Goal: Task Accomplishment & Management: Manage account settings

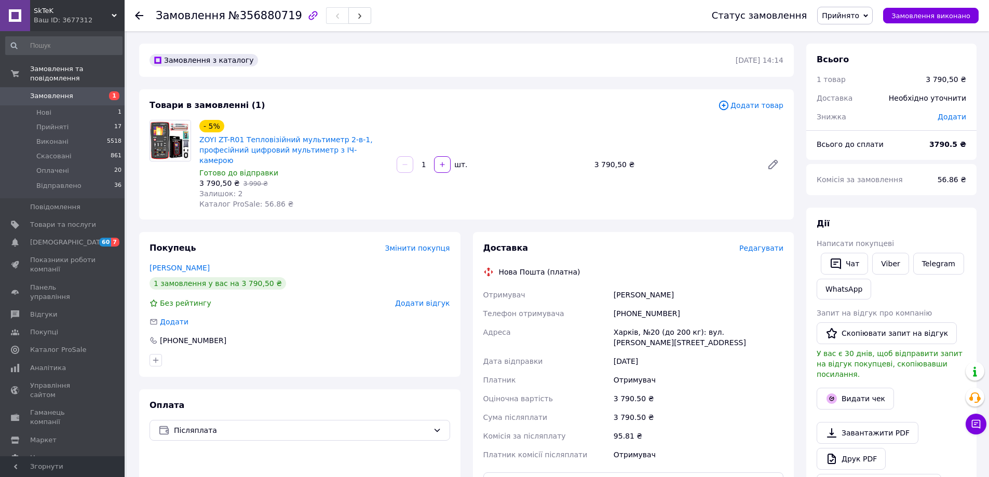
click at [67, 91] on span "Замовлення" at bounding box center [51, 95] width 43 height 9
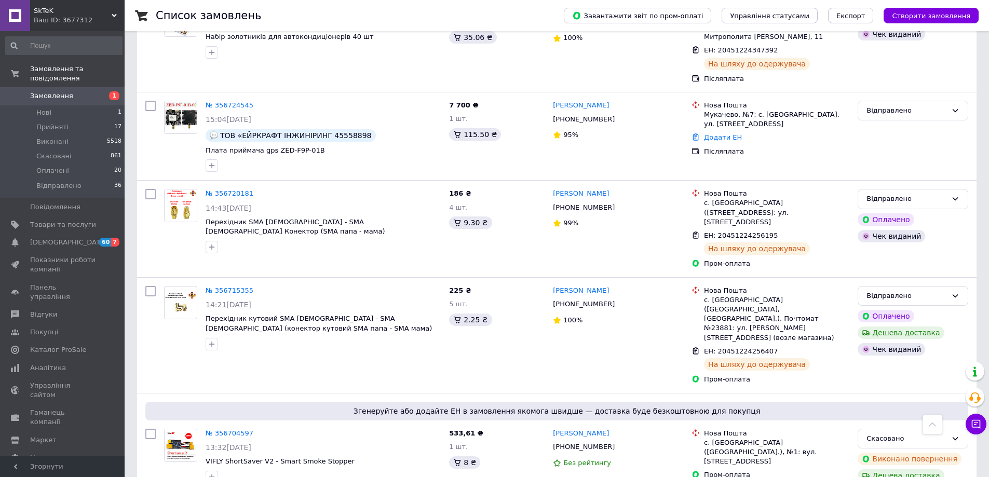
scroll to position [935, 0]
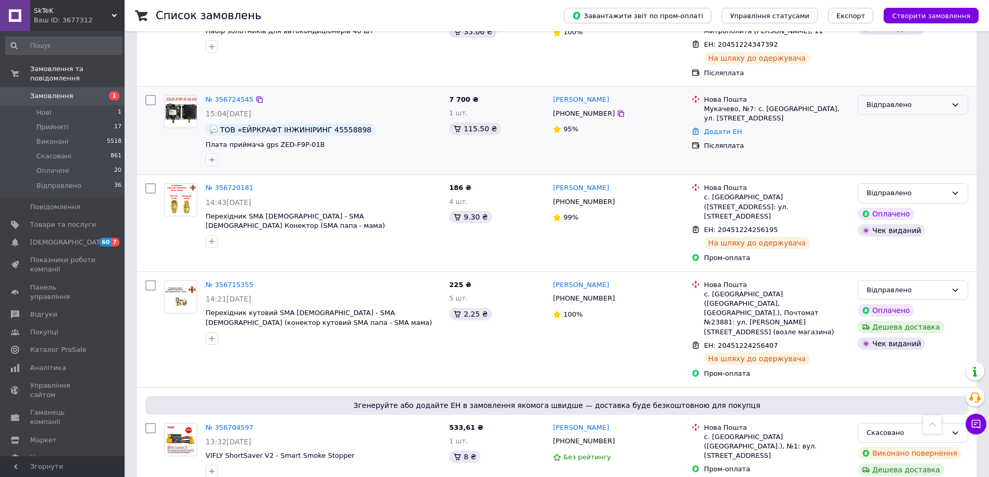
click at [913, 100] on div "Відправлено" at bounding box center [907, 105] width 80 height 11
click at [900, 136] on li "Виконано" at bounding box center [913, 145] width 110 height 19
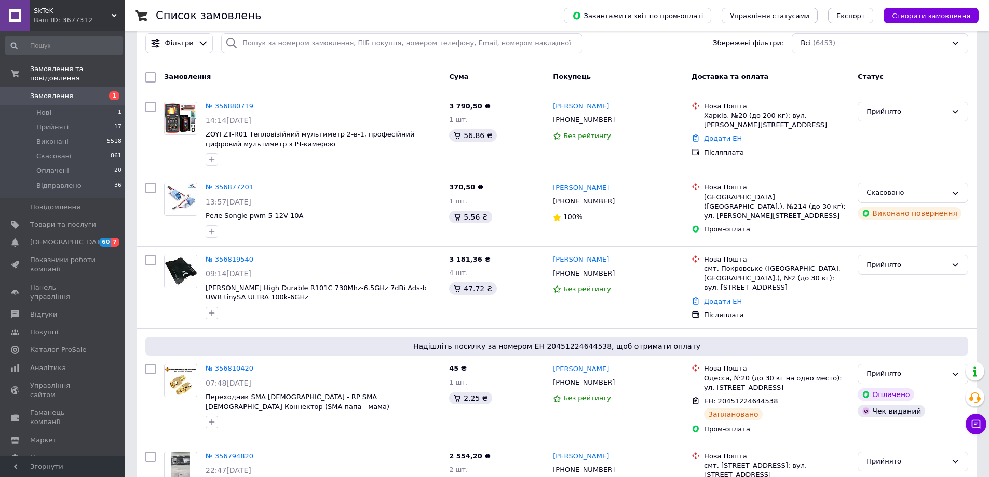
scroll to position [52, 0]
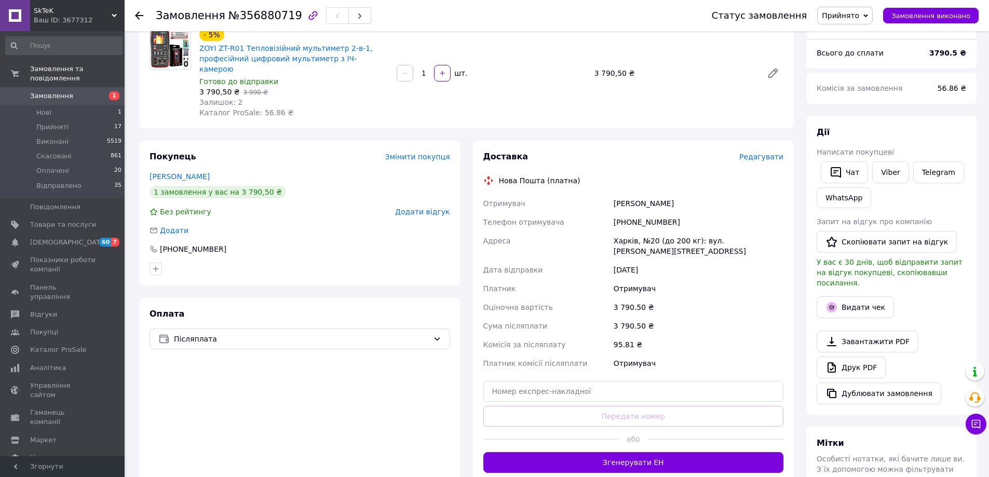
scroll to position [156, 0]
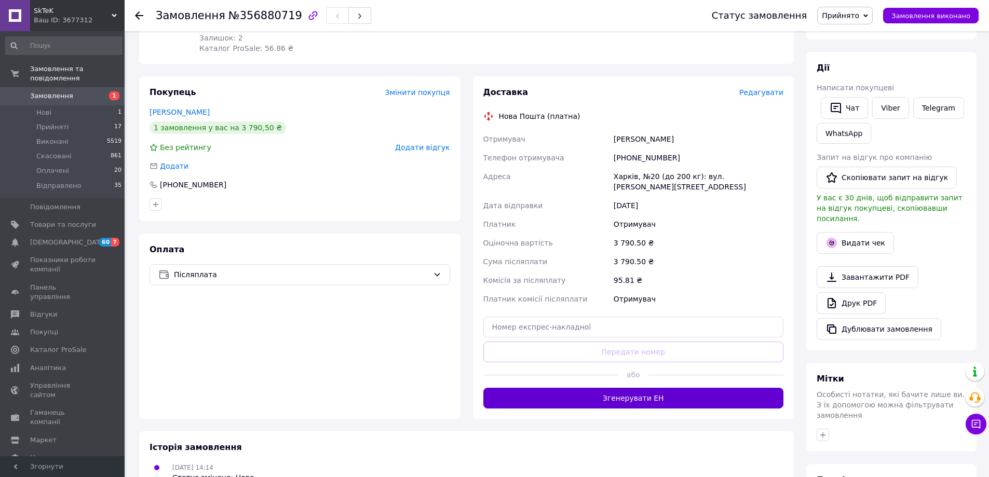
click at [633, 388] on button "Згенерувати ЕН" at bounding box center [633, 398] width 301 height 21
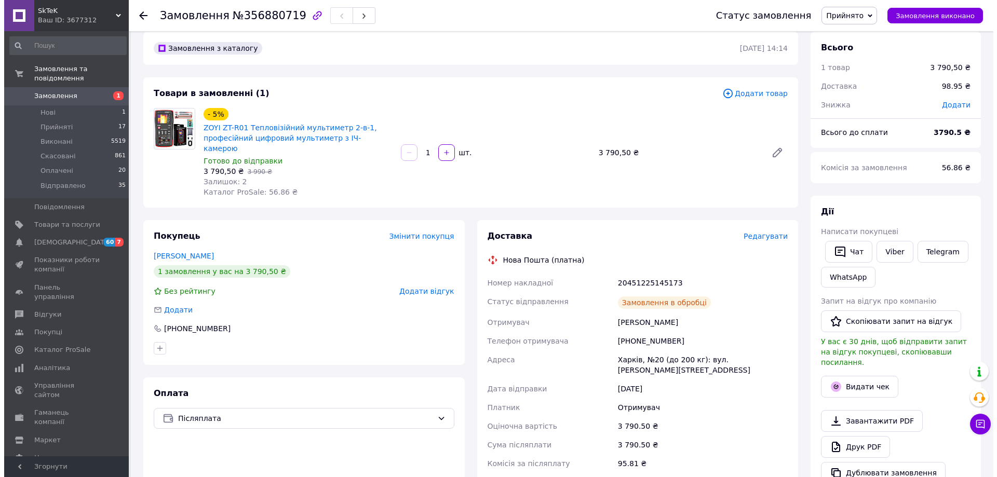
scroll to position [0, 0]
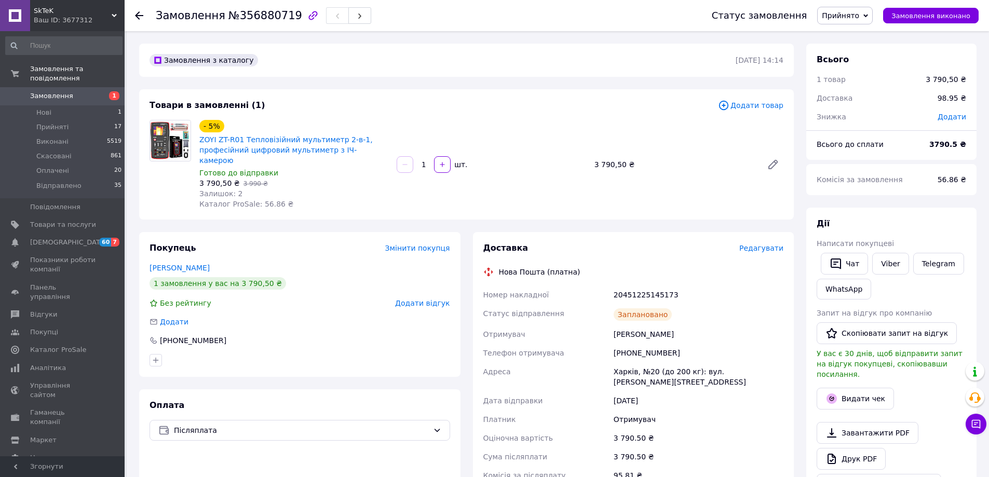
click at [757, 244] on span "Редагувати" at bounding box center [761, 248] width 44 height 8
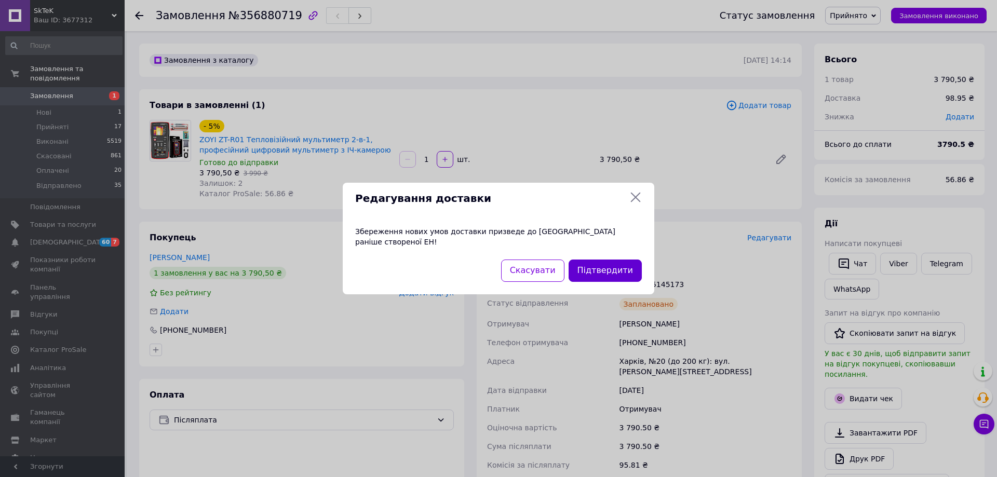
click at [612, 261] on button "Підтвердити" at bounding box center [605, 271] width 73 height 22
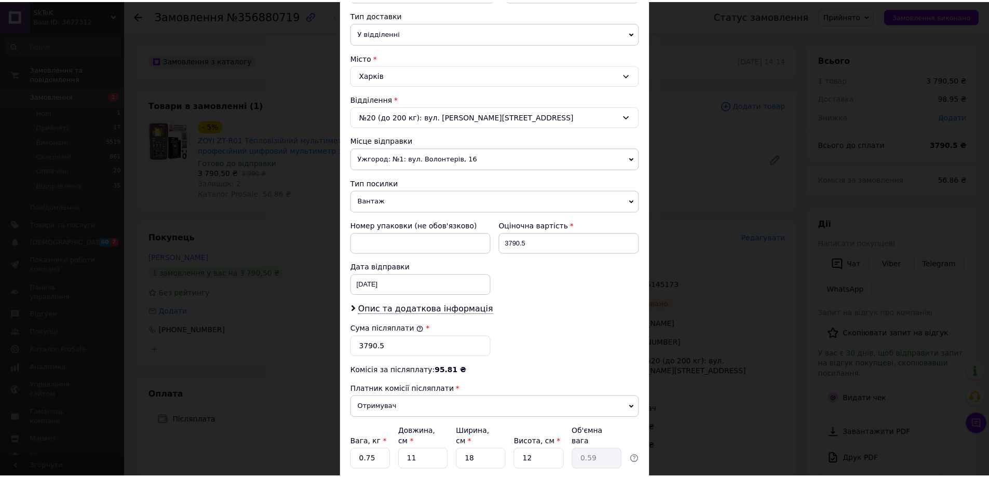
scroll to position [260, 0]
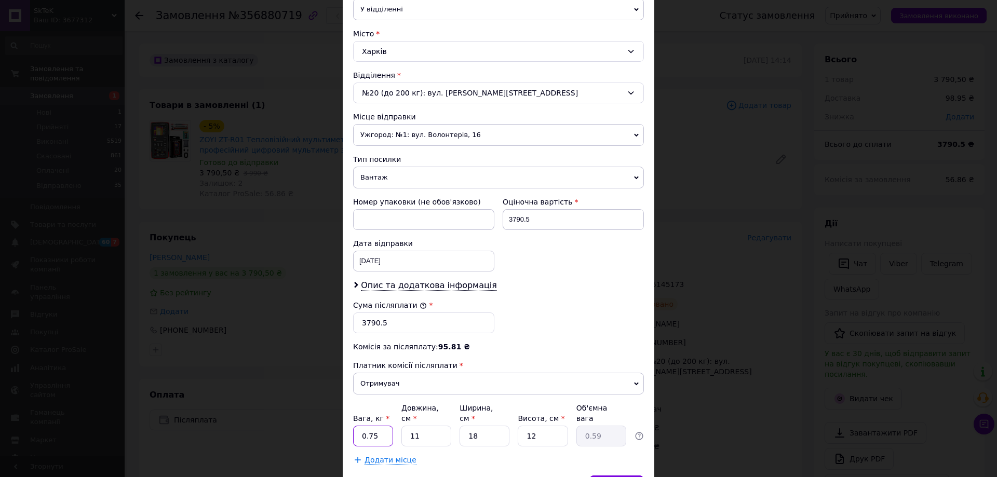
drag, startPoint x: 381, startPoint y: 428, endPoint x: 363, endPoint y: 428, distance: 18.2
click at [363, 428] on input "0.75" at bounding box center [373, 436] width 40 height 21
type input "0.5"
drag, startPoint x: 481, startPoint y: 424, endPoint x: 467, endPoint y: 431, distance: 15.8
click at [467, 431] on input "18" at bounding box center [485, 436] width 50 height 21
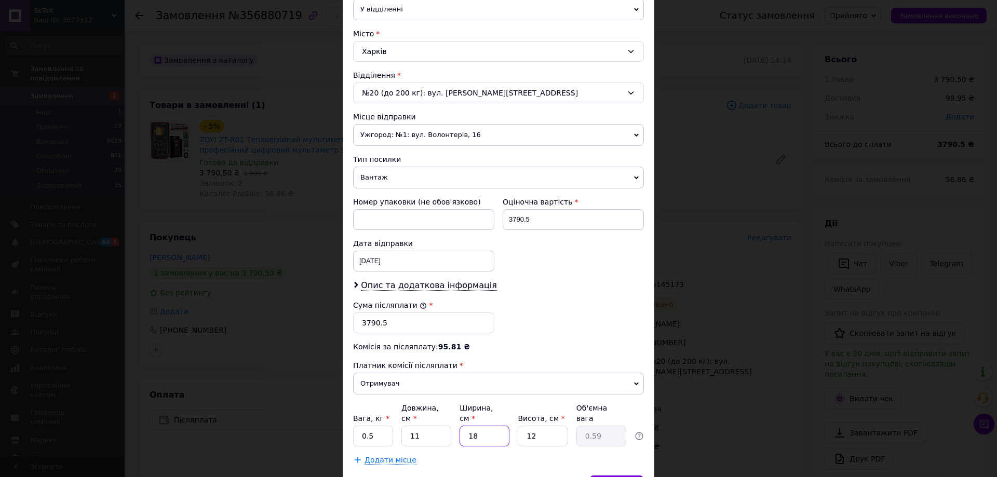
type input "1"
type input "0.1"
type input "10"
type input "0.33"
type input "10"
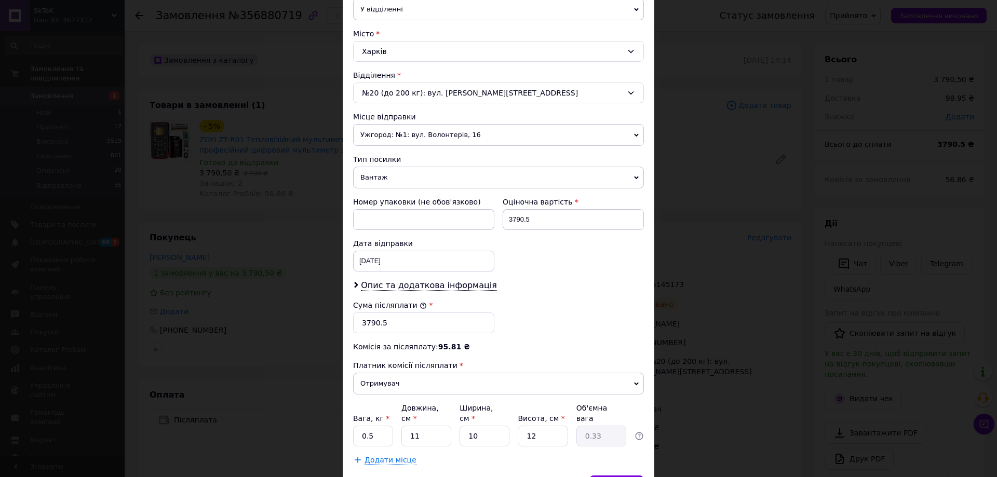
click at [603, 477] on span "Зберегти" at bounding box center [616, 486] width 33 height 8
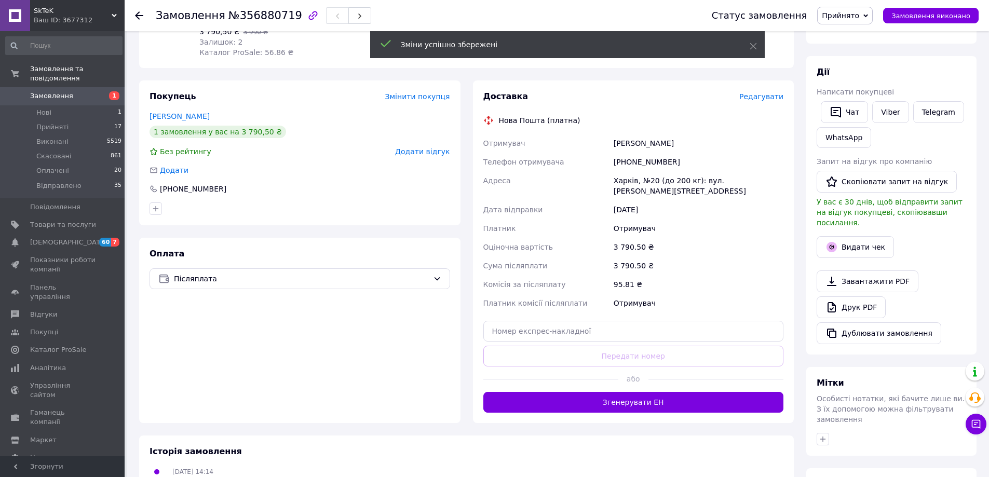
scroll to position [156, 0]
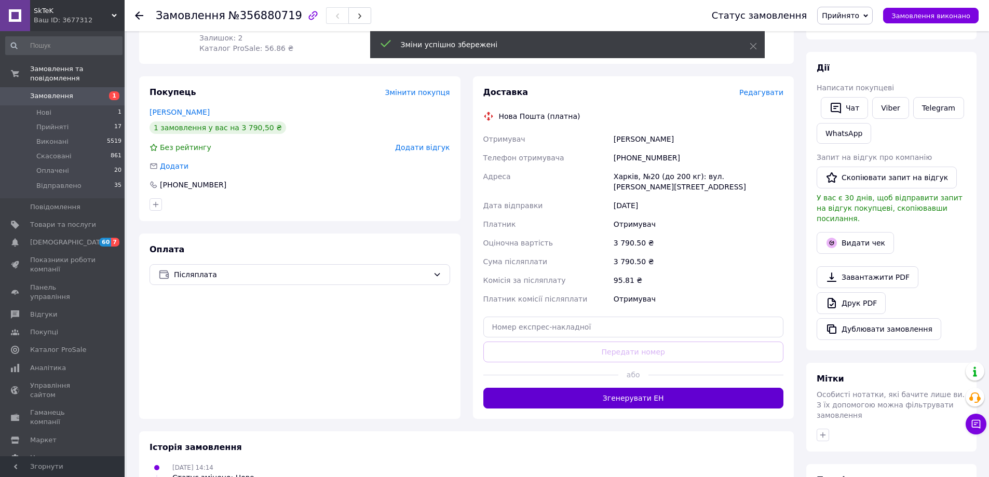
click at [655, 388] on button "Згенерувати ЕН" at bounding box center [633, 398] width 301 height 21
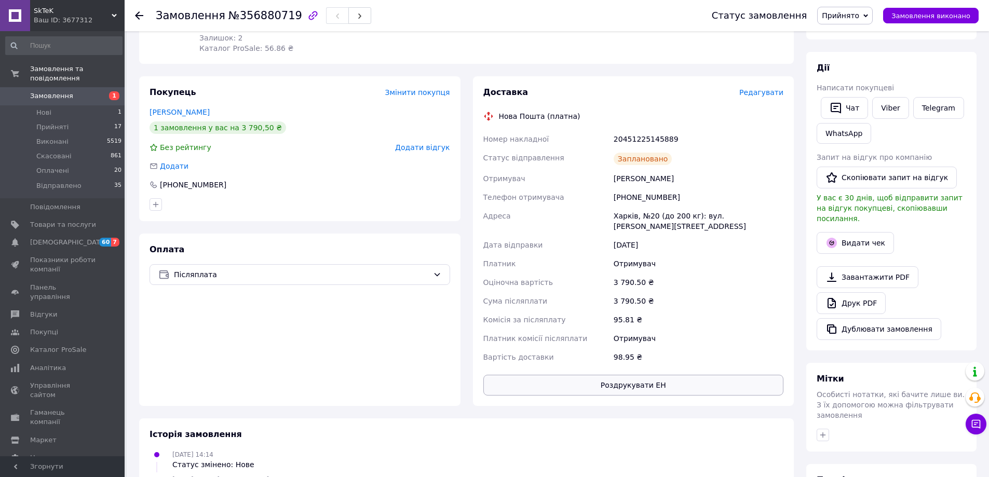
click at [663, 375] on button "Роздрукувати ЕН" at bounding box center [633, 385] width 301 height 21
click at [859, 232] on button "Видати чек" at bounding box center [855, 243] width 77 height 22
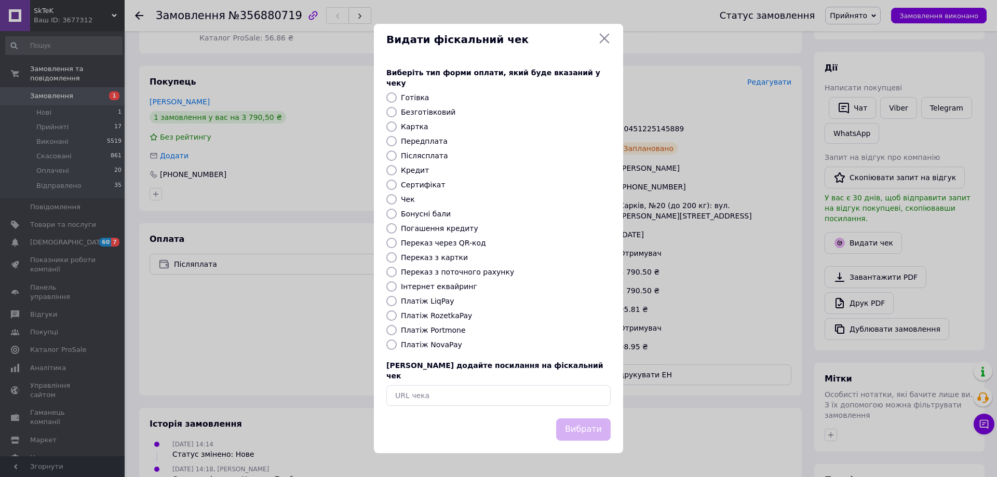
click at [417, 346] on label "Платіж NovaPay" at bounding box center [431, 345] width 61 height 8
click at [397, 346] on input "Платіж NovaPay" at bounding box center [391, 345] width 10 height 10
radio input "true"
click at [581, 419] on button "Вибрати" at bounding box center [583, 430] width 55 height 22
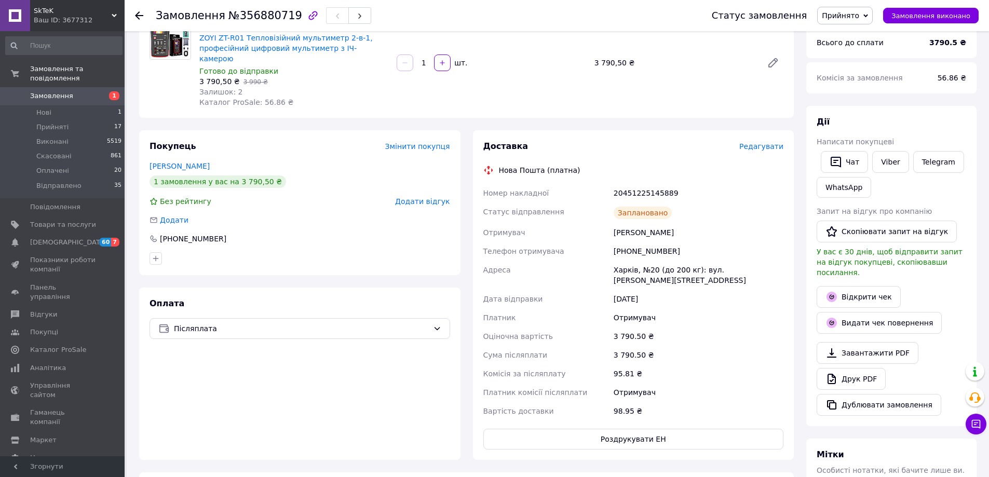
scroll to position [0, 0]
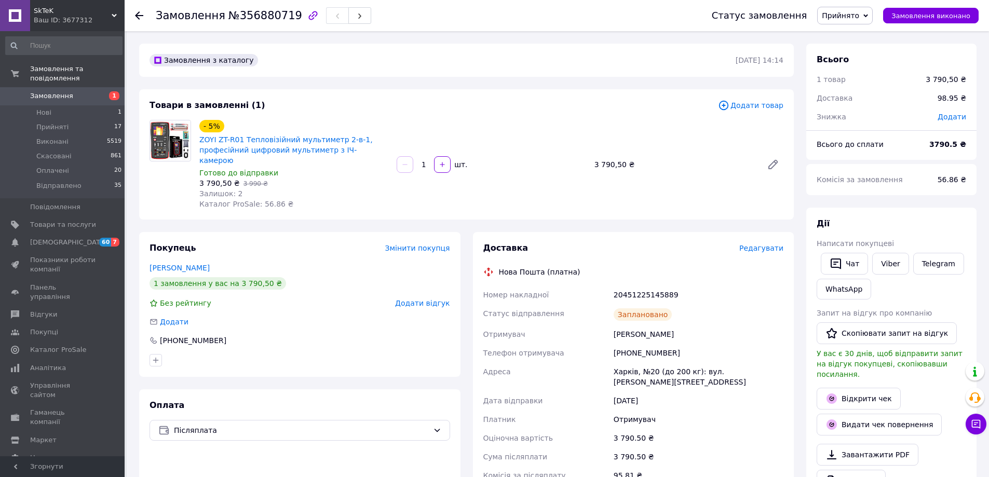
click at [859, 15] on span "Прийнято" at bounding box center [840, 15] width 37 height 8
click at [866, 82] on li "Відправлено" at bounding box center [846, 83] width 56 height 16
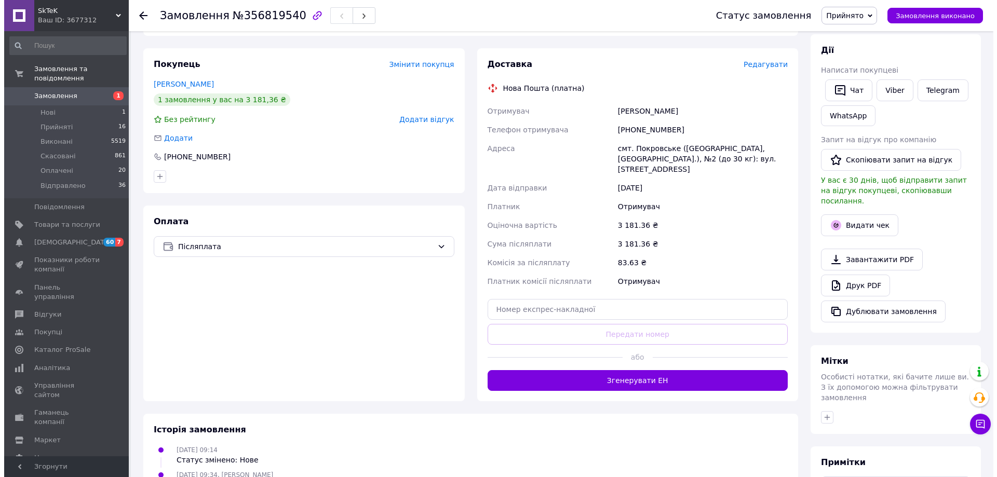
scroll to position [156, 0]
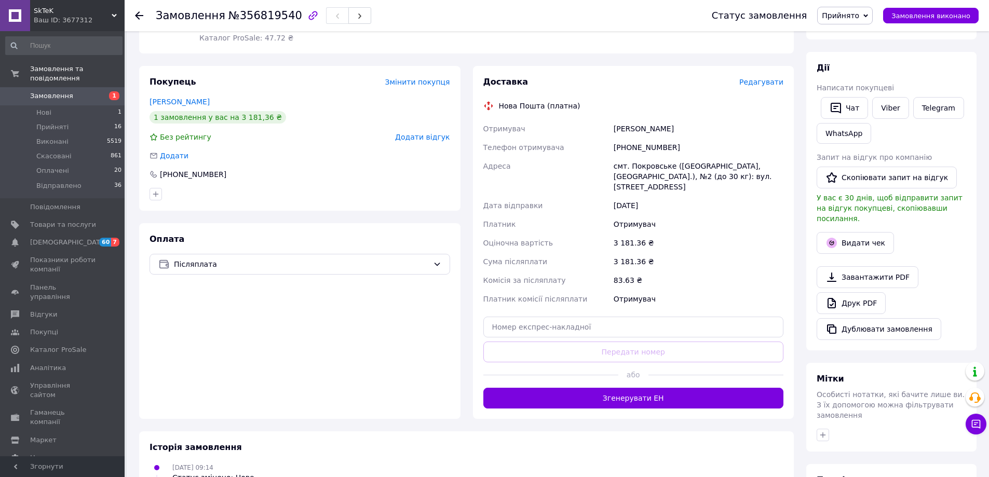
click at [770, 80] on span "Редагувати" at bounding box center [761, 82] width 44 height 8
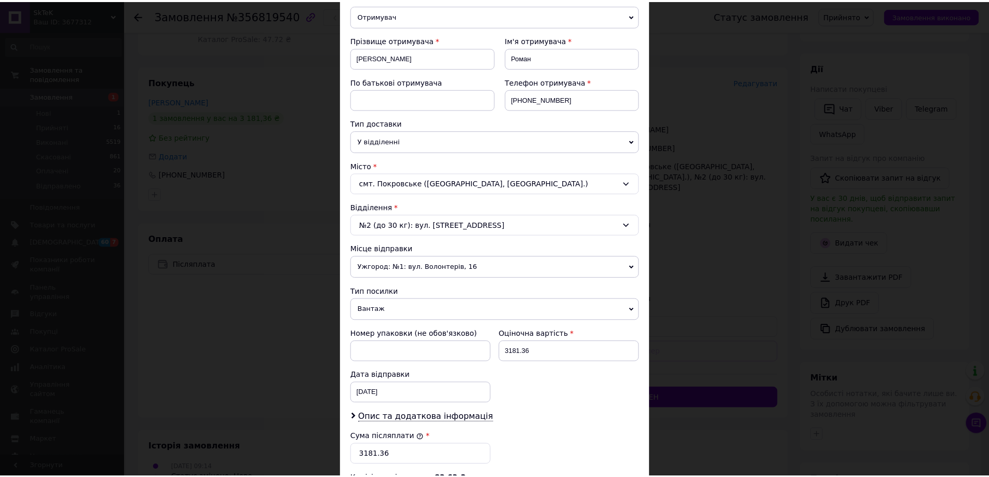
scroll to position [260, 0]
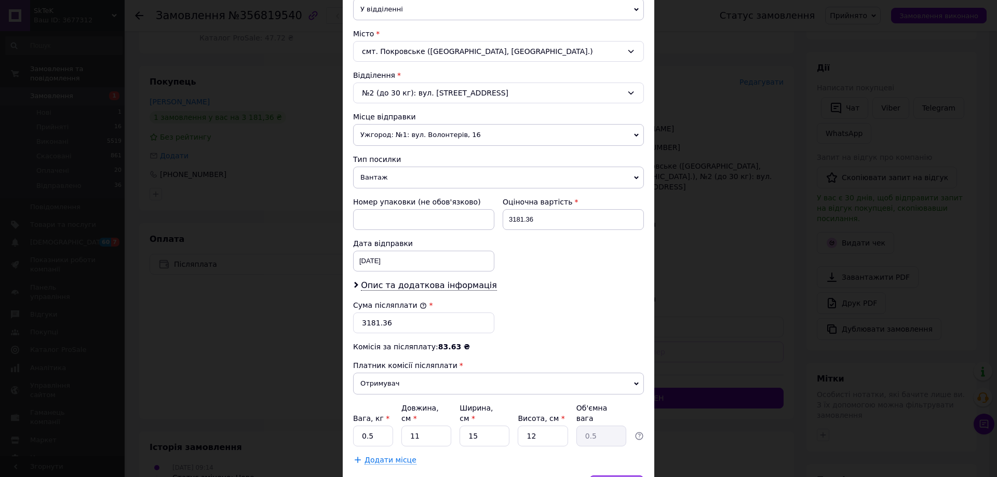
click at [609, 476] on div "Зберегти" at bounding box center [616, 486] width 55 height 21
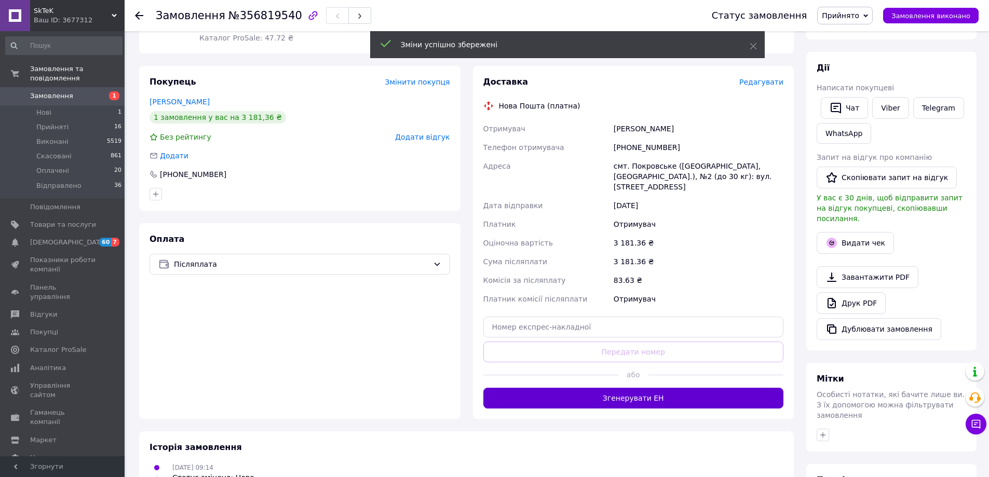
click at [630, 398] on button "Згенерувати ЕН" at bounding box center [633, 398] width 301 height 21
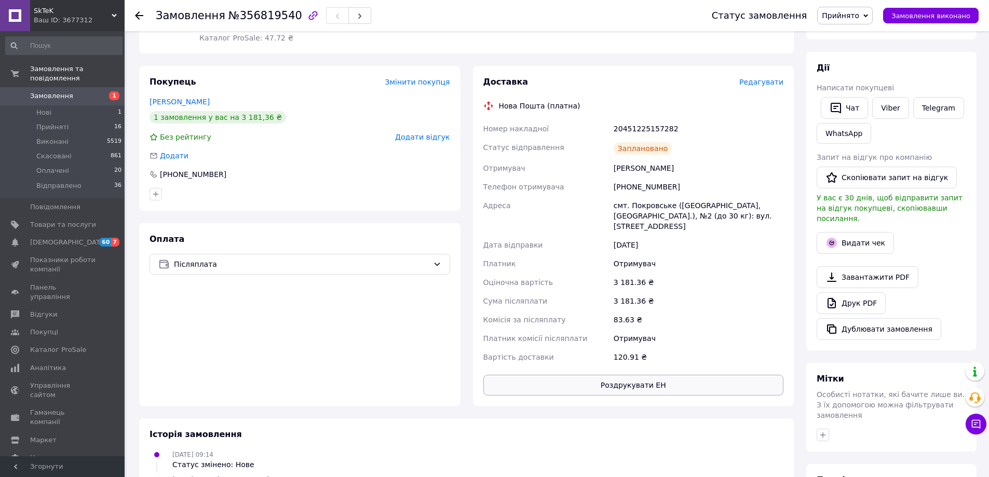
click at [655, 384] on button "Роздрукувати ЕН" at bounding box center [633, 385] width 301 height 21
click at [841, 234] on button "Видати чек" at bounding box center [855, 243] width 77 height 22
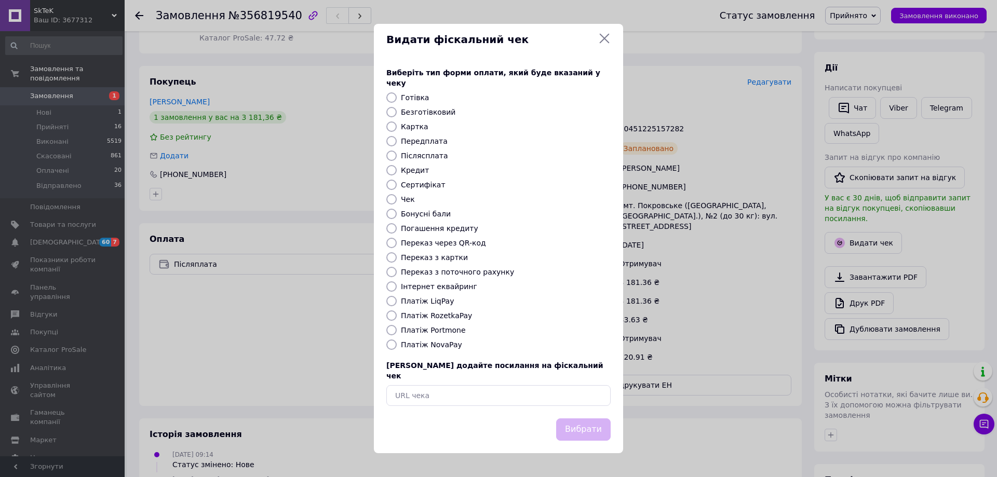
click at [425, 346] on label "Платіж NovaPay" at bounding box center [431, 345] width 61 height 8
click at [397, 346] on input "Платіж NovaPay" at bounding box center [391, 345] width 10 height 10
radio input "true"
click at [579, 406] on div "Виберіть тип форми оплати, який буде вказаний у чеку Готівка Безготівковий Карт…" at bounding box center [498, 236] width 249 height 363
click at [582, 419] on button "Вибрати" at bounding box center [583, 430] width 55 height 22
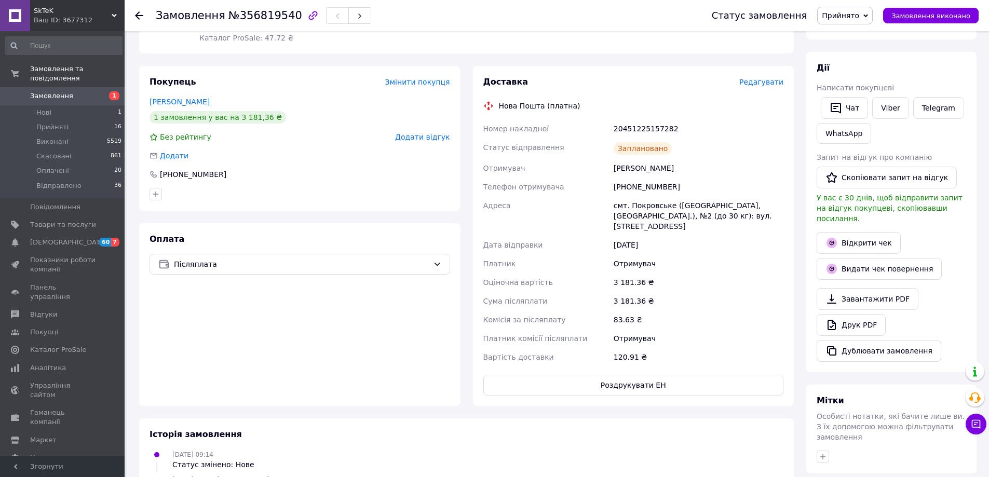
click at [873, 12] on span "Прийнято" at bounding box center [845, 16] width 56 height 18
click at [855, 82] on li "Відправлено" at bounding box center [846, 83] width 56 height 16
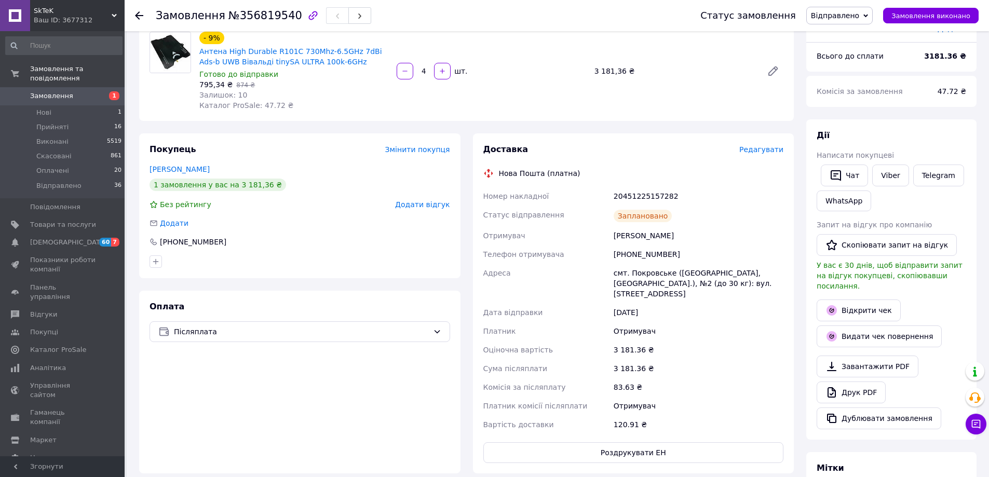
scroll to position [0, 0]
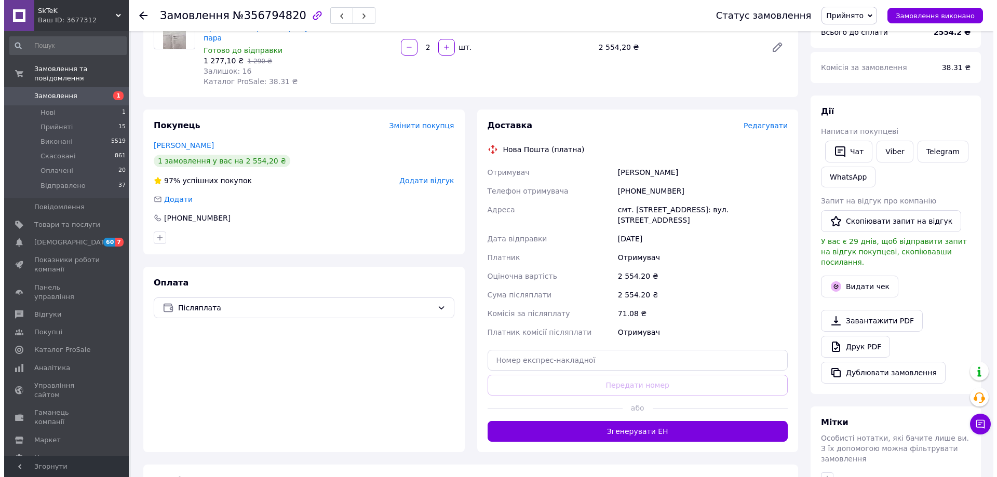
scroll to position [104, 0]
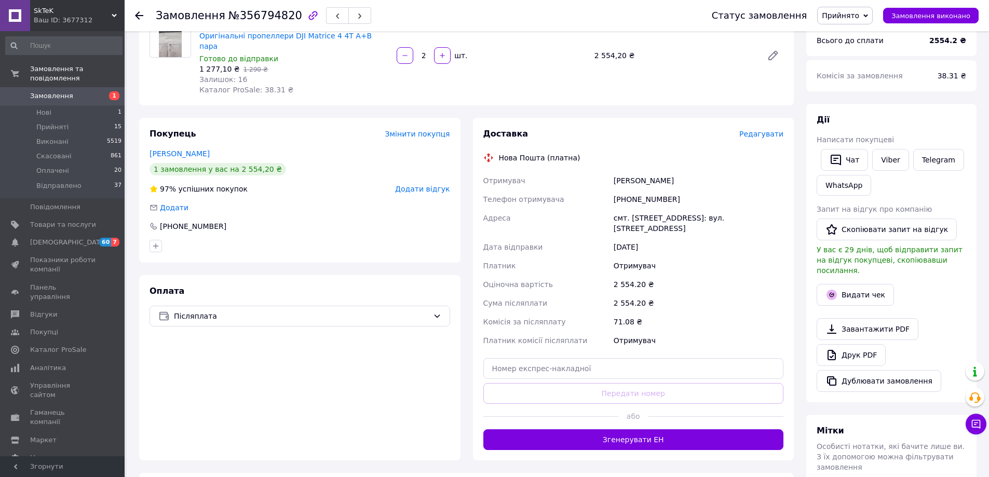
click at [754, 130] on span "Редагувати" at bounding box center [761, 134] width 44 height 8
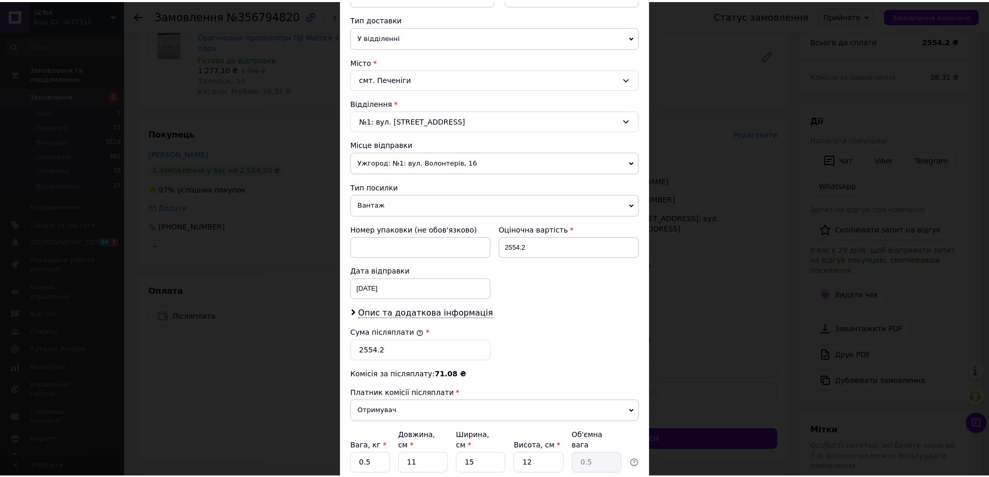
scroll to position [260, 0]
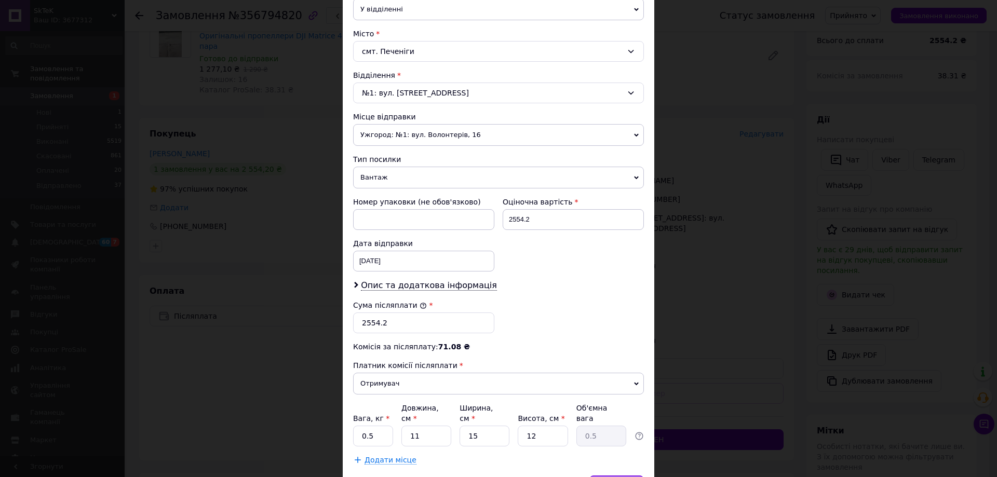
click at [630, 477] on span "Зберегти" at bounding box center [616, 486] width 33 height 8
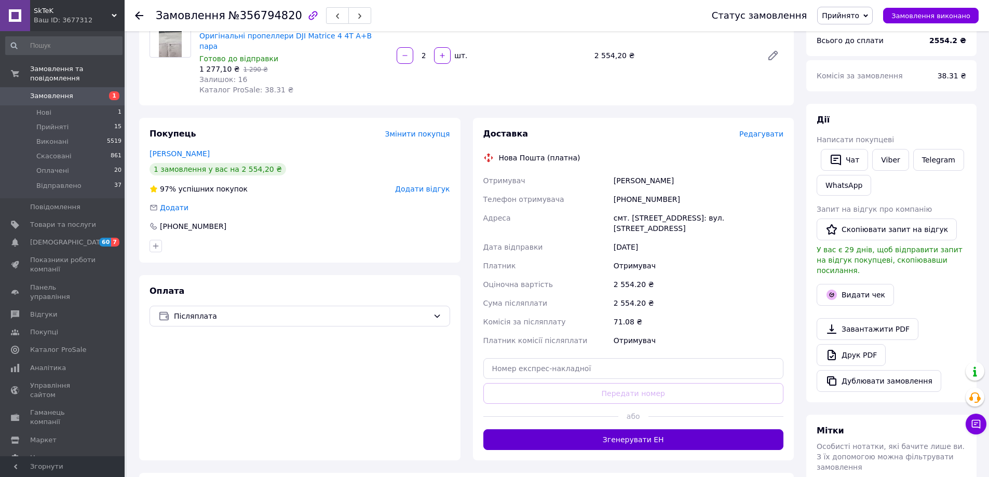
click at [650, 429] on button "Згенерувати ЕН" at bounding box center [633, 439] width 301 height 21
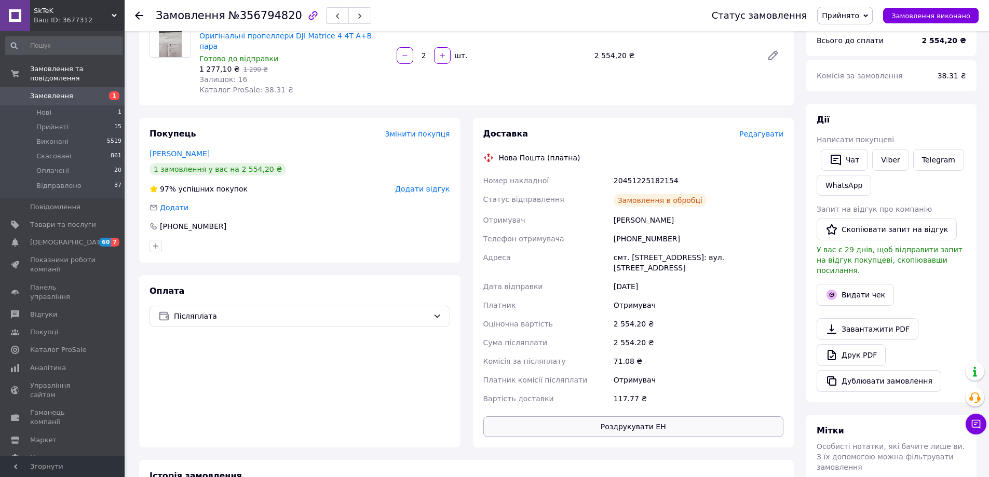
click at [649, 416] on button "Роздрукувати ЕН" at bounding box center [633, 426] width 301 height 21
click at [652, 416] on button "Роздрукувати ЕН" at bounding box center [633, 426] width 301 height 21
click at [873, 287] on button "Видати чек" at bounding box center [855, 295] width 77 height 22
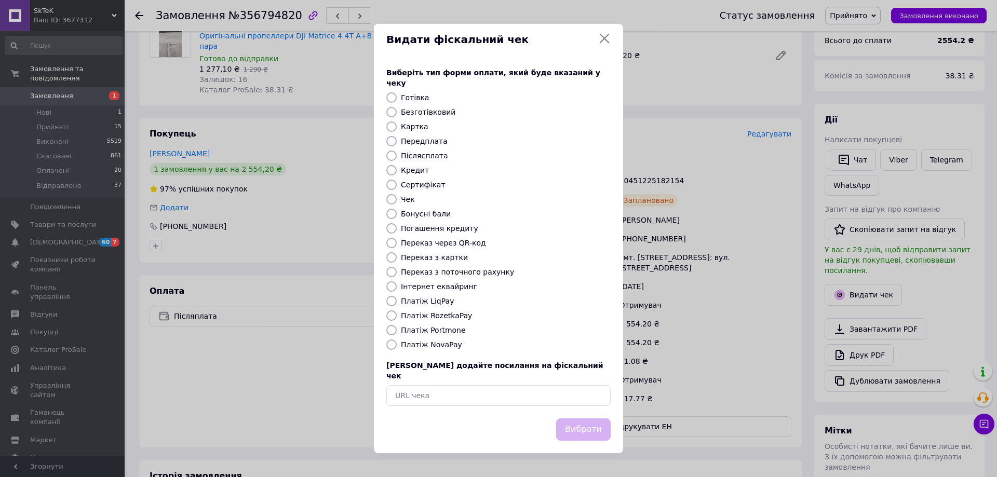
click at [440, 343] on label "Платіж NovaPay" at bounding box center [431, 345] width 61 height 8
click at [397, 343] on input "Платіж NovaPay" at bounding box center [391, 345] width 10 height 10
radio input "true"
click at [584, 421] on button "Вибрати" at bounding box center [583, 430] width 55 height 22
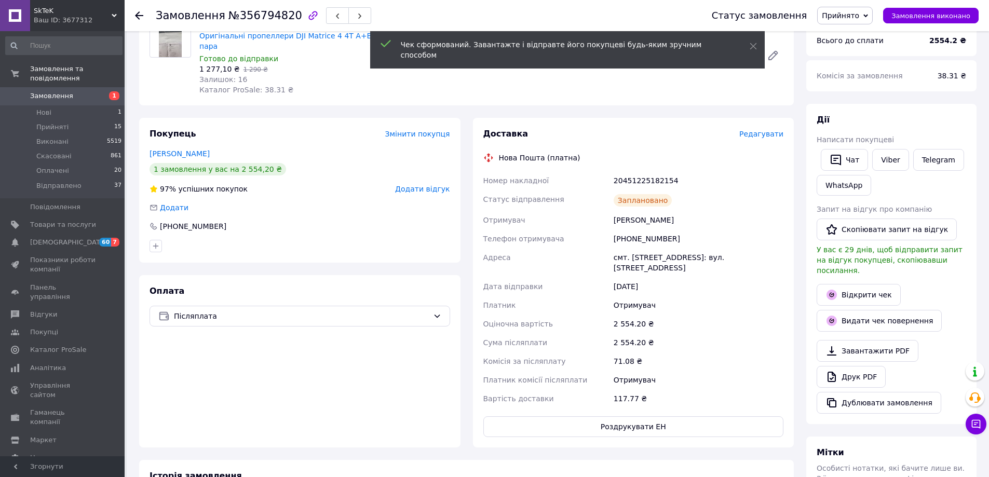
click at [872, 12] on span "Прийнято" at bounding box center [845, 16] width 56 height 18
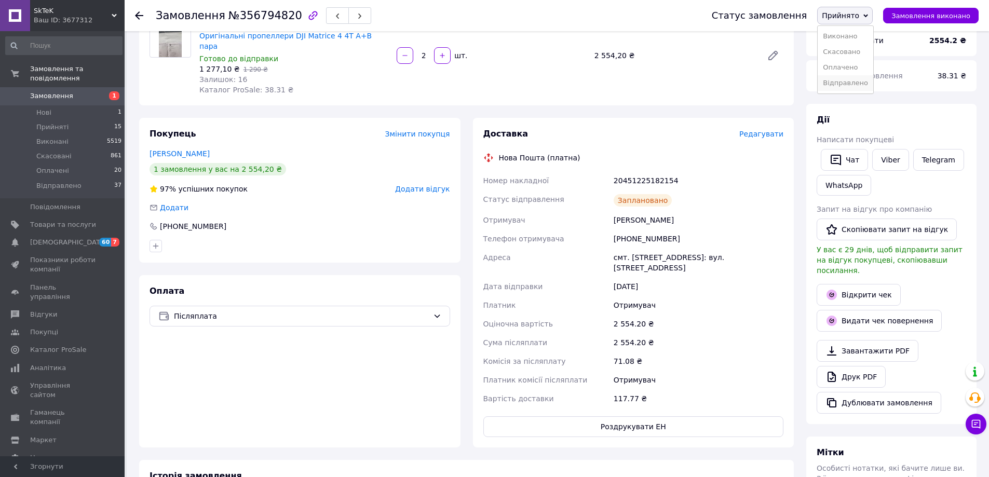
click at [857, 84] on li "Відправлено" at bounding box center [846, 83] width 56 height 16
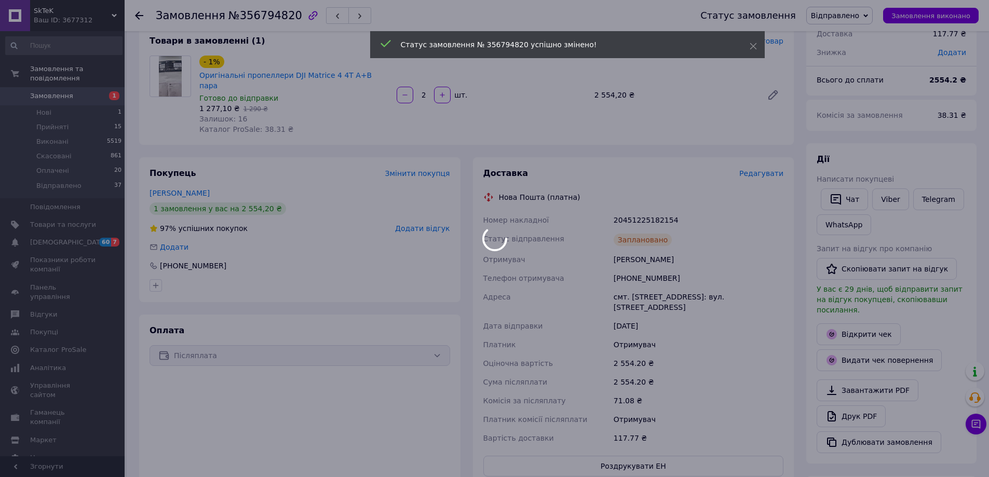
scroll to position [0, 0]
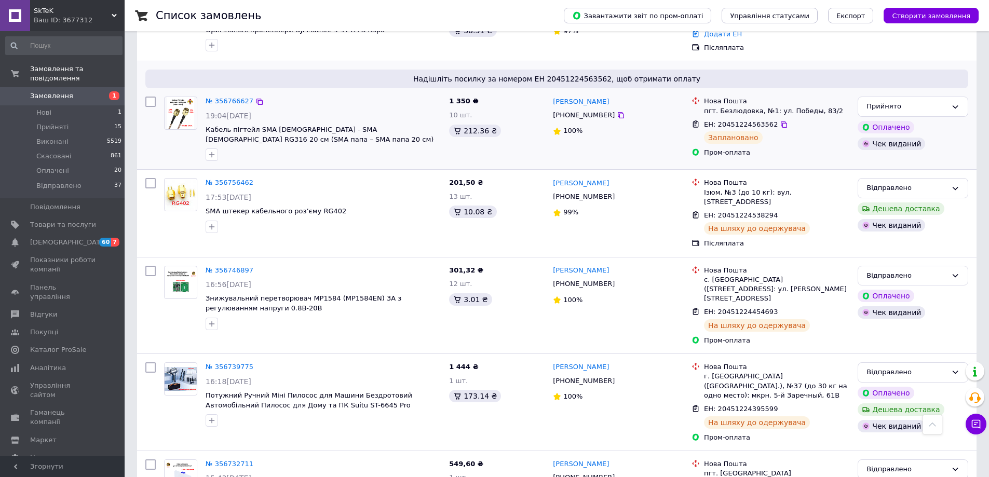
scroll to position [519, 0]
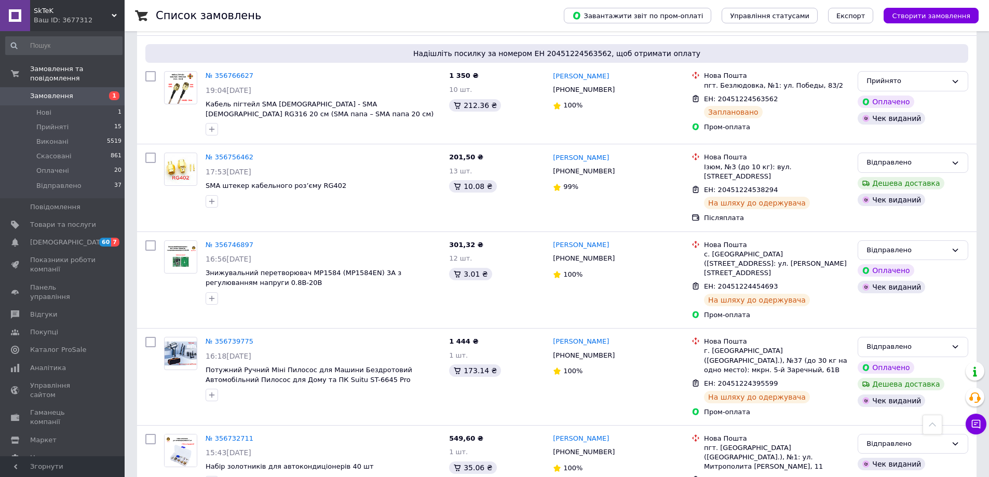
click at [61, 91] on span "Замовлення" at bounding box center [51, 95] width 43 height 9
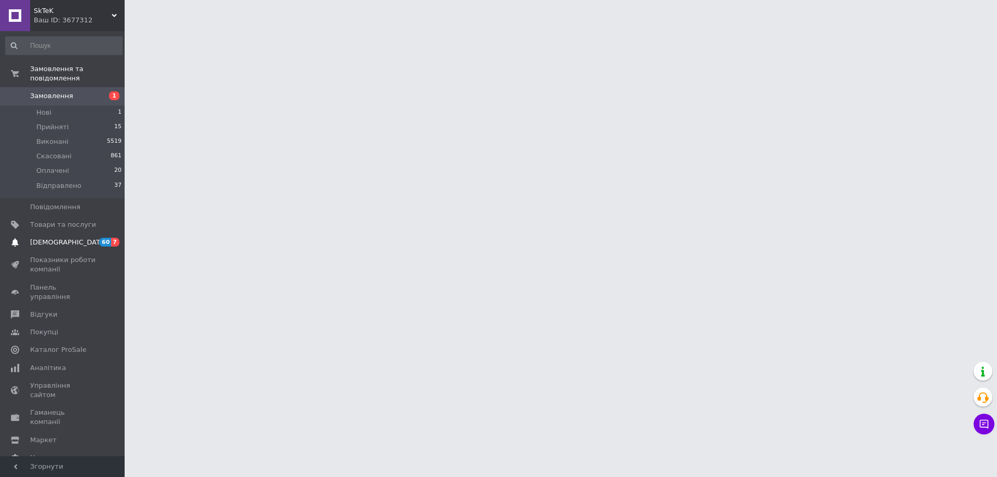
click at [79, 238] on span "[DEMOGRAPHIC_DATA]" at bounding box center [63, 242] width 66 height 9
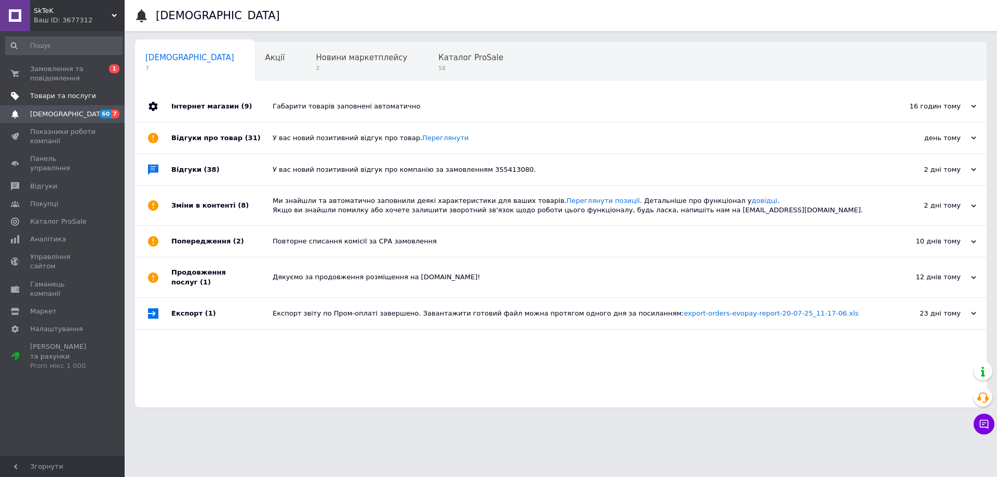
click at [58, 95] on span "Товари та послуги" at bounding box center [63, 95] width 66 height 9
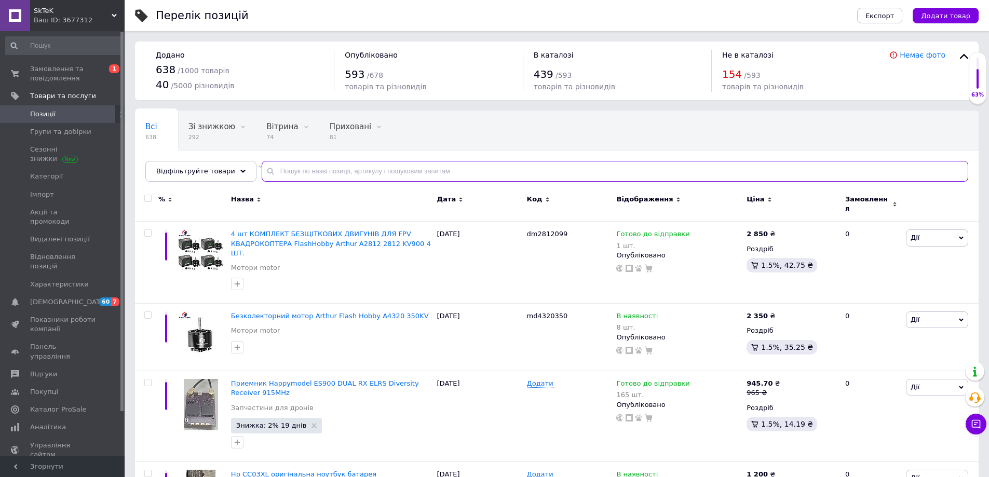
click at [297, 173] on input "text" at bounding box center [615, 171] width 707 height 21
type input "і"
type input "sma"
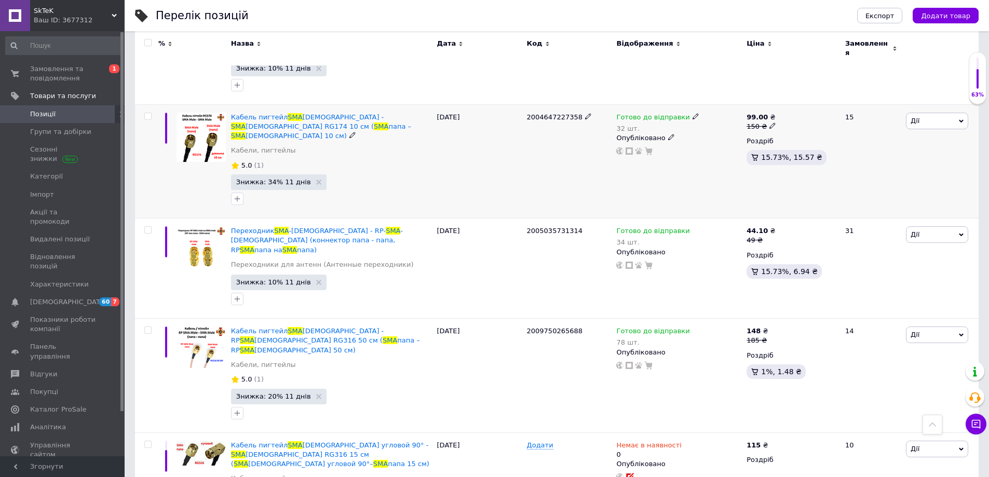
scroll to position [415, 0]
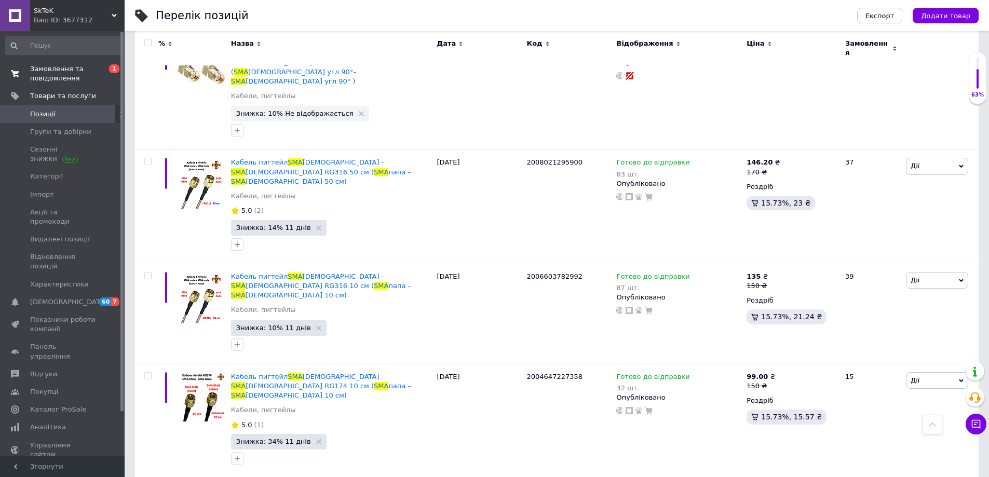
click at [57, 64] on span "Замовлення та повідомлення" at bounding box center [63, 73] width 66 height 19
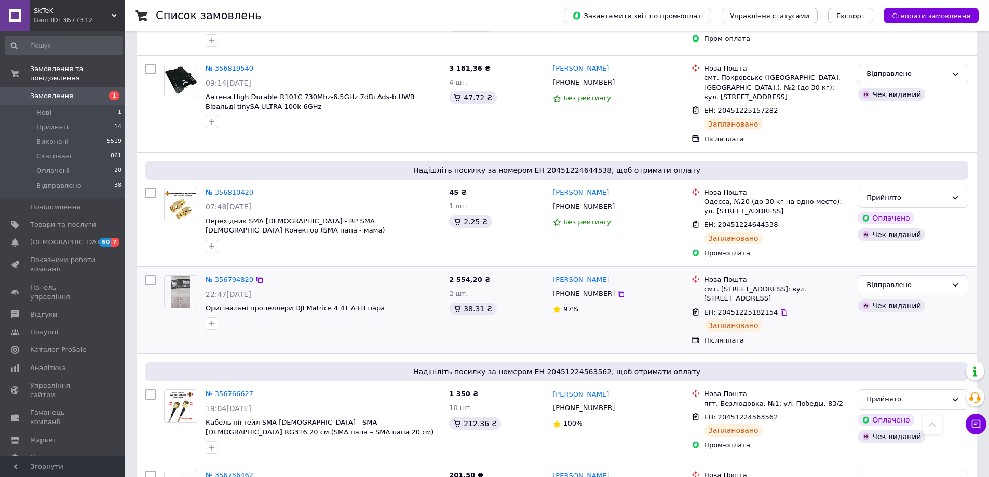
scroll to position [208, 0]
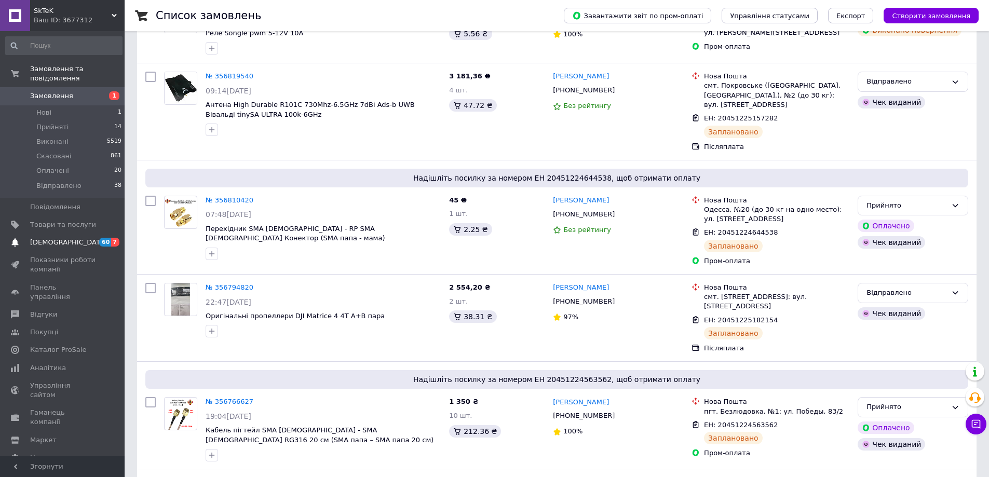
click at [52, 238] on span "[DEMOGRAPHIC_DATA]" at bounding box center [68, 242] width 77 height 9
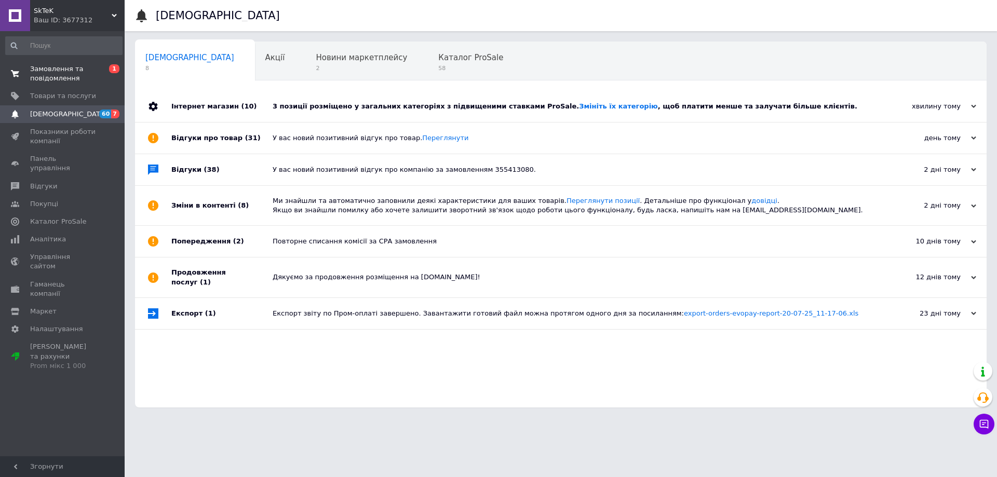
click at [67, 79] on span "Замовлення та повідомлення" at bounding box center [63, 73] width 66 height 19
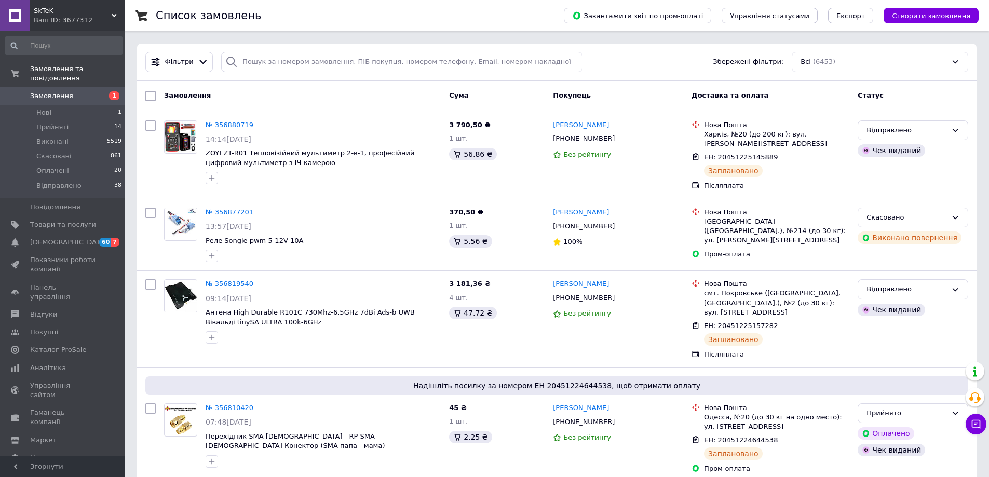
click at [67, 91] on span "Замовлення" at bounding box center [51, 95] width 43 height 9
click at [61, 238] on span "[DEMOGRAPHIC_DATA]" at bounding box center [68, 242] width 77 height 9
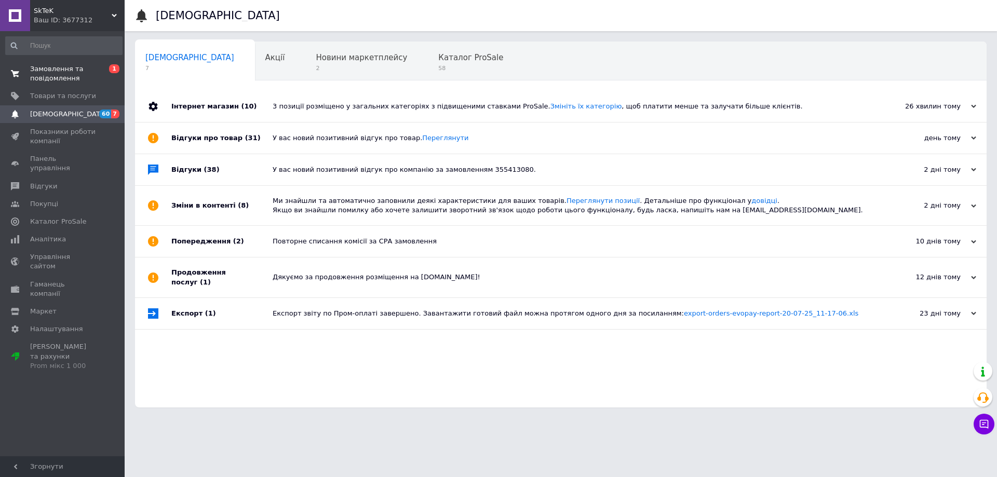
click at [53, 72] on span "Замовлення та повідомлення" at bounding box center [63, 73] width 66 height 19
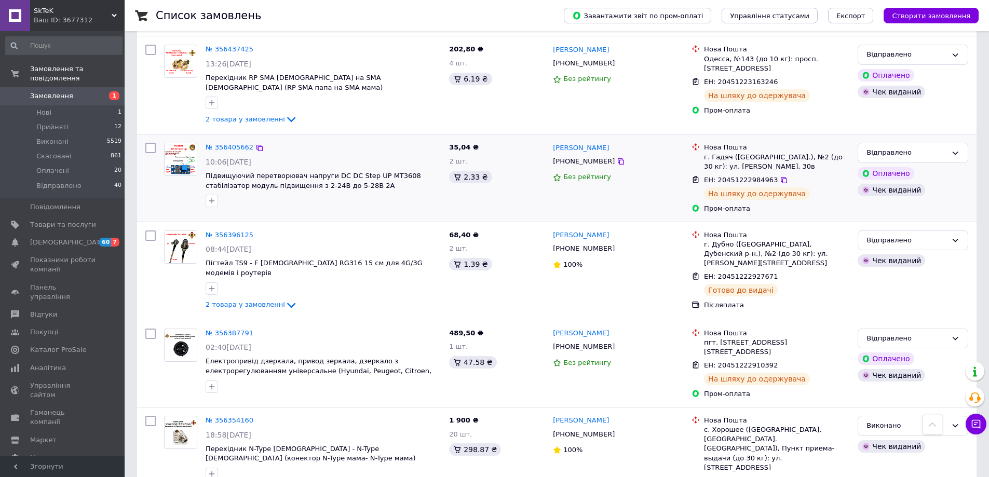
scroll to position [3583, 0]
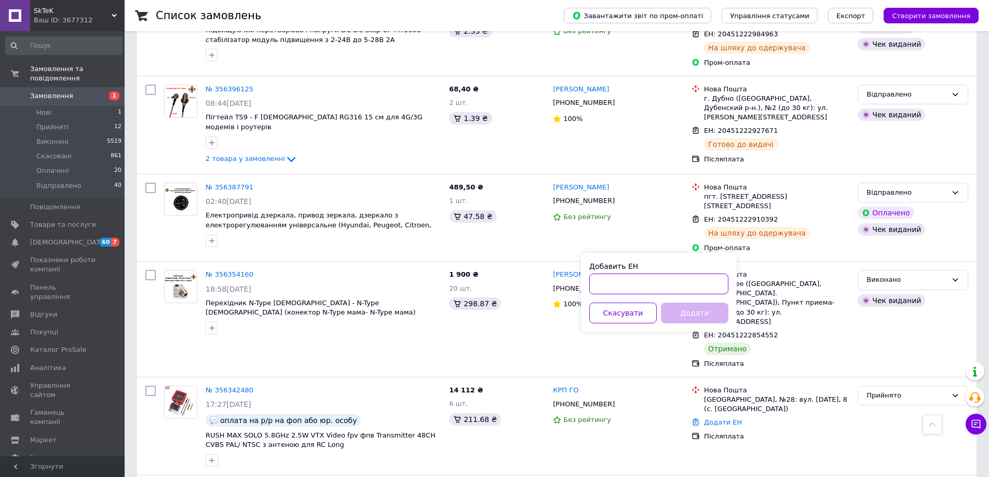
paste input "20451225292847"
type input "20451225292847"
click at [699, 314] on button "Додати" at bounding box center [695, 313] width 68 height 21
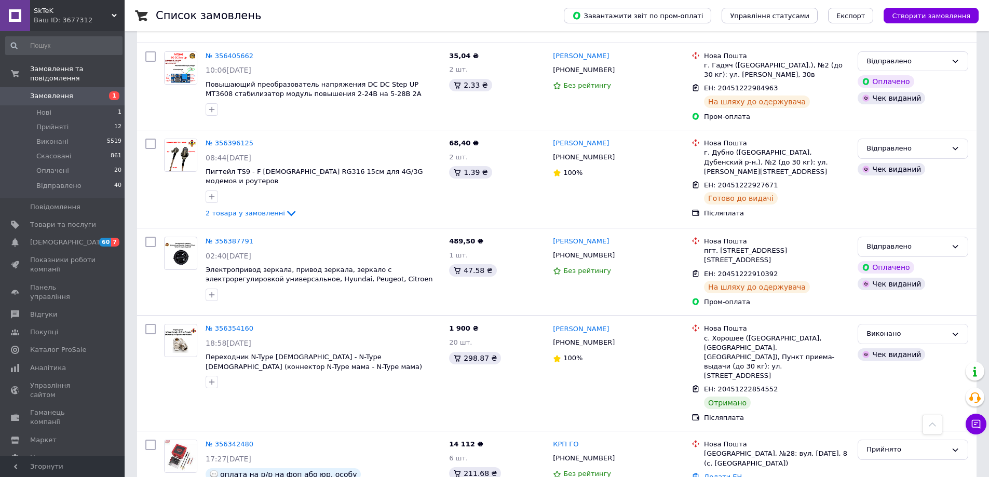
scroll to position [3573, 0]
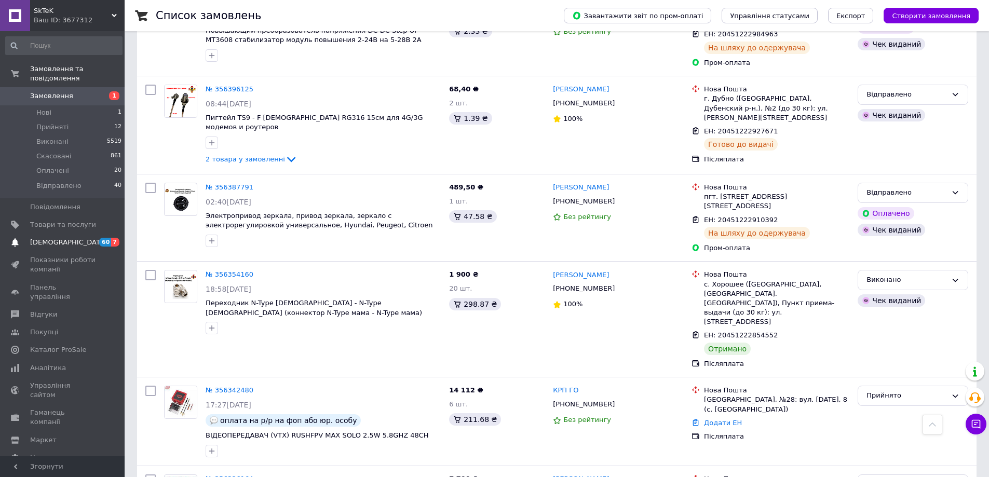
click at [64, 238] on span "[DEMOGRAPHIC_DATA]" at bounding box center [68, 242] width 77 height 9
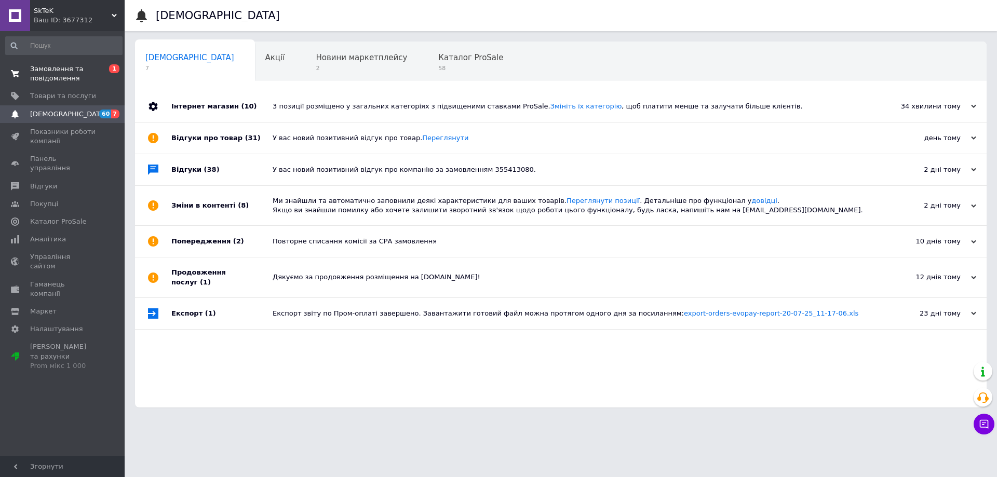
click at [63, 82] on span "Замовлення та повідомлення" at bounding box center [63, 73] width 66 height 19
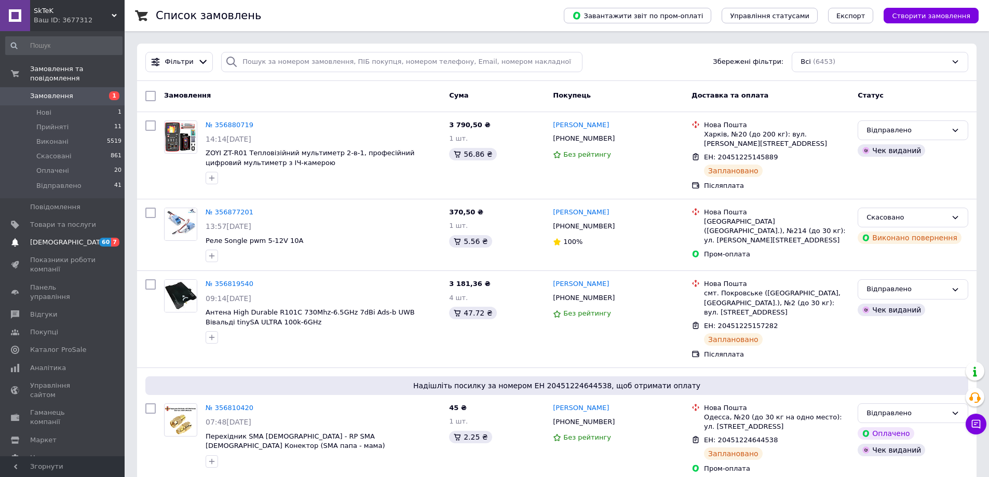
click at [69, 238] on span "[DEMOGRAPHIC_DATA]" at bounding box center [63, 242] width 66 height 9
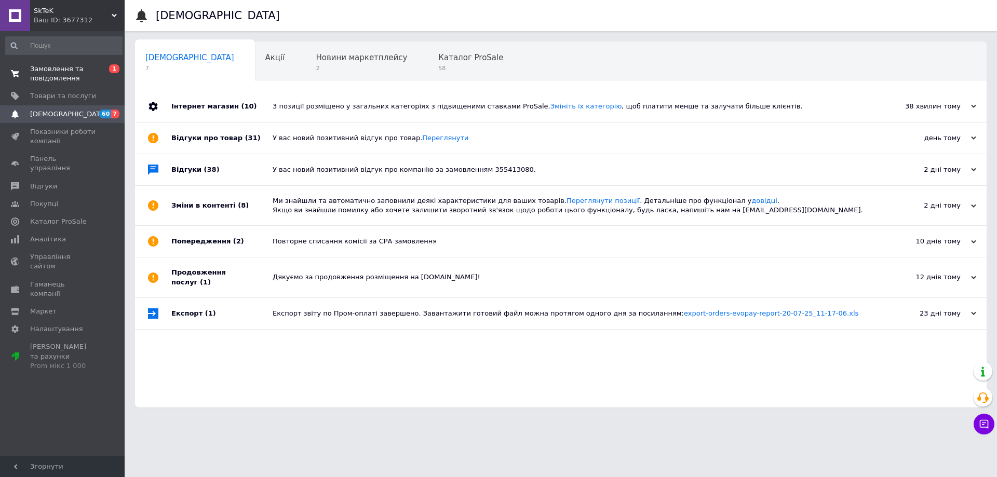
click at [72, 69] on span "Замовлення та повідомлення" at bounding box center [63, 73] width 66 height 19
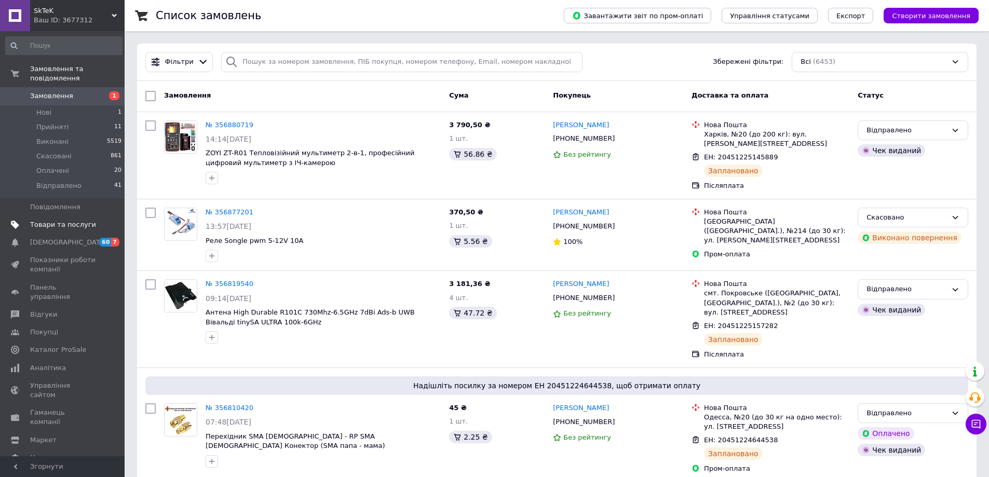
click at [51, 220] on span "Товари та послуги" at bounding box center [63, 224] width 66 height 9
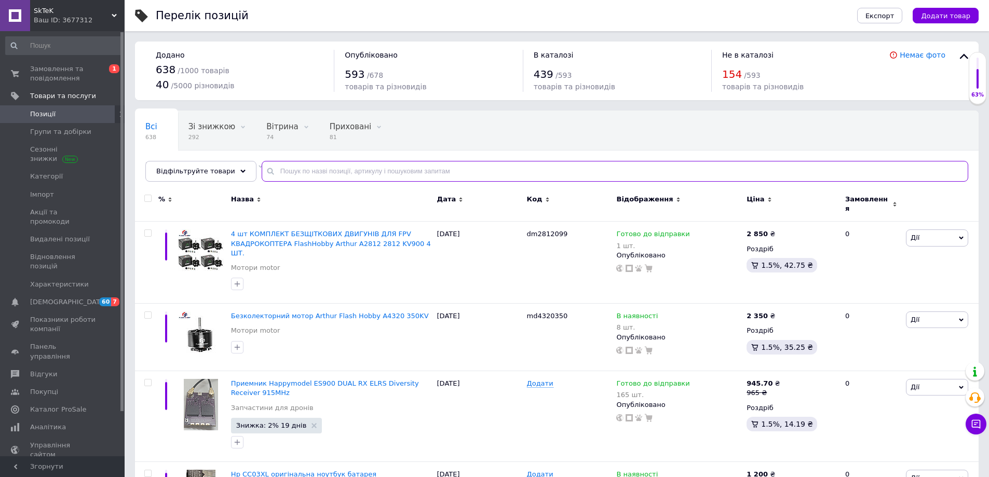
click at [288, 172] on input "text" at bounding box center [615, 171] width 707 height 21
type input "argus"
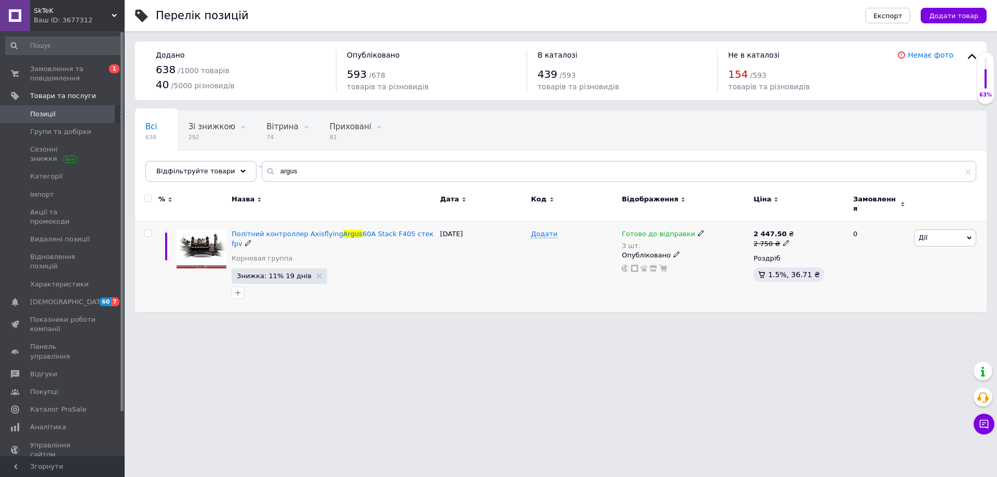
click at [698, 231] on use at bounding box center [701, 234] width 6 height 6
click at [823, 263] on div "Залишки 3 шт." at bounding box center [769, 269] width 130 height 33
drag, startPoint x: 734, startPoint y: 261, endPoint x: 704, endPoint y: 256, distance: 30.0
click at [704, 265] on input "3" at bounding box center [743, 275] width 79 height 21
type input "7"
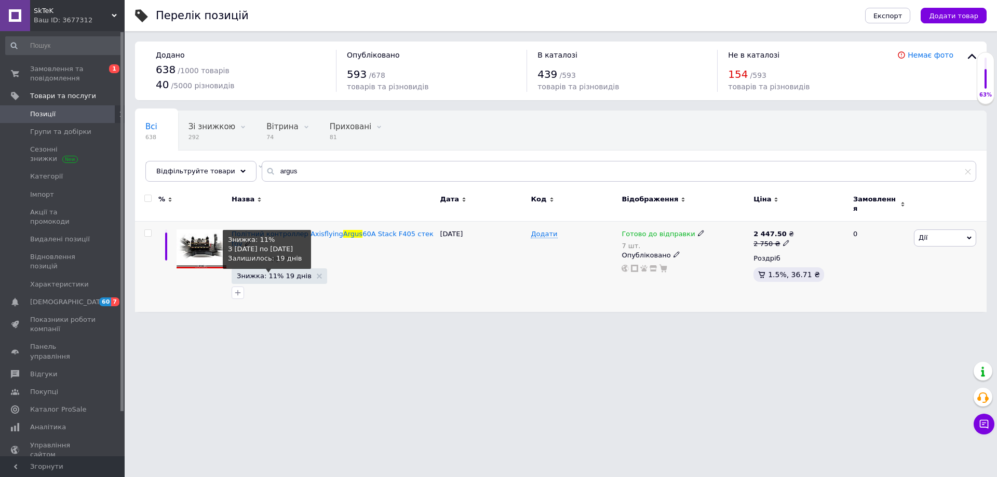
click at [278, 273] on span "Знижка: 11% 19 днів" at bounding box center [274, 276] width 75 height 7
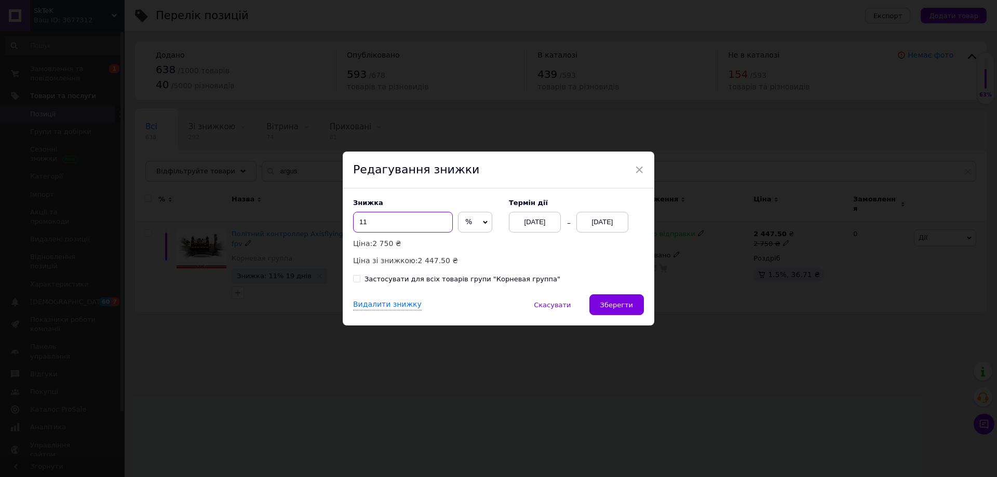
click at [384, 214] on input "11" at bounding box center [403, 222] width 100 height 21
type input "12"
click at [634, 311] on button "Зберегти" at bounding box center [616, 304] width 55 height 21
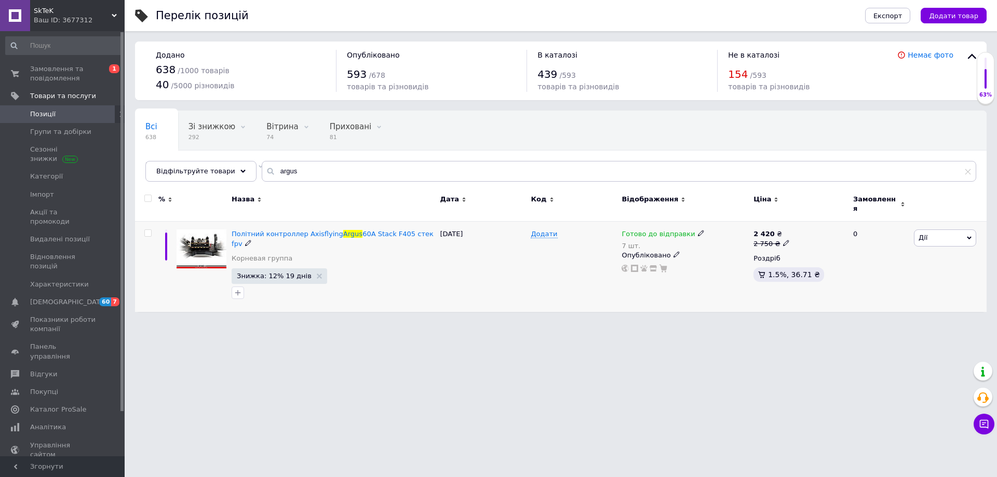
click at [698, 230] on icon at bounding box center [701, 233] width 6 height 6
click at [826, 254] on div "Залишки 7 шт." at bounding box center [769, 269] width 130 height 33
drag, startPoint x: 719, startPoint y: 258, endPoint x: 710, endPoint y: 260, distance: 9.7
click at [710, 265] on input "7" at bounding box center [743, 275] width 79 height 21
type input "6"
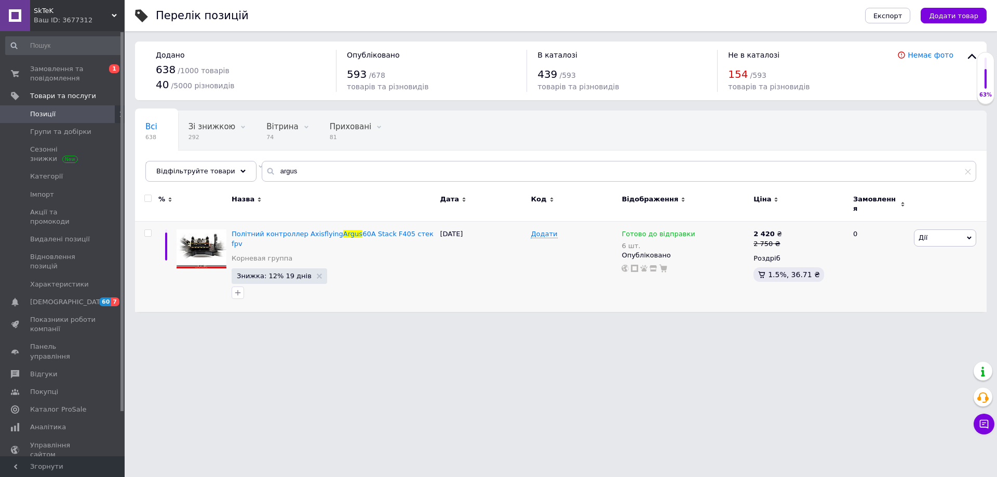
click at [58, 119] on link "Позиції" at bounding box center [64, 114] width 128 height 18
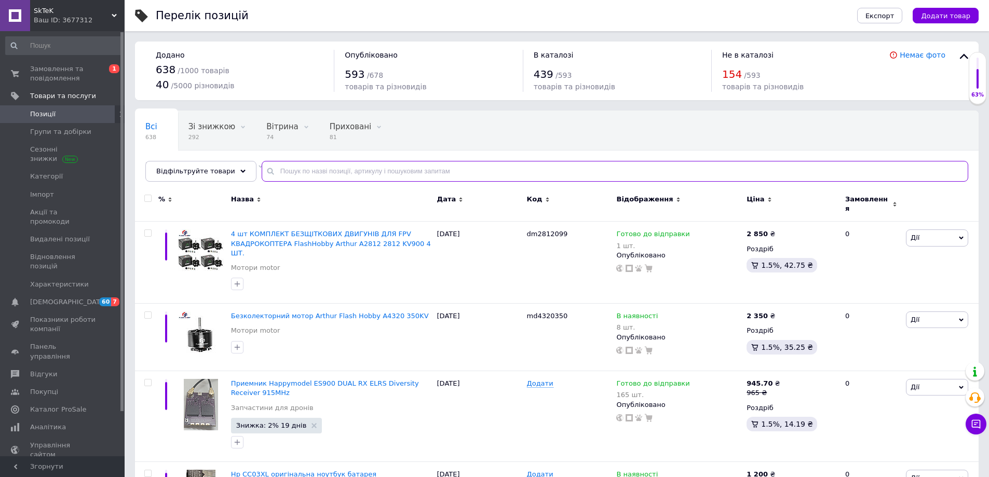
click at [365, 174] on input "text" at bounding box center [615, 171] width 707 height 21
type input "1100"
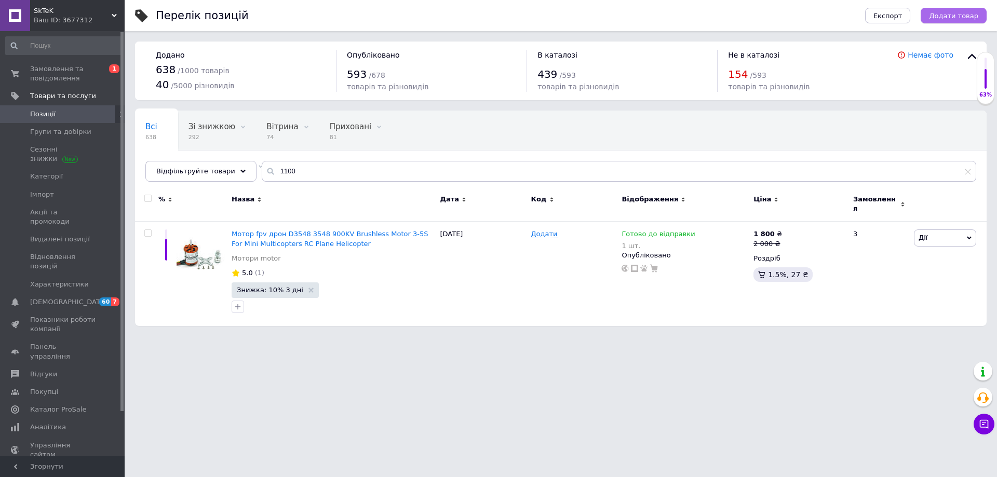
click at [938, 13] on span "Додати товар" at bounding box center [953, 16] width 49 height 8
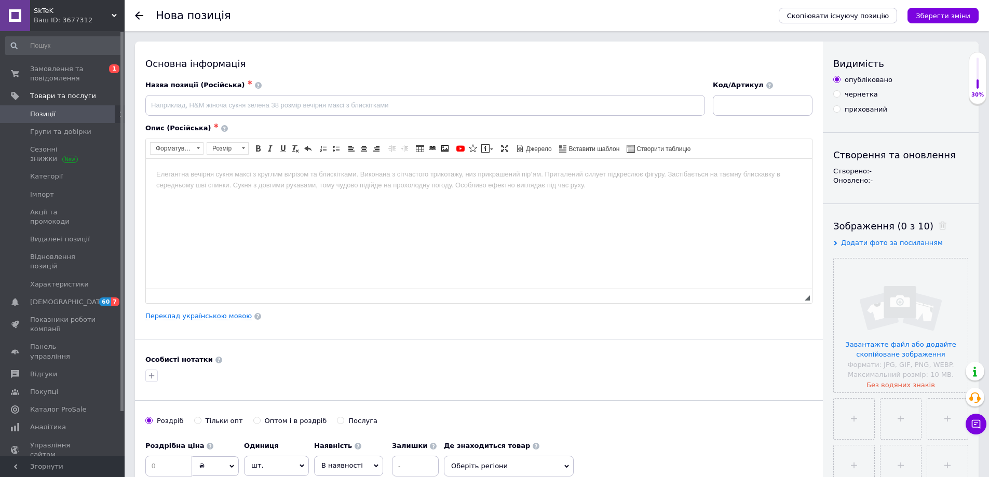
click at [220, 190] on html at bounding box center [479, 174] width 666 height 32
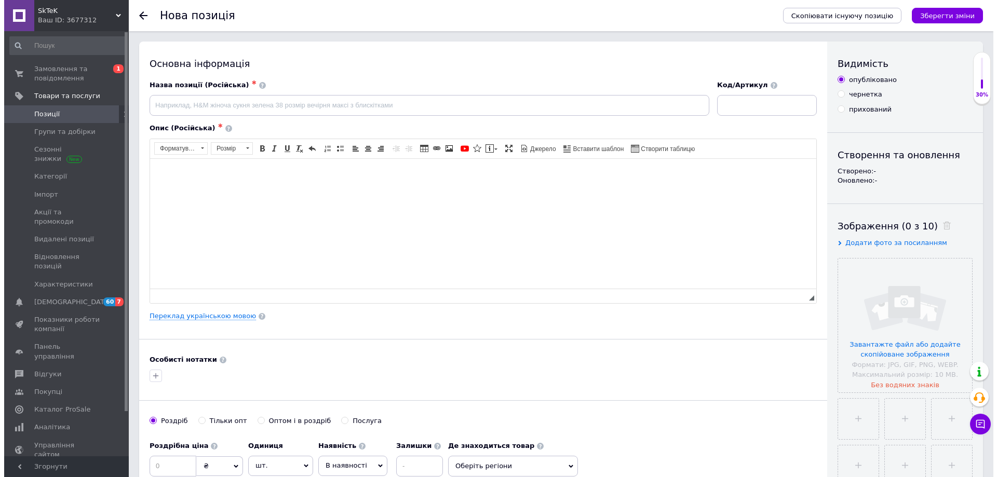
scroll to position [112, 0]
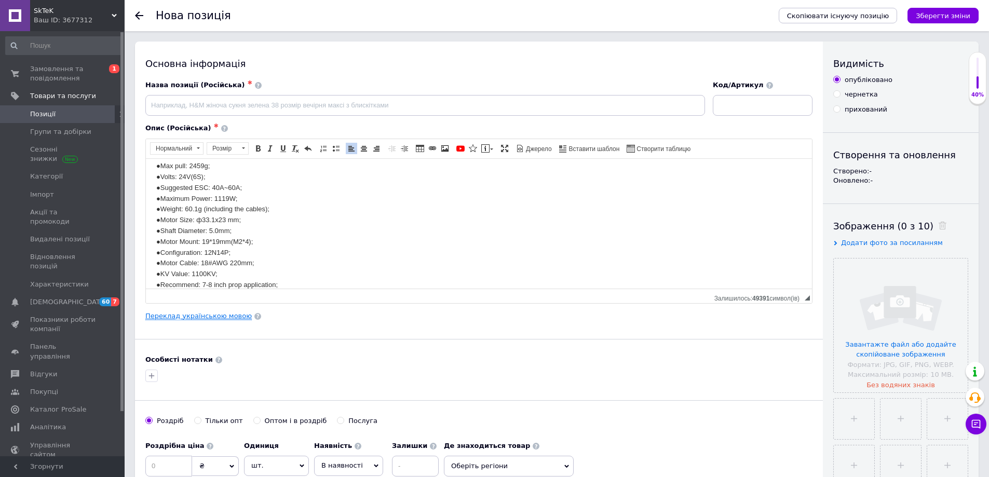
click at [206, 317] on link "Переклад українською мовою" at bounding box center [198, 316] width 106 height 8
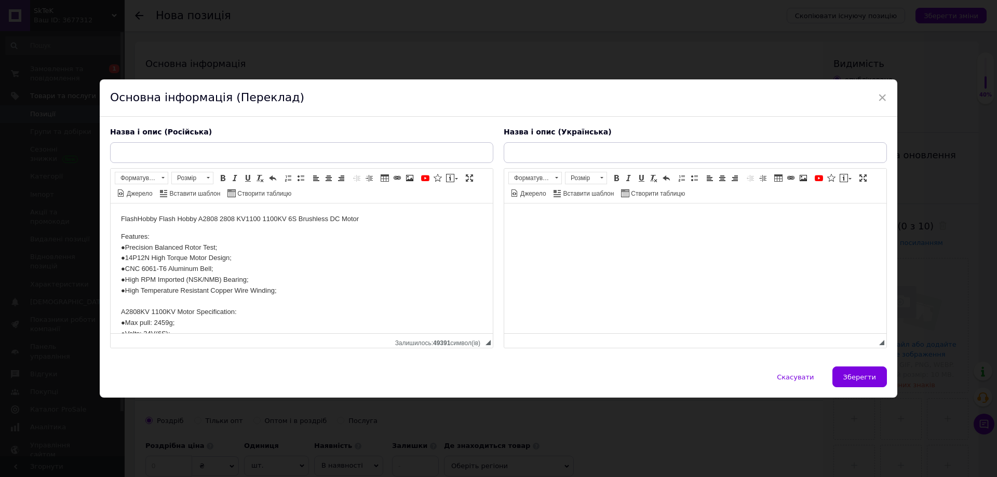
scroll to position [0, 0]
click at [548, 235] on html at bounding box center [695, 220] width 382 height 32
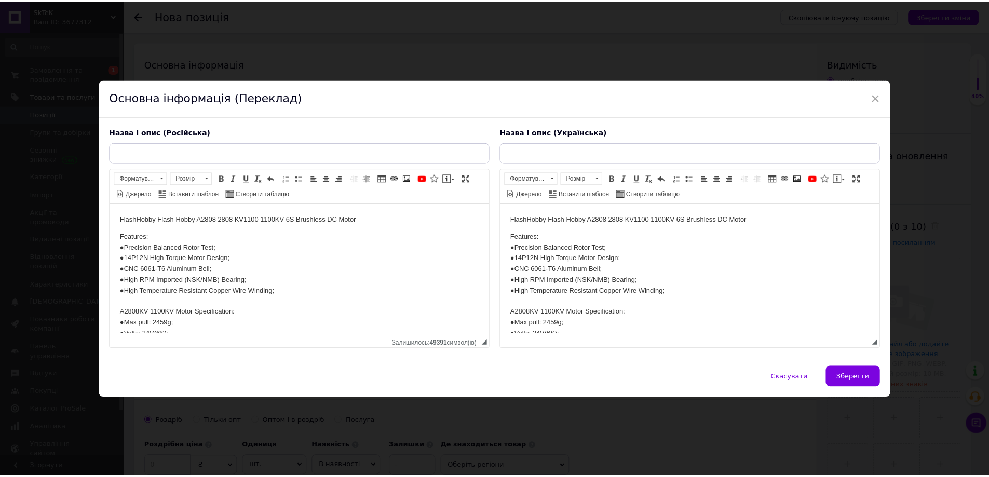
scroll to position [112, 0]
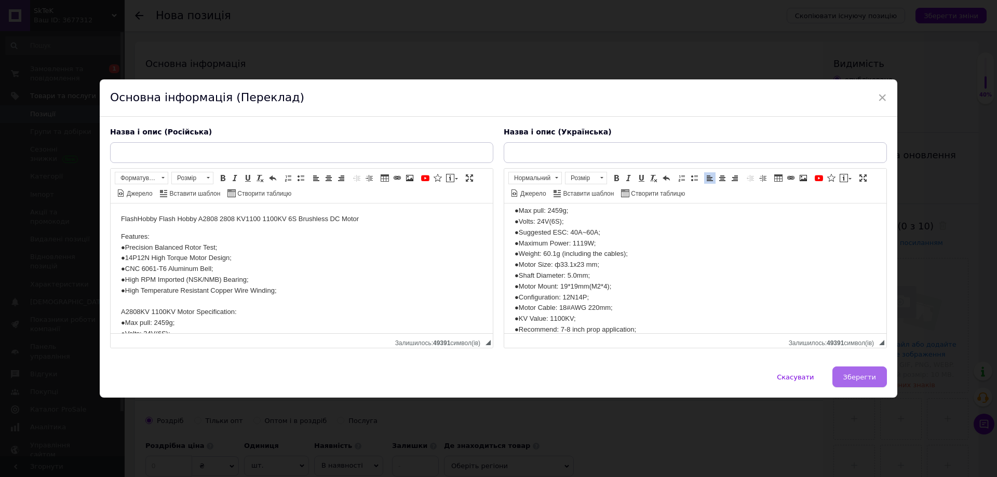
click at [876, 372] on button "Зберегти" at bounding box center [859, 377] width 55 height 21
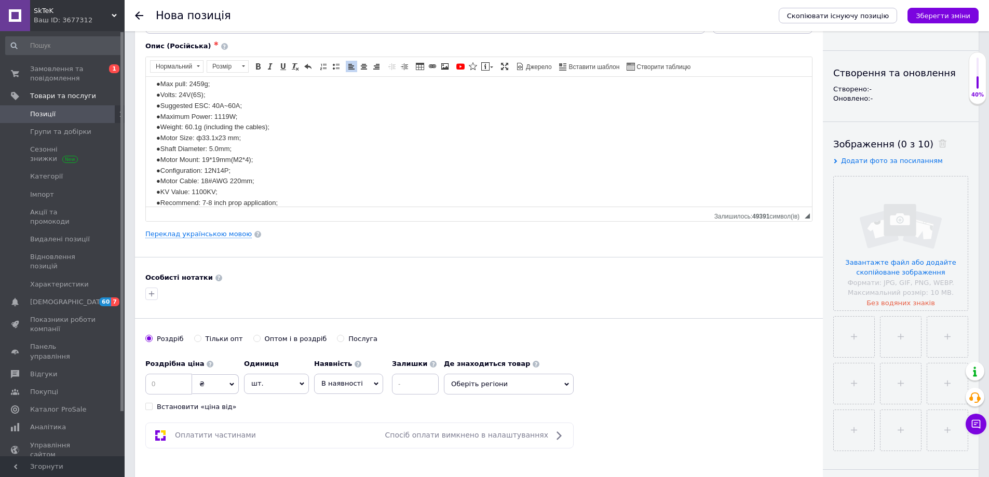
scroll to position [104, 0]
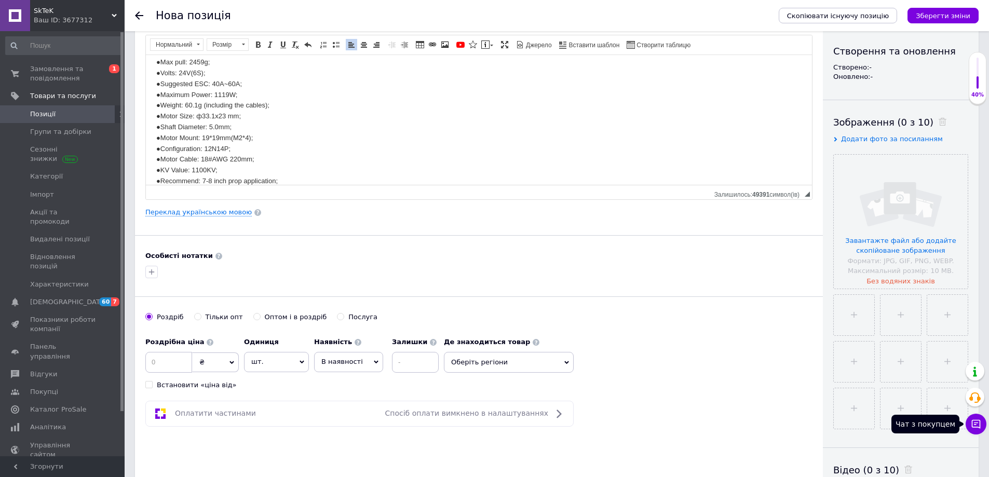
click at [980, 424] on icon at bounding box center [976, 424] width 9 height 9
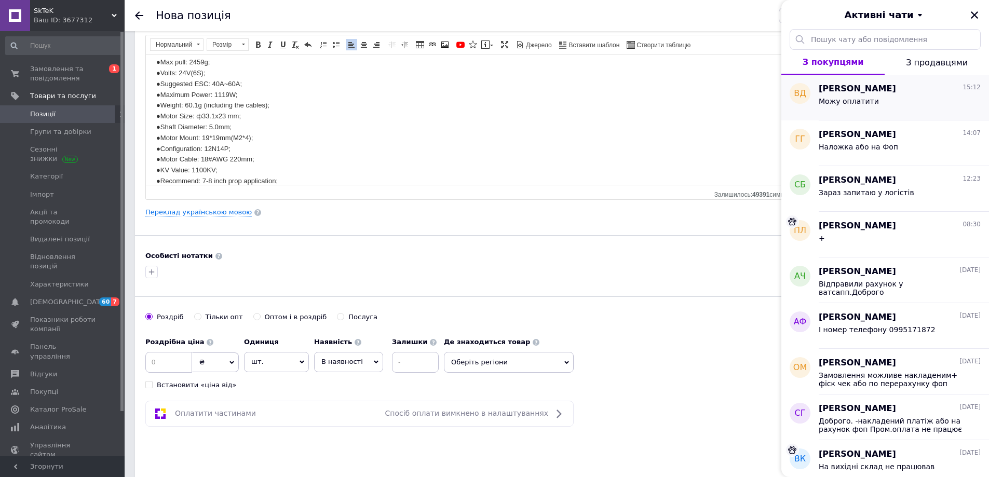
click at [899, 105] on div "Можу оплатити" at bounding box center [900, 103] width 162 height 17
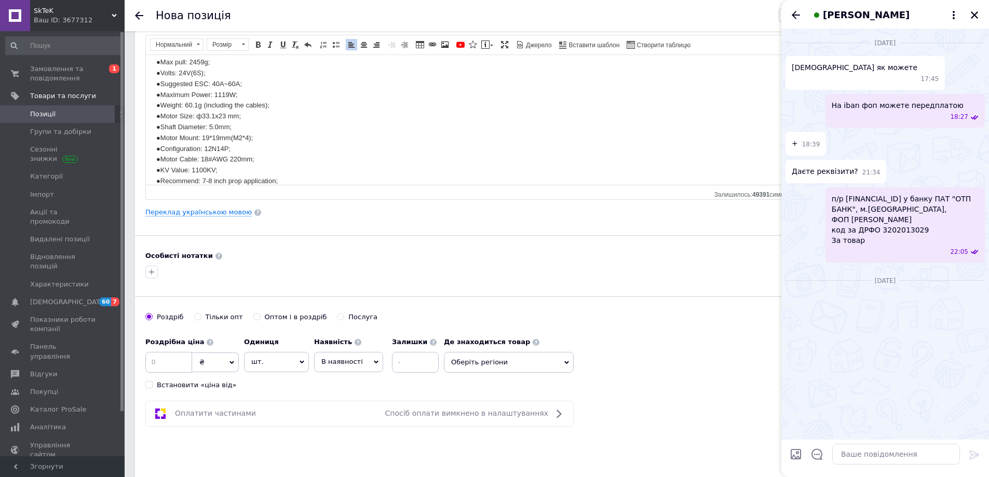
scroll to position [871, 0]
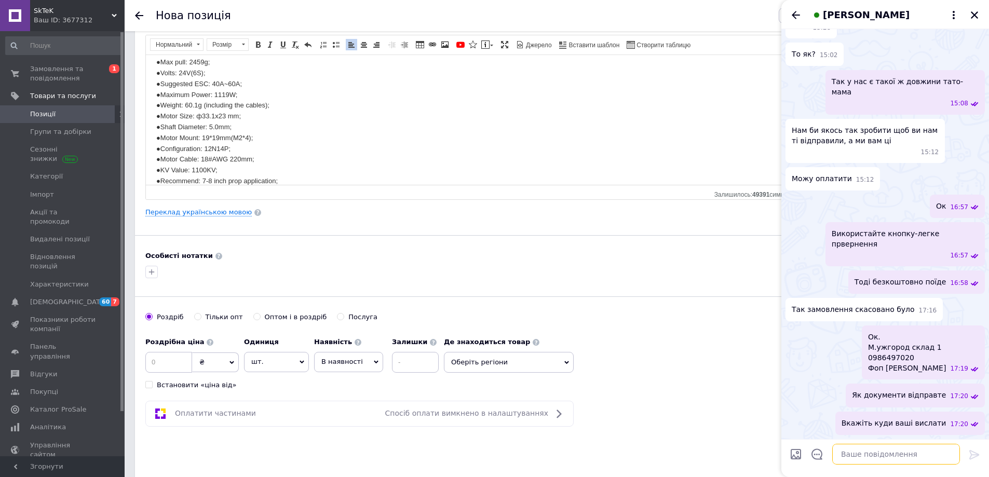
click at [875, 451] on textarea at bounding box center [896, 454] width 128 height 21
type textarea "c"
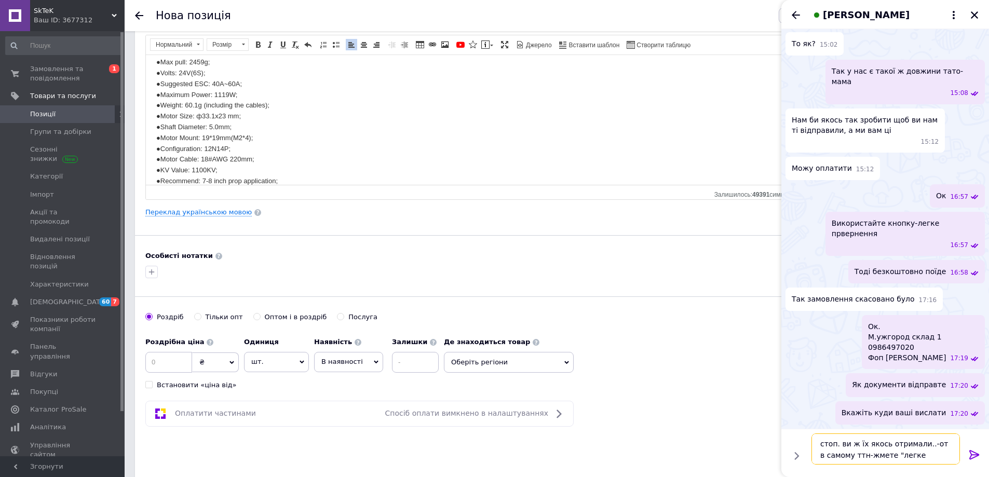
type textarea "стоп. ви ж їх якось отримали..-от в самому ттн-жмете "легке повернення""
click at [982, 460] on div at bounding box center [974, 456] width 21 height 24
click at [978, 454] on icon at bounding box center [974, 454] width 10 height 9
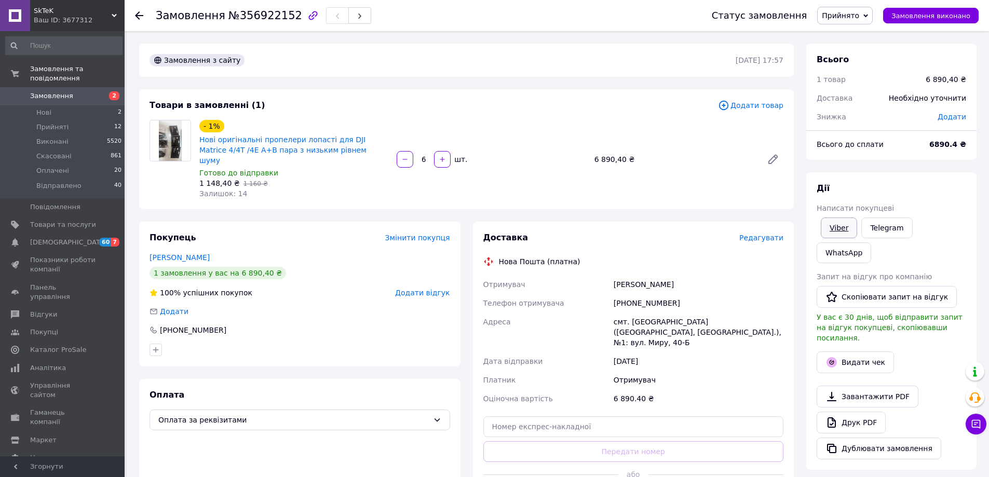
click at [842, 228] on link "Viber" at bounding box center [839, 228] width 36 height 21
click at [842, 231] on link "Viber" at bounding box center [839, 228] width 36 height 21
click at [844, 228] on link "Viber" at bounding box center [839, 228] width 36 height 21
click at [851, 231] on link "Viber" at bounding box center [839, 228] width 36 height 21
click at [251, 18] on span "№356922152" at bounding box center [265, 15] width 74 height 12
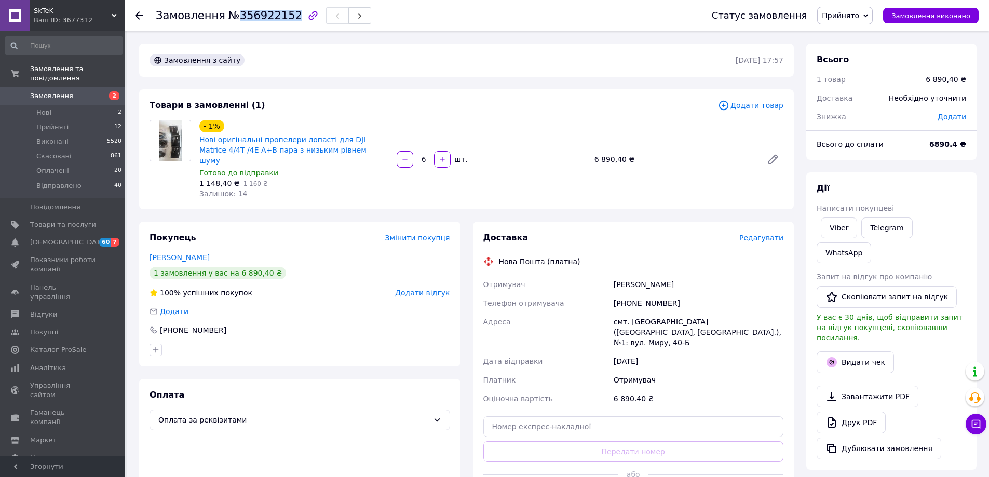
click at [251, 18] on span "№356922152" at bounding box center [265, 15] width 74 height 12
copy span "356922152"
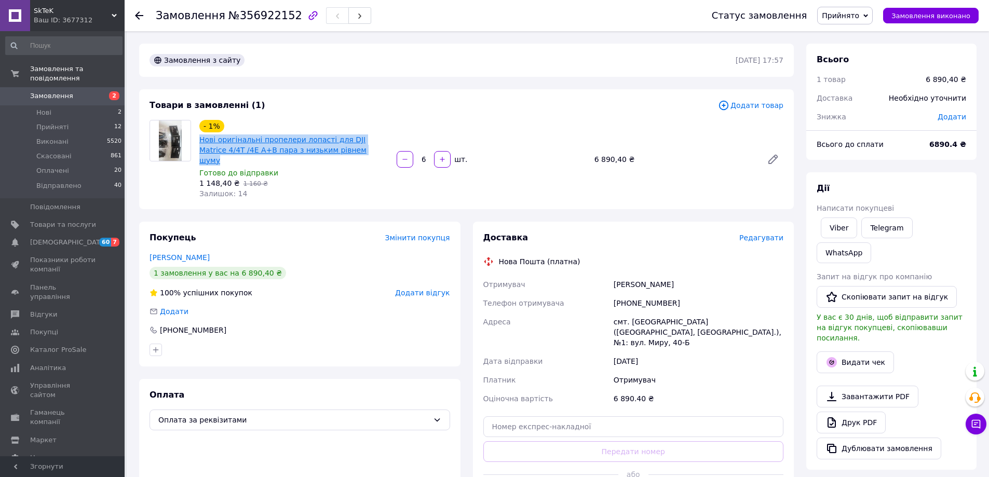
drag, startPoint x: 329, startPoint y: 147, endPoint x: 201, endPoint y: 143, distance: 127.3
click at [201, 143] on span "Нові оригінальні пропелери лопасті для DJI Matrice 4/4T /4E А+В пара з низьким …" at bounding box center [293, 149] width 189 height 31
copy link "Нові оригінальні пропелери лопасті для DJI Matrice 4/4T /4E А+В пара з низьким …"
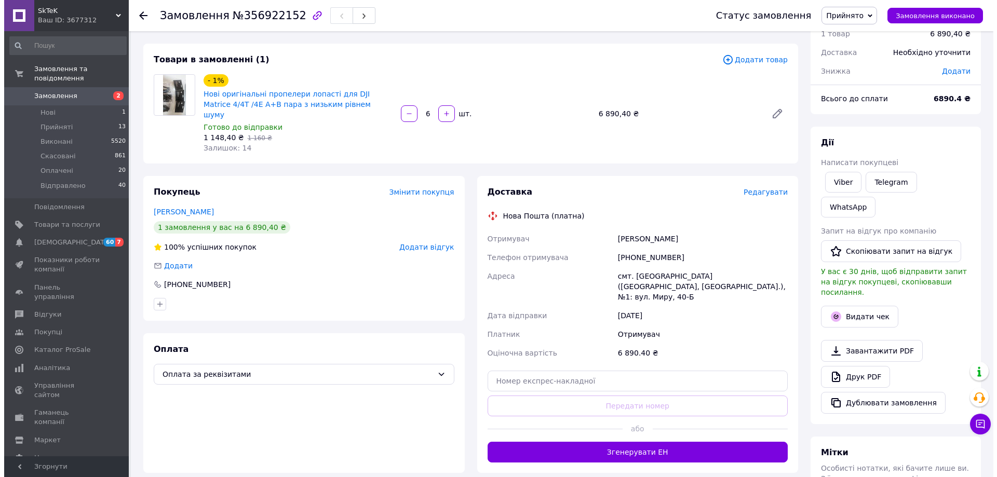
scroll to position [156, 0]
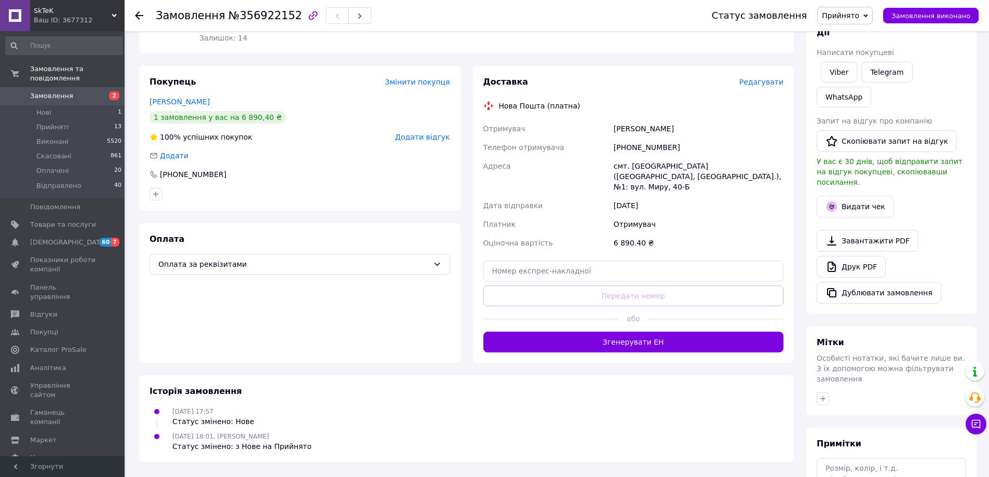
click at [763, 78] on span "Редагувати" at bounding box center [761, 82] width 44 height 8
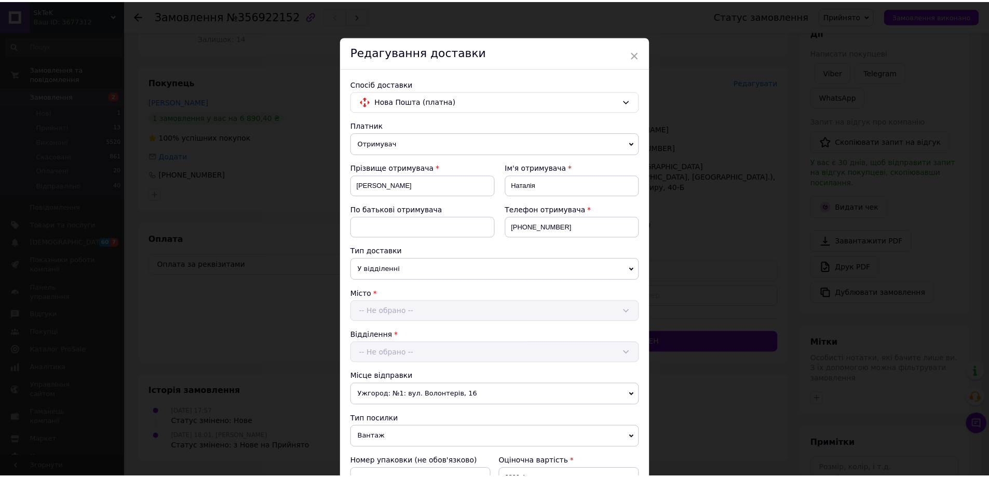
scroll to position [231, 0]
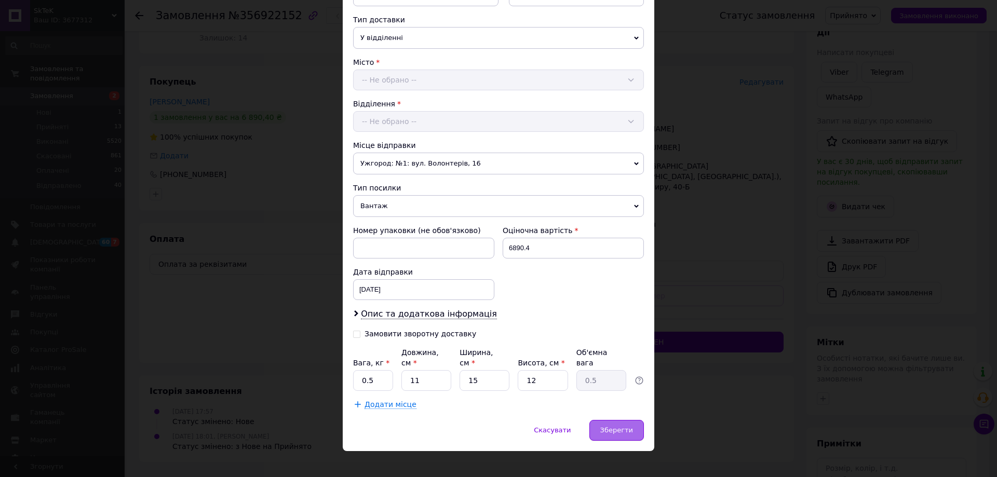
click at [604, 426] on span "Зберегти" at bounding box center [616, 430] width 33 height 8
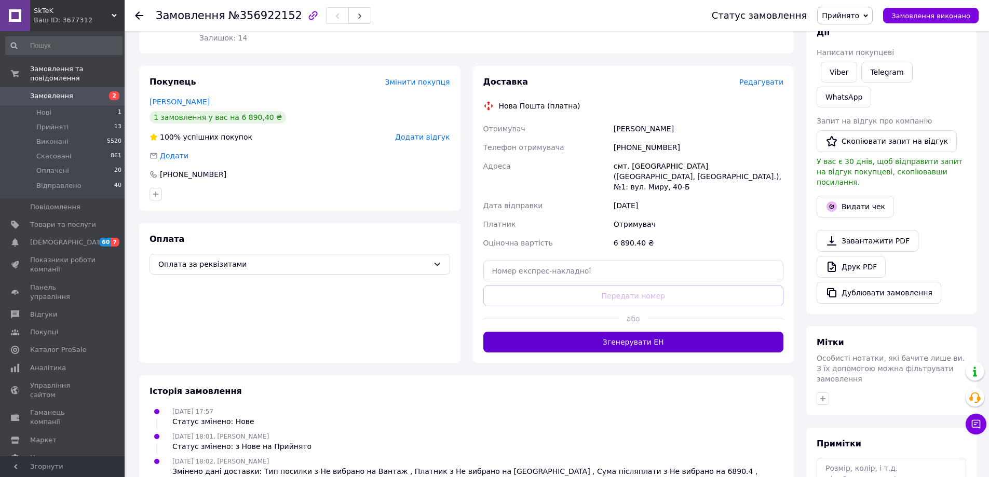
click at [637, 332] on button "Згенерувати ЕН" at bounding box center [633, 342] width 301 height 21
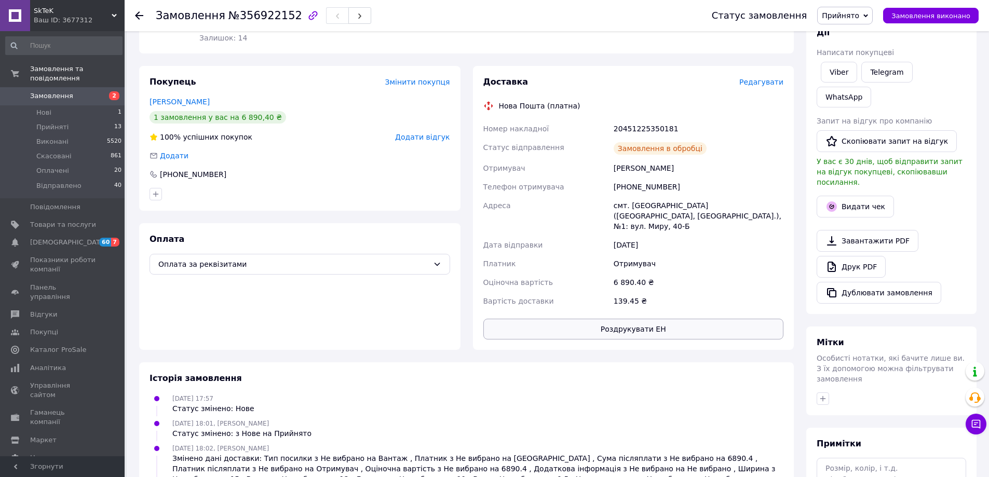
click at [698, 319] on button "Роздрукувати ЕН" at bounding box center [633, 329] width 301 height 21
click at [864, 196] on button "Видати чек" at bounding box center [855, 207] width 77 height 22
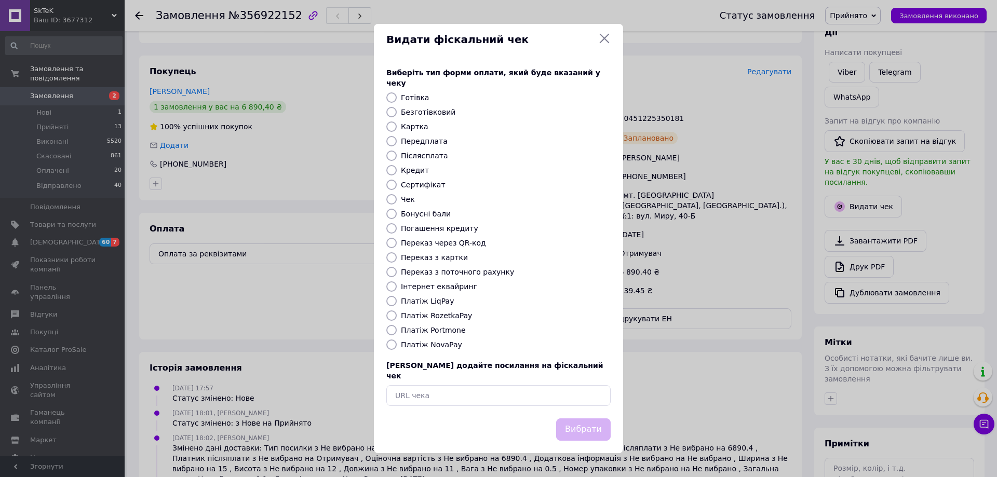
click at [440, 347] on label "Платіж NovaPay" at bounding box center [431, 345] width 61 height 8
click at [397, 347] on input "Платіж NovaPay" at bounding box center [391, 345] width 10 height 10
radio input "true"
click at [574, 419] on button "Вибрати" at bounding box center [583, 430] width 55 height 22
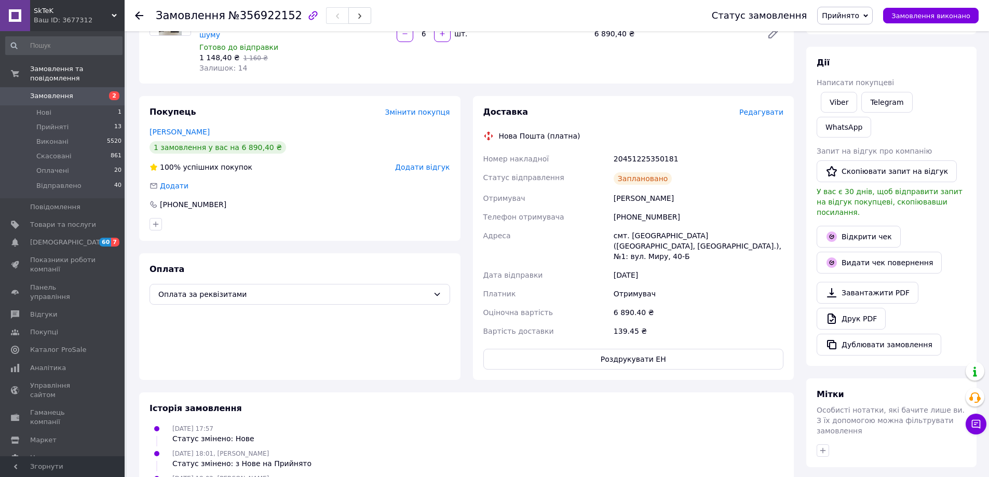
scroll to position [0, 0]
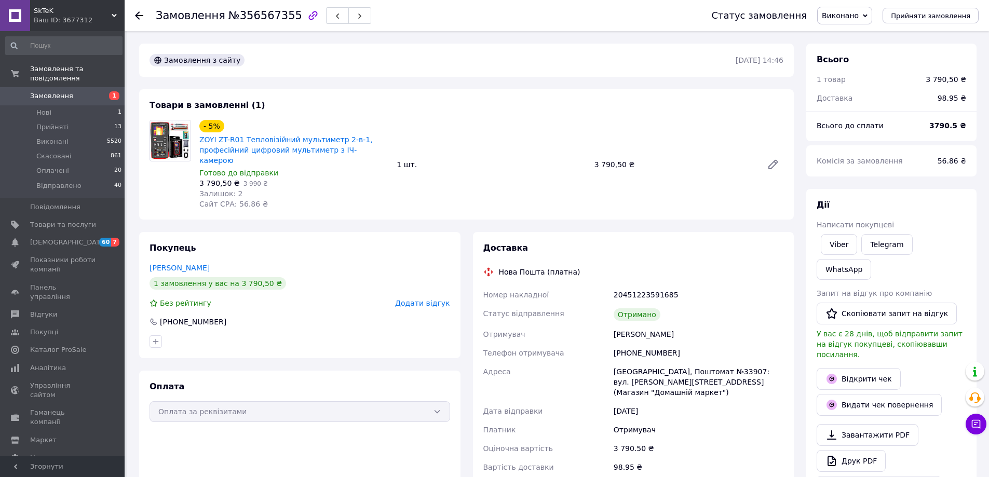
scroll to position [52, 0]
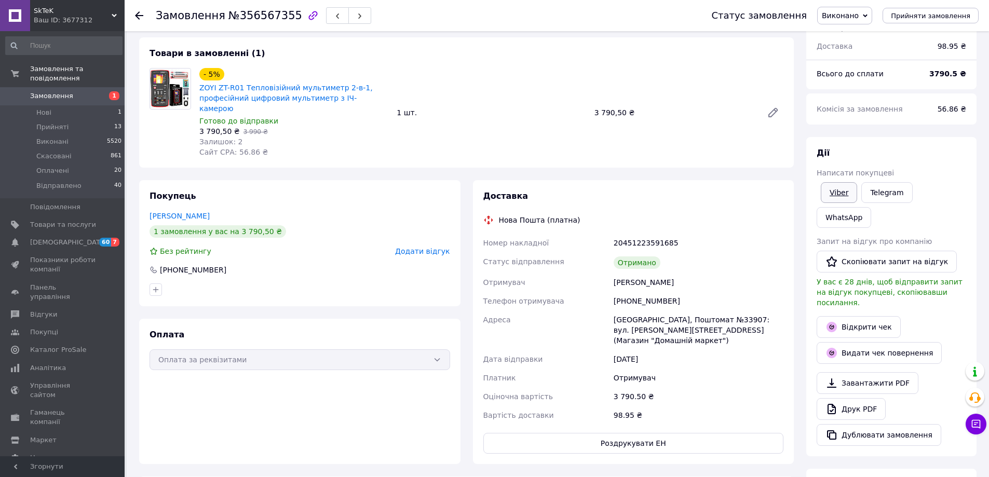
click at [845, 191] on link "Viber" at bounding box center [839, 192] width 36 height 21
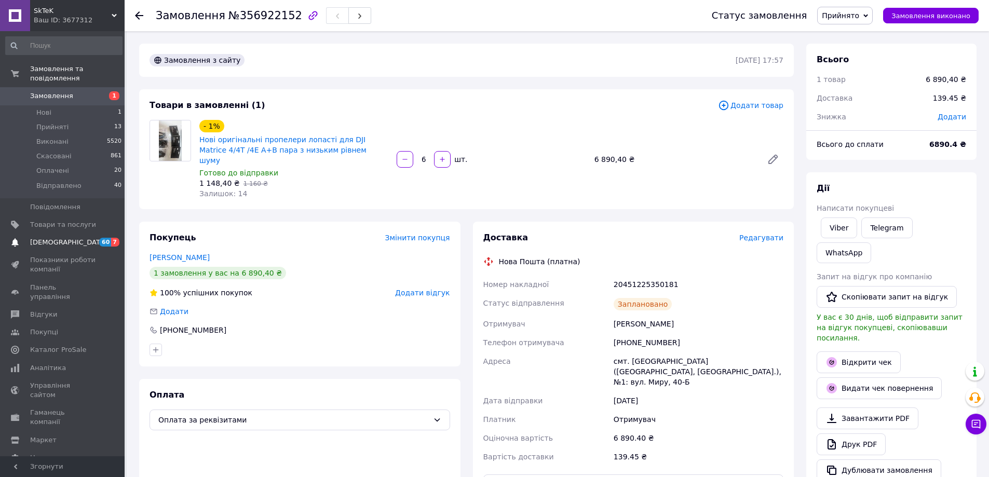
click at [47, 238] on span "[DEMOGRAPHIC_DATA]" at bounding box center [68, 242] width 77 height 9
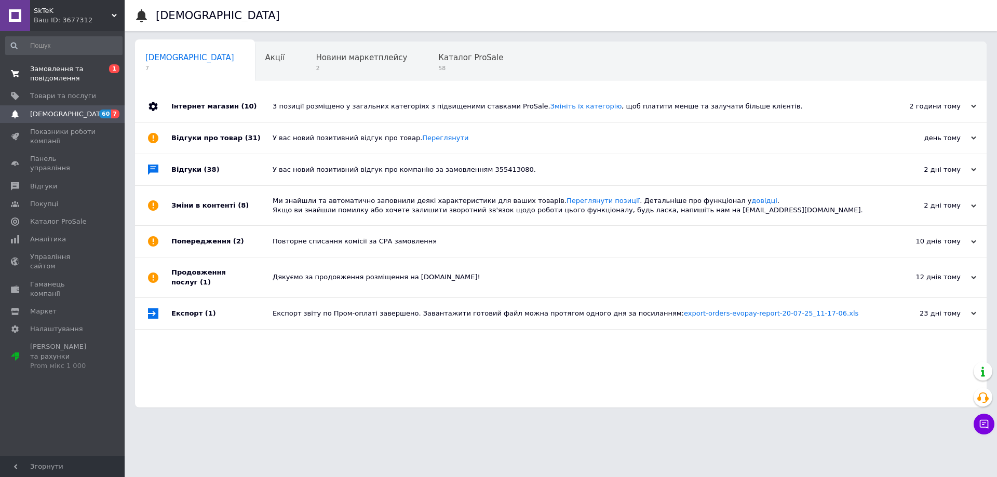
click at [52, 70] on span "Замовлення та повідомлення" at bounding box center [63, 73] width 66 height 19
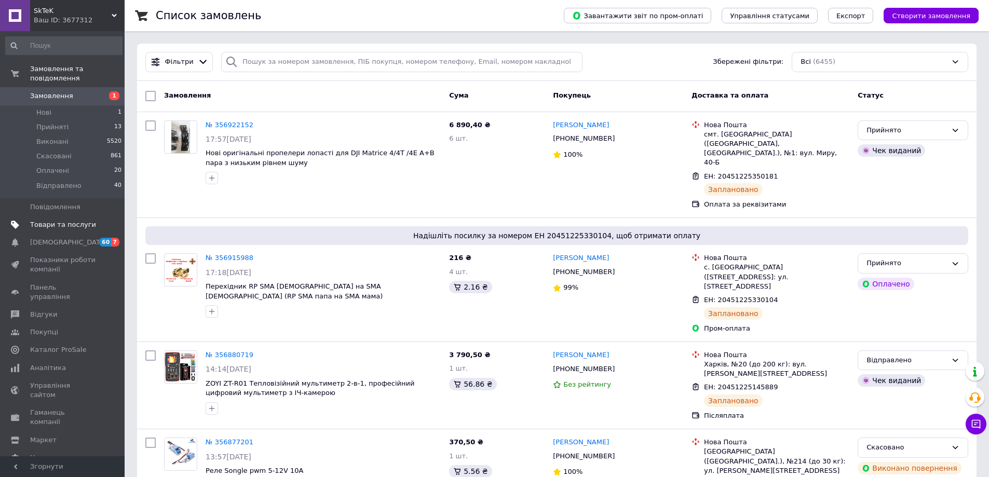
click at [50, 220] on span "Товари та послуги" at bounding box center [63, 224] width 66 height 9
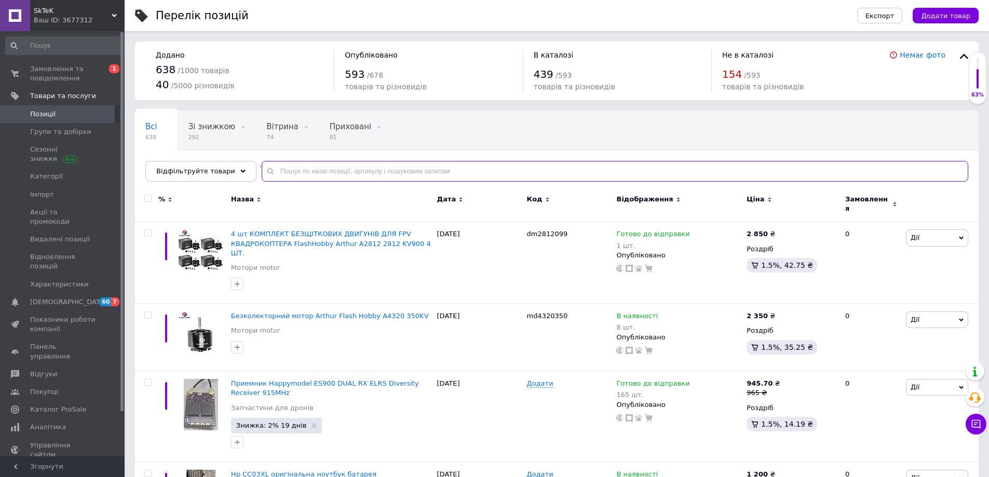
click at [307, 170] on input "text" at bounding box center [615, 171] width 707 height 21
type input "1800"
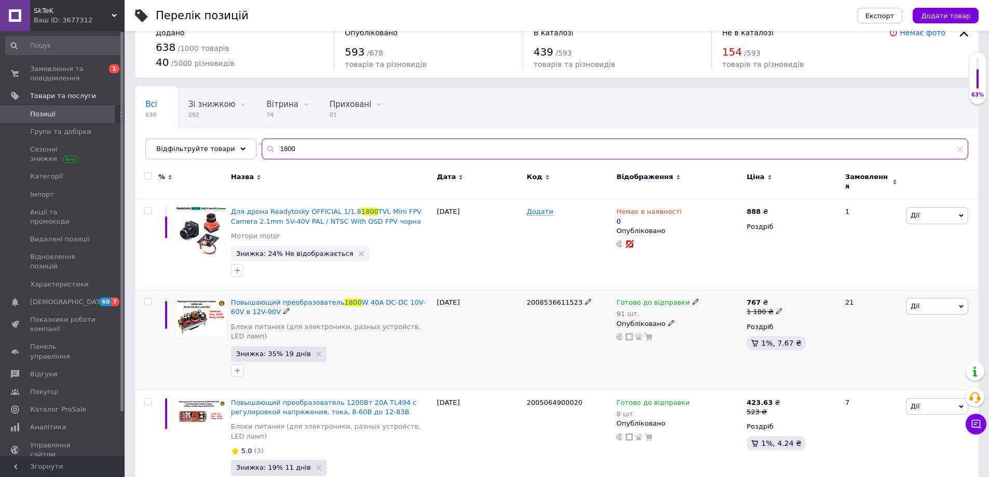
scroll to position [34, 0]
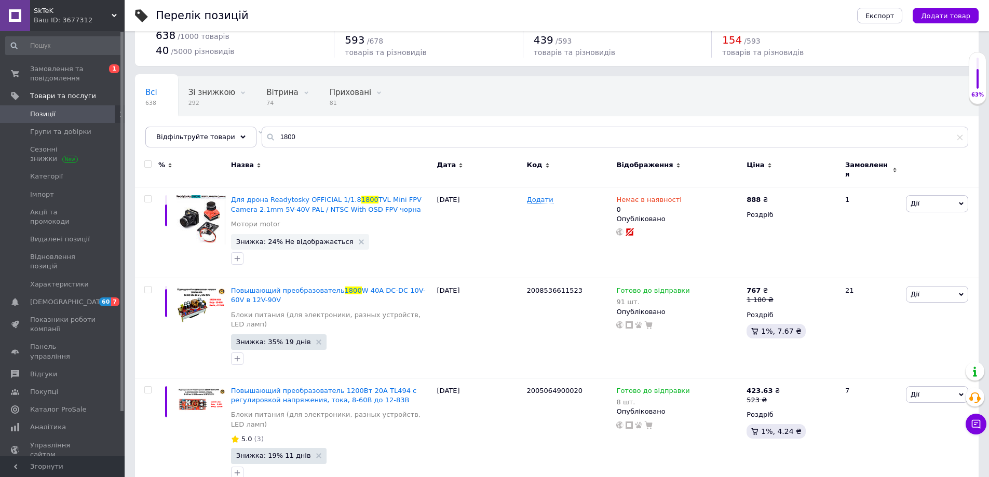
click at [56, 111] on span "Позиції" at bounding box center [63, 114] width 66 height 9
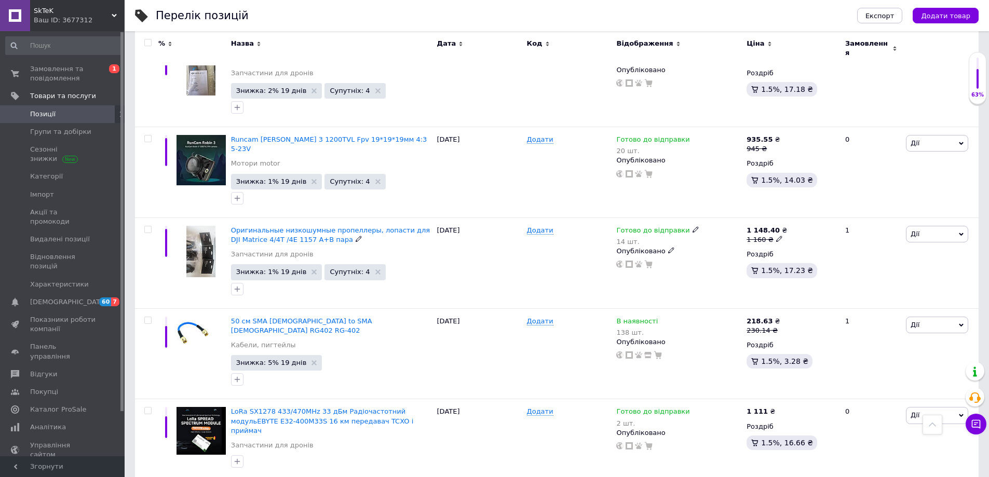
scroll to position [1338, 0]
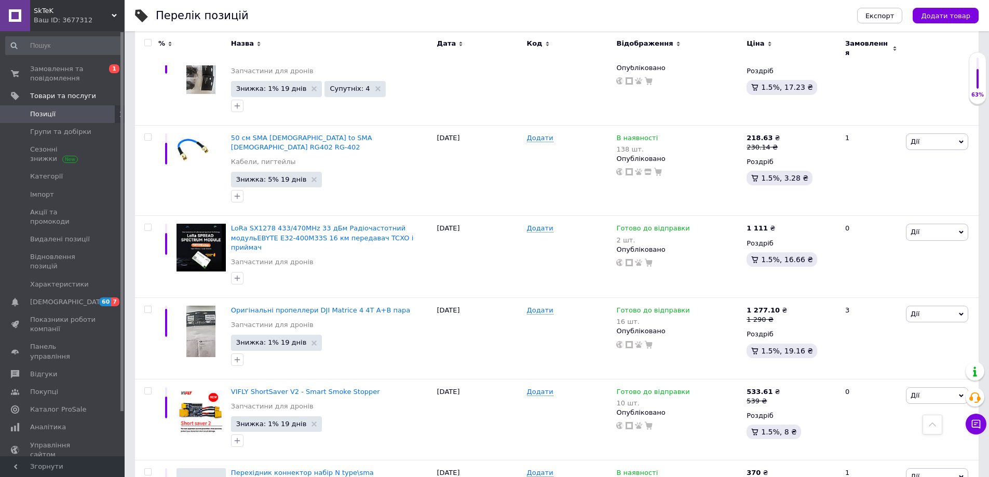
click at [84, 114] on span "Позиції" at bounding box center [63, 114] width 66 height 9
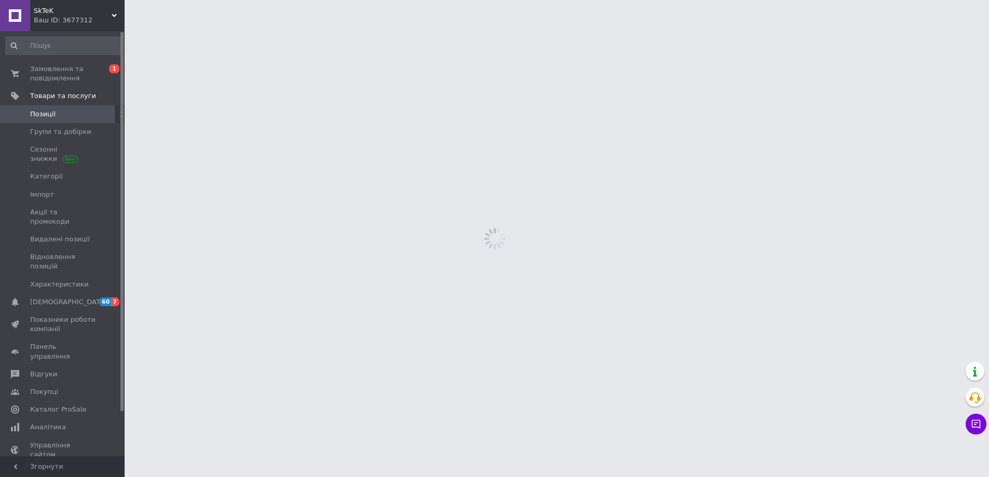
scroll to position [0, 0]
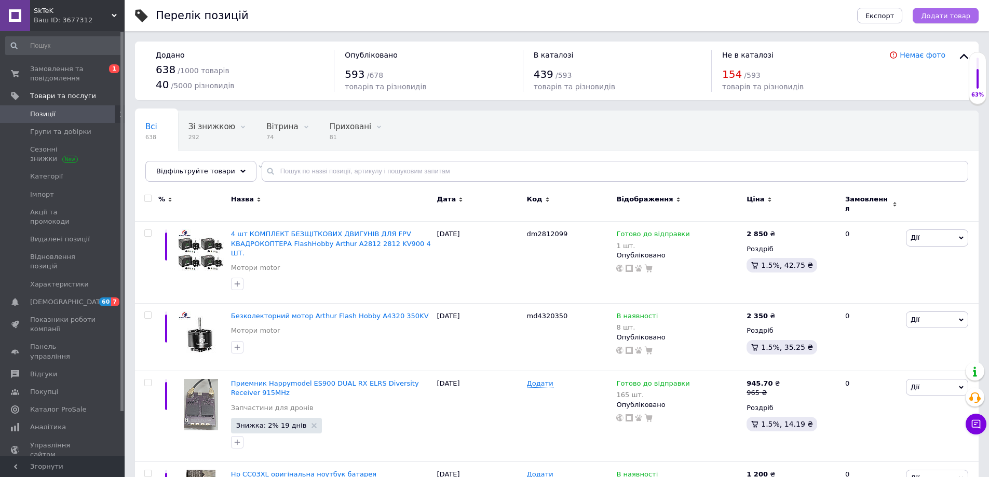
click at [963, 14] on span "Додати товар" at bounding box center [945, 16] width 49 height 8
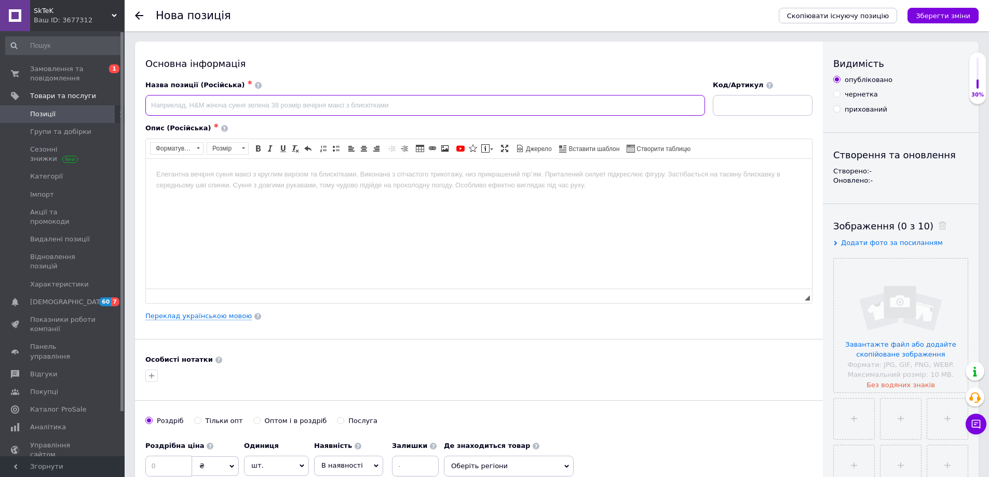
paste input "Підвищувальний перетворювач 1800W TL494 10-60В - 12-90В 40A 1800Вт із регулюван…"
type input "Підвищувальний перетворювач 1800W TL494 10-60В - 12-90В 40A 1800Вт із регулюван…"
click at [214, 319] on link "Переклад українською мовою" at bounding box center [198, 316] width 106 height 8
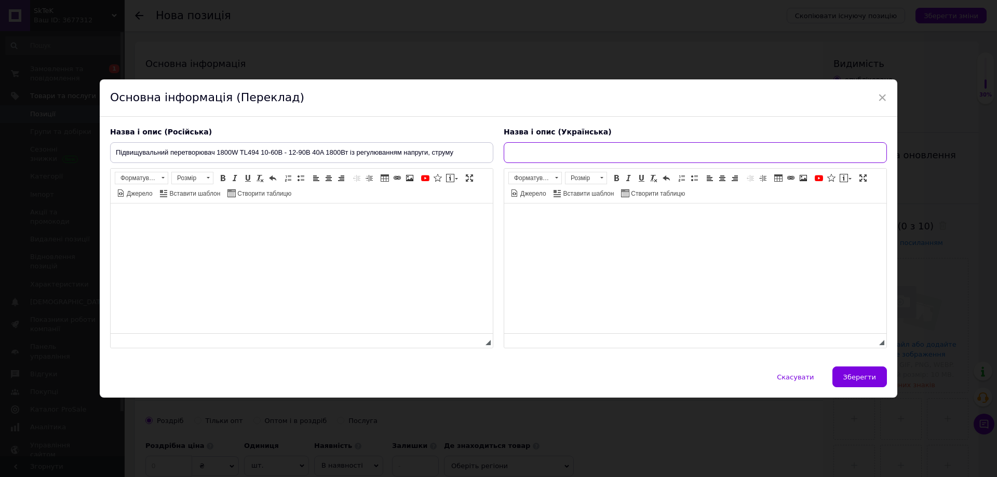
paste input "Підвищувальний перетворювач 1800W TL494 10-60В - 12-90В 40A 1800Вт із регулюван…"
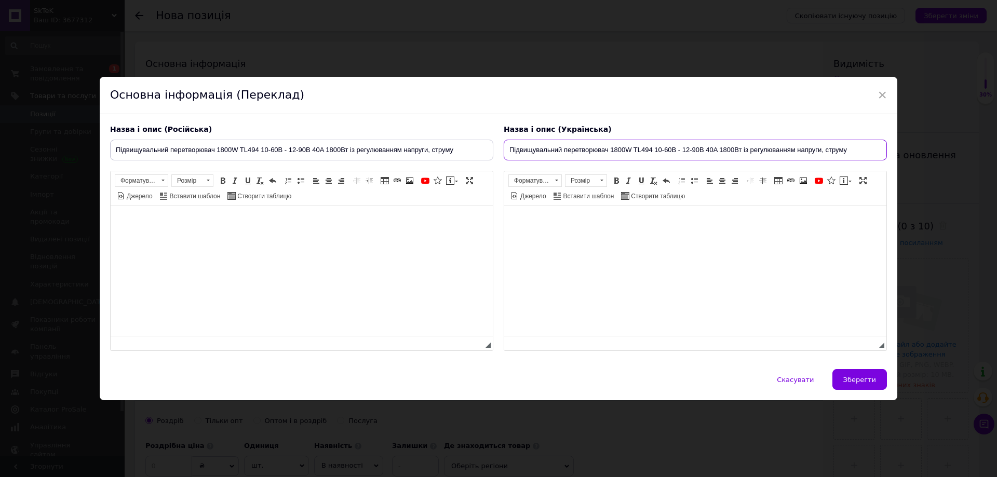
type input "Підвищувальний перетворювач 1800W TL494 10-60В - 12-90В 40A 1800Вт із регулюван…"
click at [214, 238] on html at bounding box center [302, 222] width 382 height 32
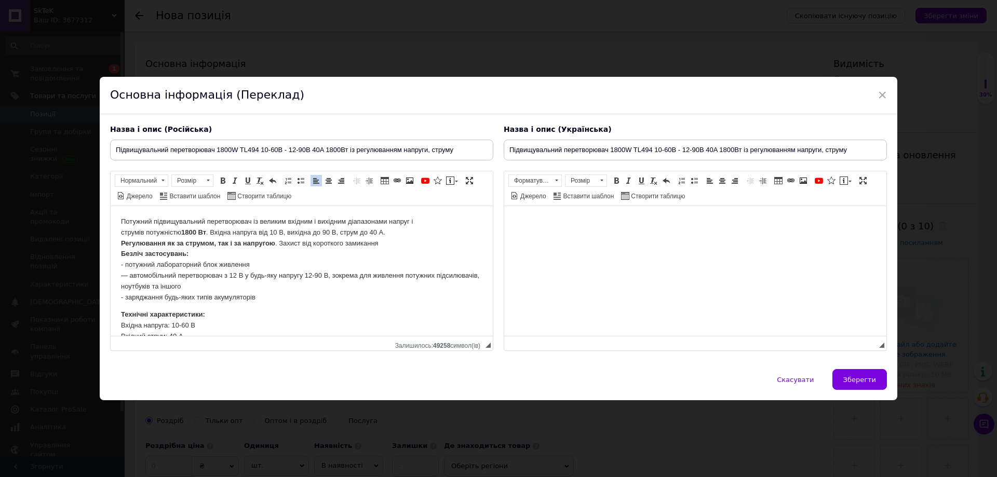
scroll to position [69, 0]
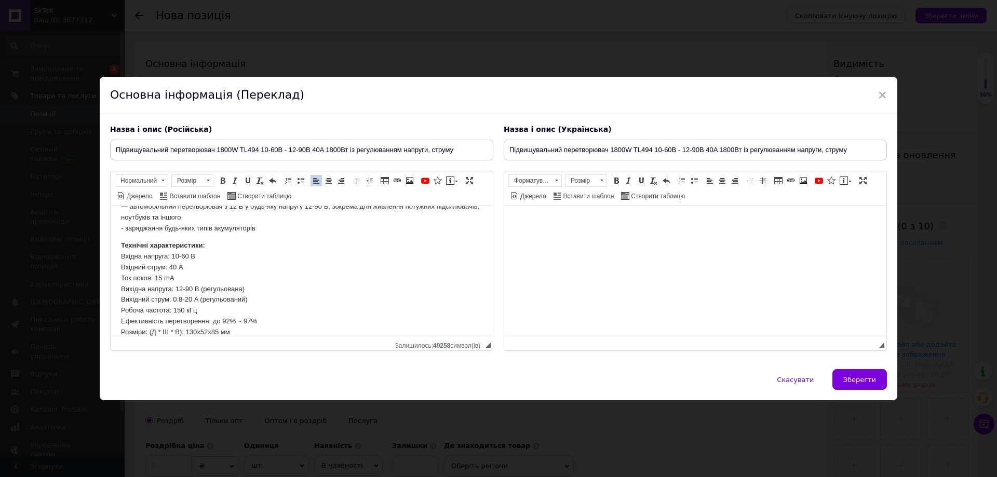
click at [551, 238] on html at bounding box center [695, 222] width 382 height 32
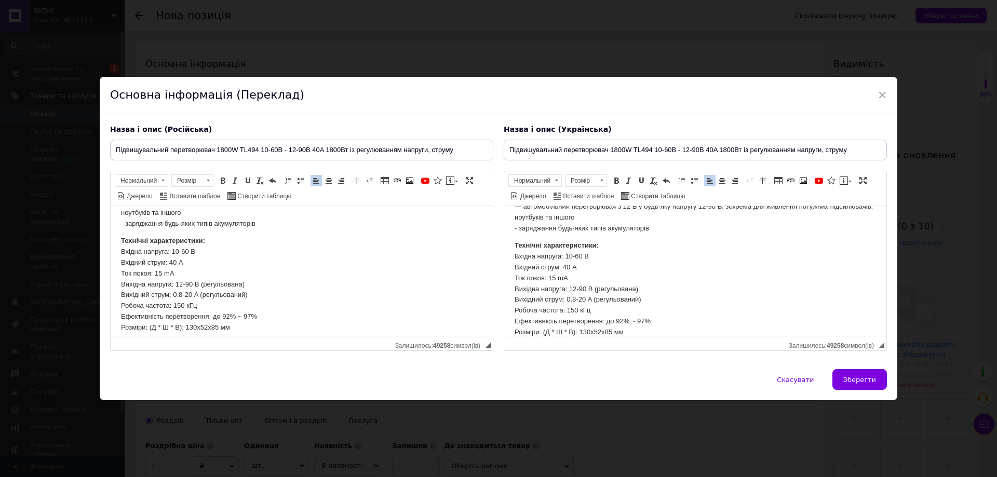
scroll to position [82, 0]
click at [276, 325] on html "Потужний підвищувальний перетворювач із великим вхідним і вихідним діапазонами …" at bounding box center [302, 230] width 382 height 211
click at [645, 331] on p "Технічні характеристики: Вхідна напруга: 10-60 В Вхідний струм: 40 A Ток покоя:…" at bounding box center [695, 288] width 361 height 97
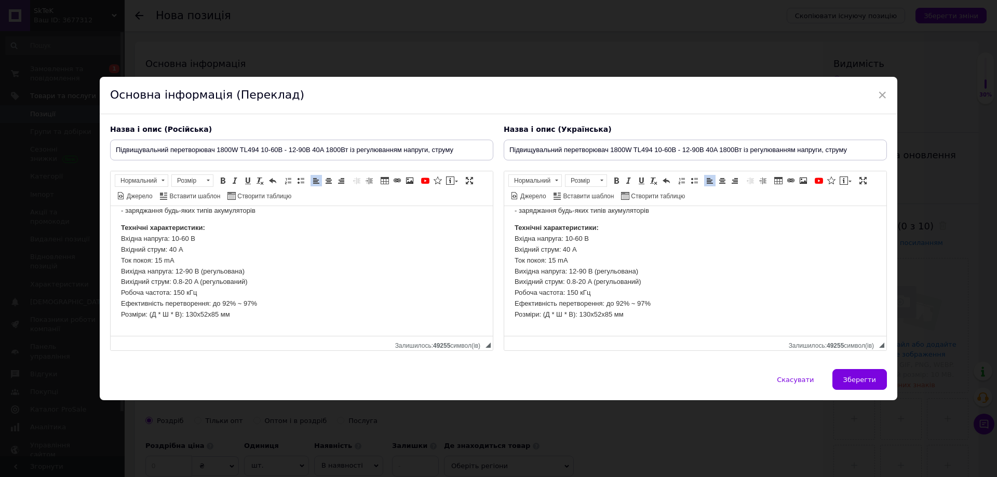
click at [166, 334] on p "Редактор, D285286C-938C-4900-9CBA-9C9210948497" at bounding box center [301, 332] width 361 height 11
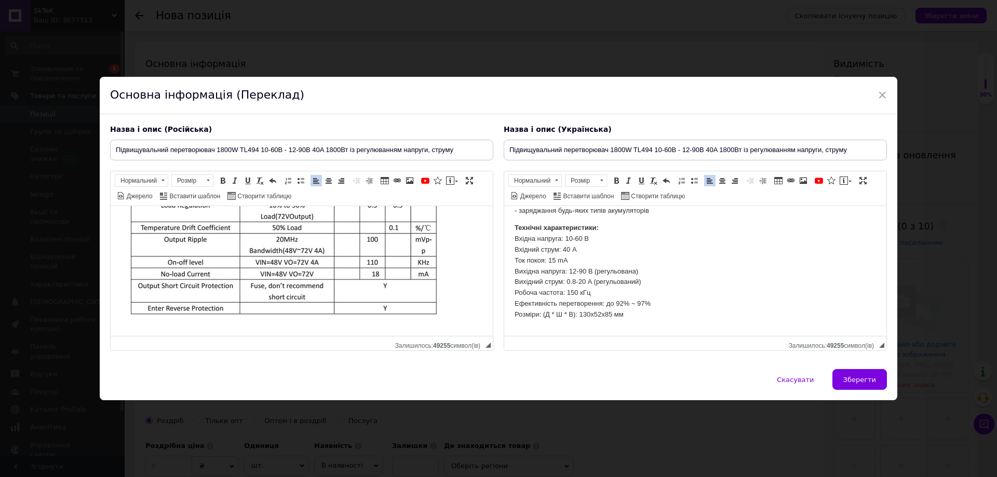
scroll to position [366, 0]
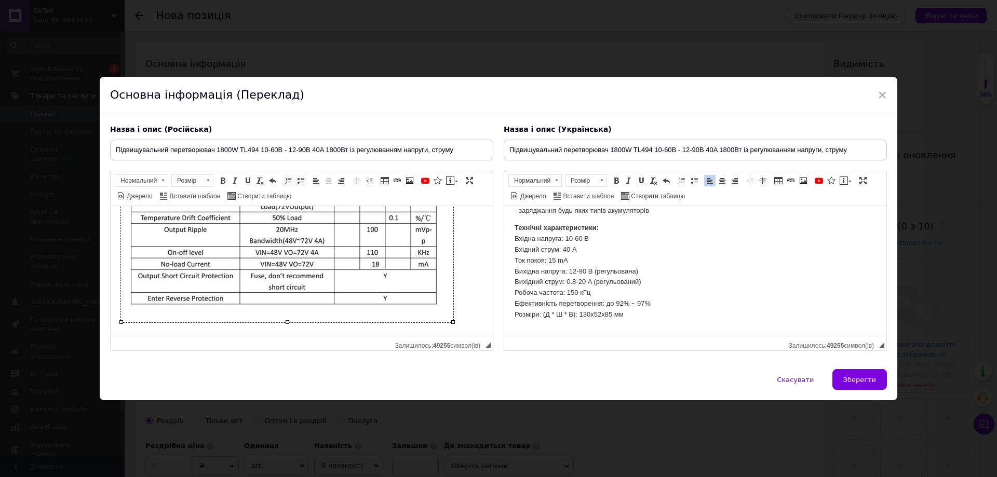
click at [186, 313] on img "Редактор, D285286C-938C-4900-9CBA-9C9210948497" at bounding box center [287, 185] width 332 height 274
click at [183, 331] on html "Потужний підвищувальний перетворювач із великим вхідним і вихідним діапазонами …" at bounding box center [302, 88] width 382 height 495
click at [466, 322] on p "Редактор, D285286C-938C-4900-9CBA-9C9210948497" at bounding box center [301, 187] width 361 height 278
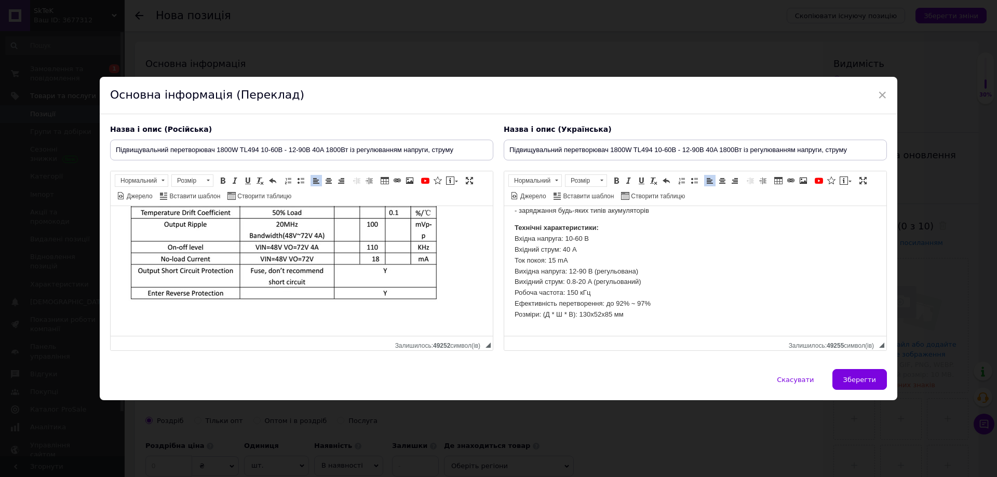
click at [545, 424] on div "× Основна інформація (Переклад) Назва і опис (Російська) Підвищувальний перетво…" at bounding box center [498, 238] width 997 height 477
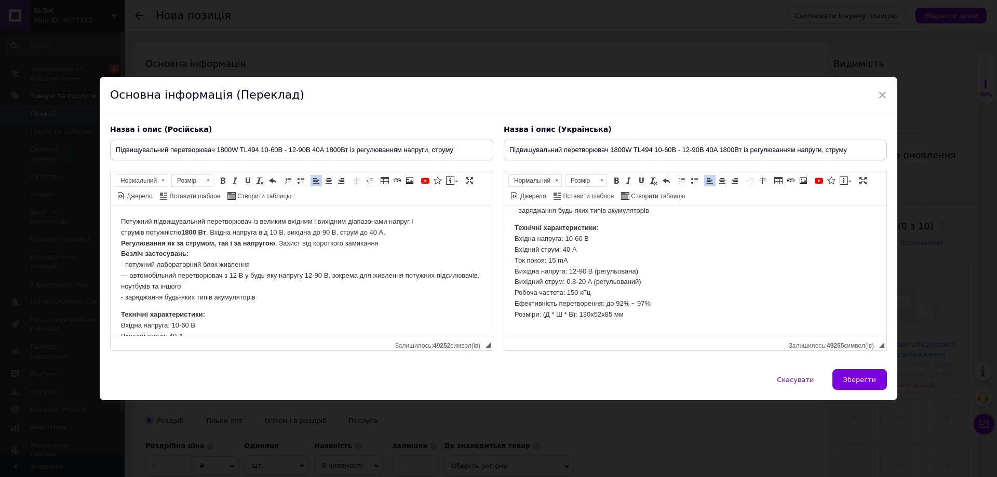
scroll to position [383, 0]
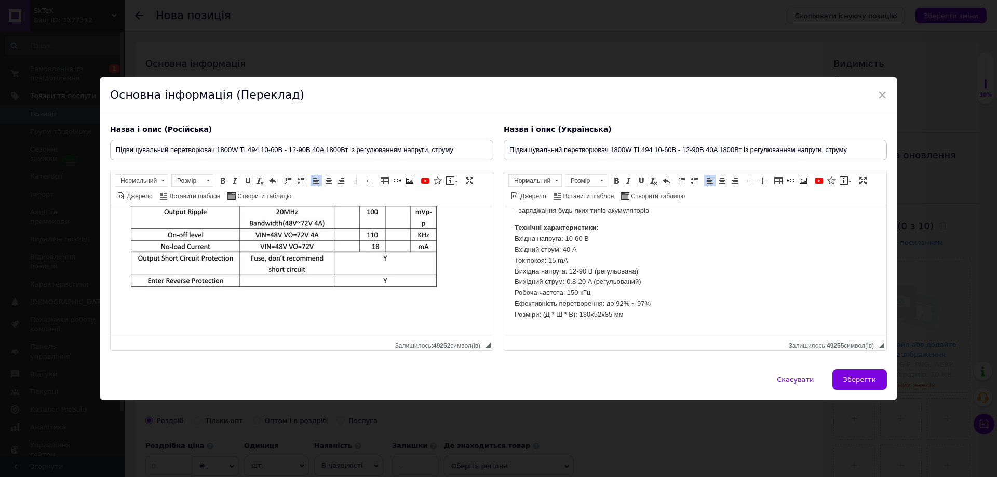
click at [230, 319] on p "Редактор, D285286C-938C-4900-9CBA-9C9210948497" at bounding box center [301, 320] width 361 height 11
click at [161, 315] on p "Редактор, D285286C-938C-4900-9CBA-9C9210948497" at bounding box center [301, 320] width 361 height 11
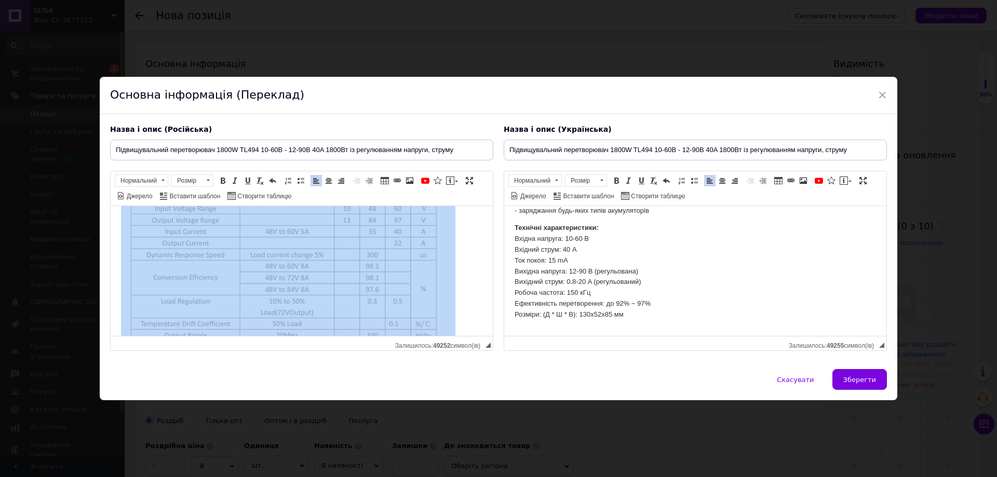
scroll to position [540, 0]
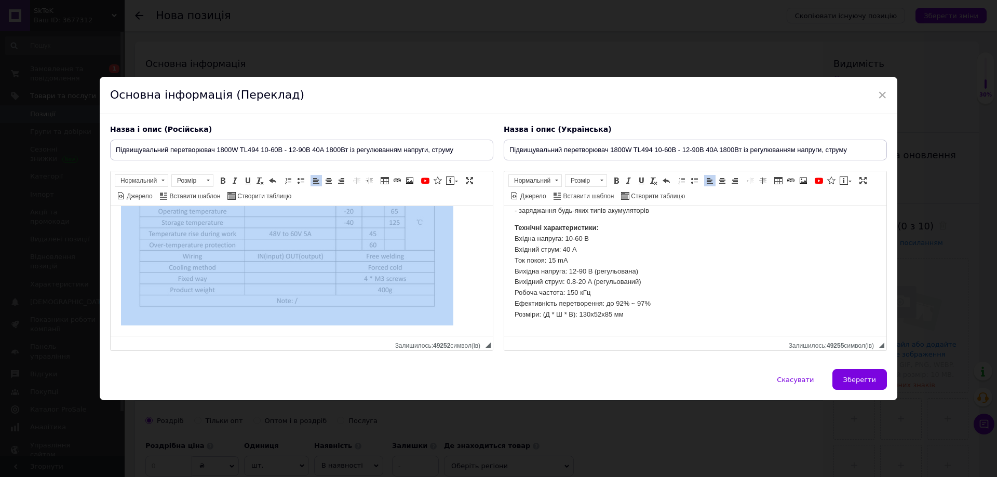
drag, startPoint x: 119, startPoint y: 223, endPoint x: 459, endPoint y: 324, distance: 353.7
click at [459, 324] on html "Потужний підвищувальний перетворювач із великим вхідним і вихідним діапазонами …" at bounding box center [302, 1] width 382 height 669
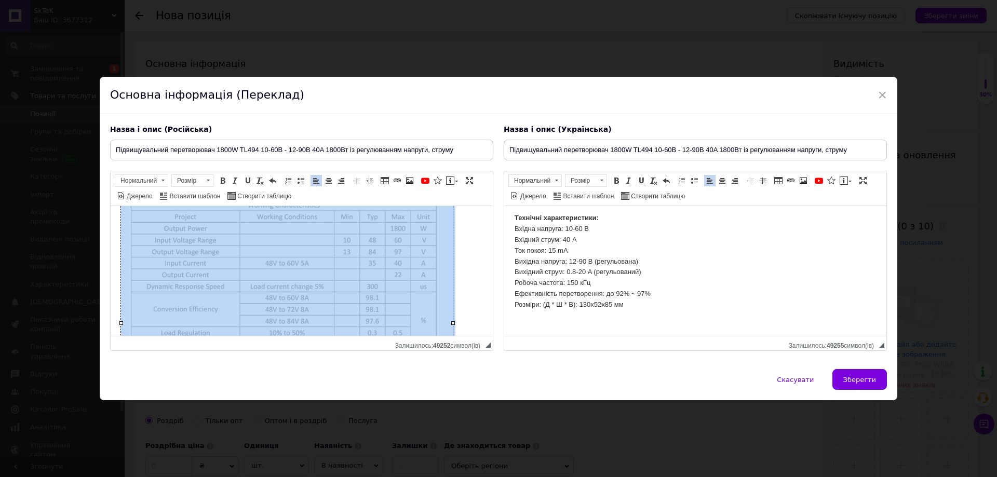
scroll to position [99, 0]
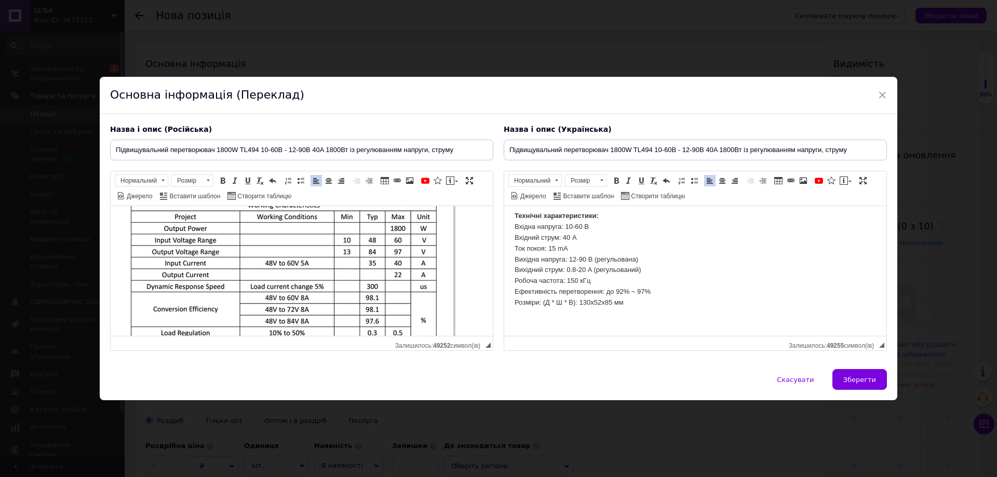
click at [563, 321] on p "Редактор, 467007BC-835C-43B1-BC9B-F1A69BFA5D4E" at bounding box center [695, 320] width 361 height 11
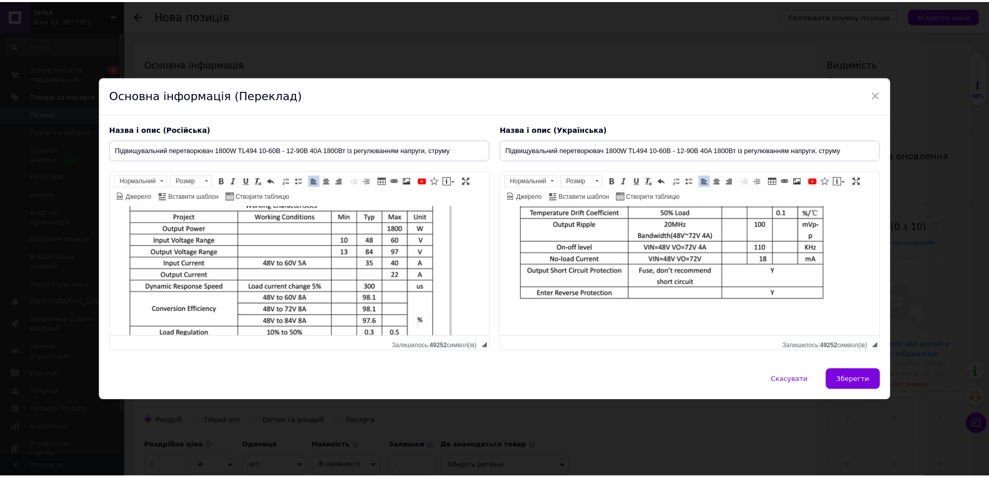
scroll to position [527, 0]
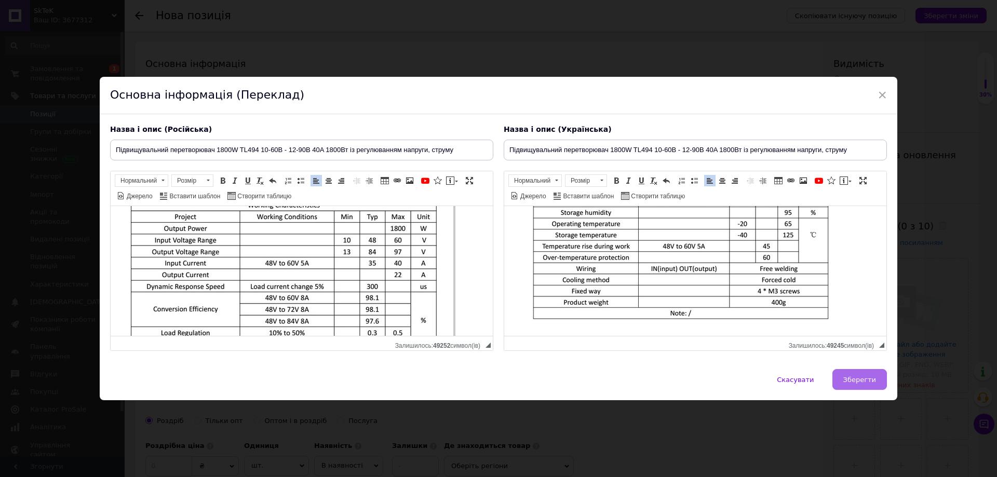
click at [861, 379] on span "Зберегти" at bounding box center [859, 380] width 33 height 8
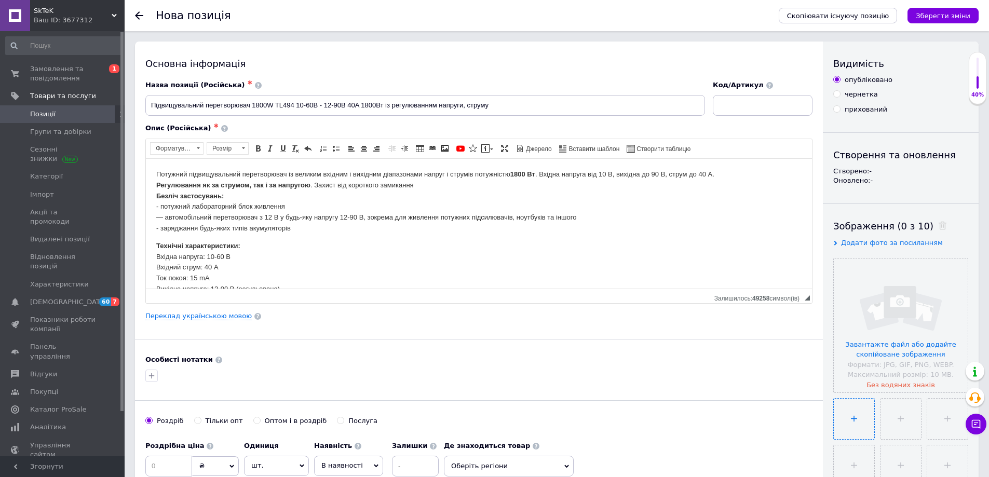
click at [864, 422] on input "file" at bounding box center [854, 419] width 41 height 41
type input "C:\fakepath\1 – копія (2).jpg"
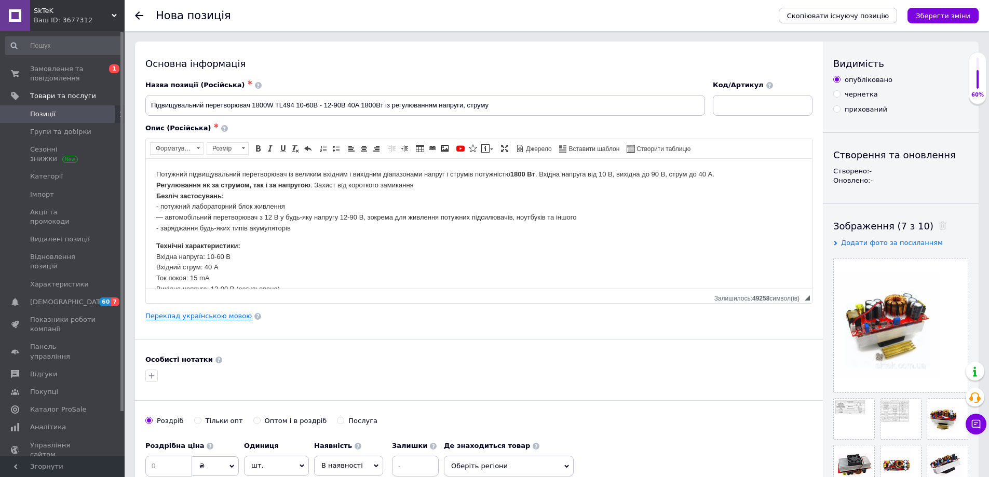
scroll to position [37, 0]
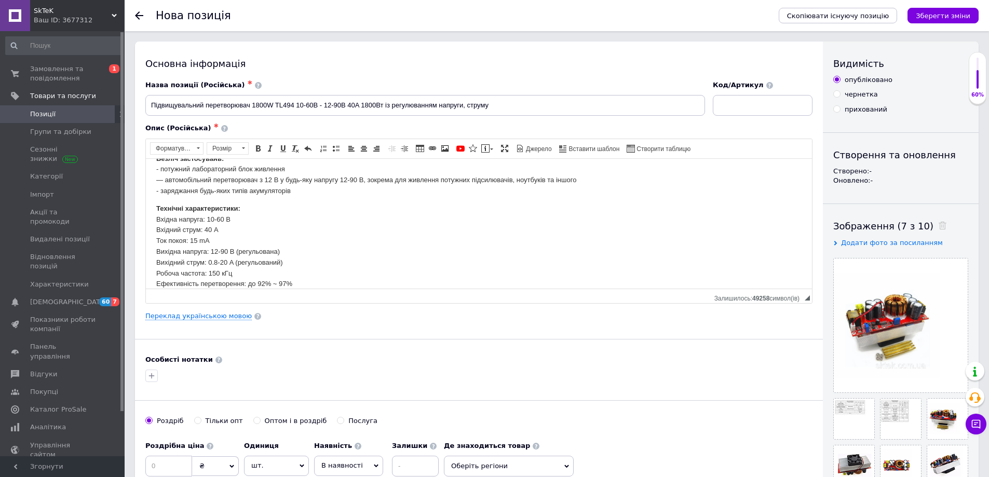
drag, startPoint x: 904, startPoint y: 265, endPoint x: 950, endPoint y: 222, distance: 63.5
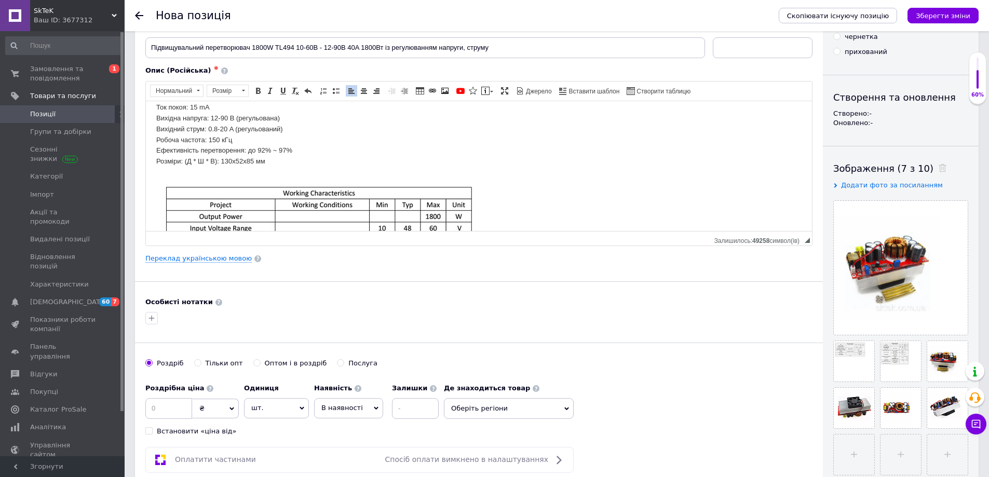
scroll to position [104, 0]
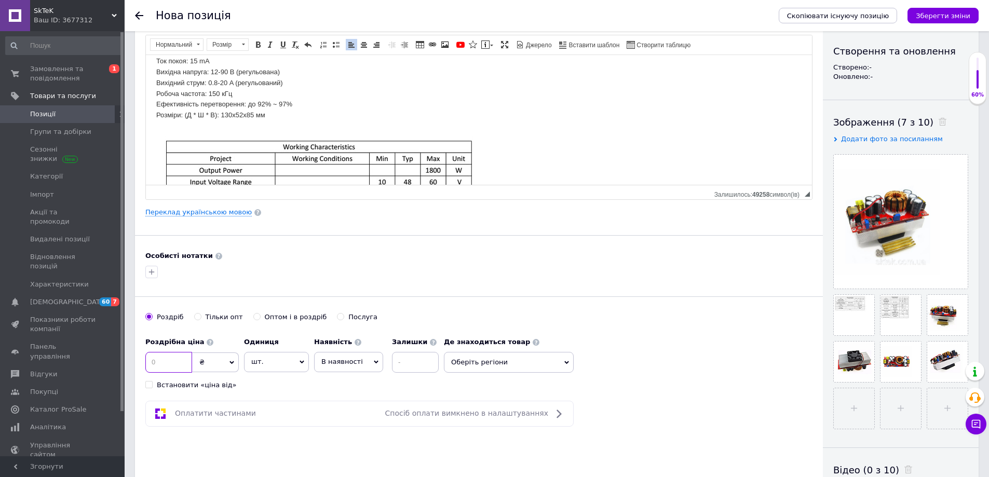
click at [154, 358] on input at bounding box center [168, 362] width 47 height 21
type input "777"
click at [253, 315] on input "Оптом і в роздріб" at bounding box center [256, 316] width 7 height 7
radio input "true"
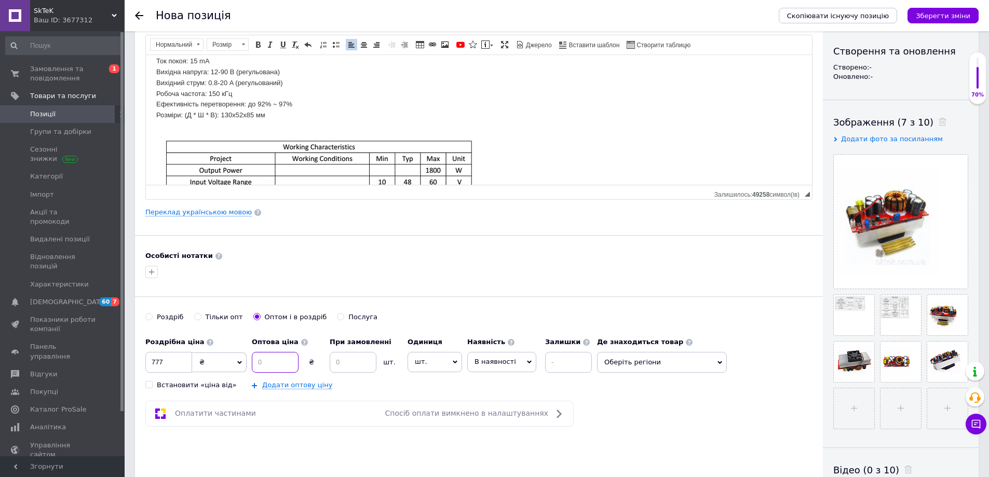
click at [287, 361] on input at bounding box center [275, 362] width 47 height 21
type input "744"
click at [354, 356] on input at bounding box center [353, 362] width 47 height 21
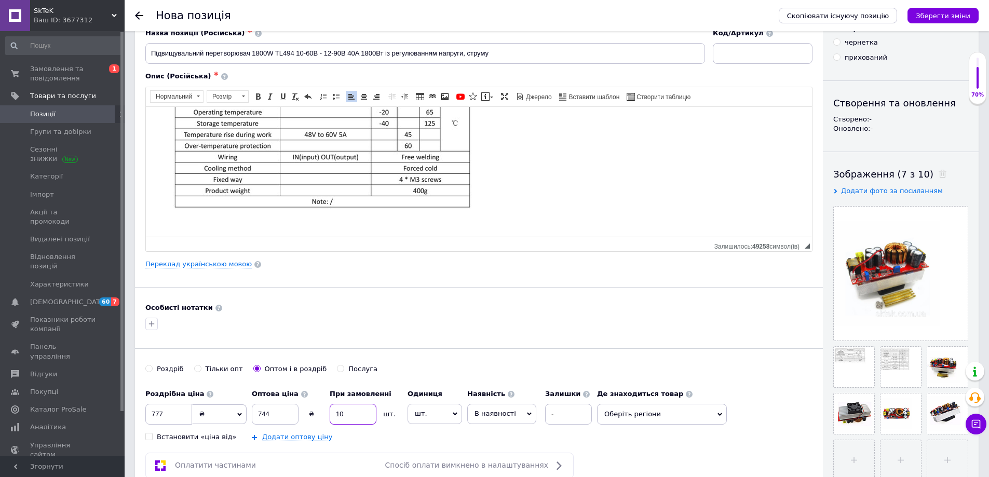
scroll to position [207, 0]
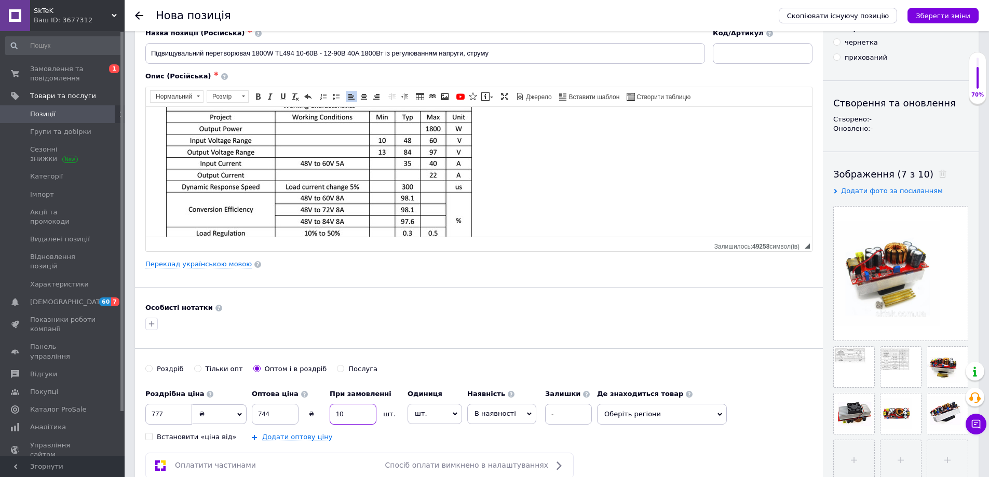
type input "10"
drag, startPoint x: 159, startPoint y: 52, endPoint x: 273, endPoint y: 55, distance: 113.7
click at [273, 55] on input "Підвищувальний перетворювач 1800W TL494 10-60В - 12-90В 40A 1800Вт із регулюван…" at bounding box center [425, 53] width 560 height 21
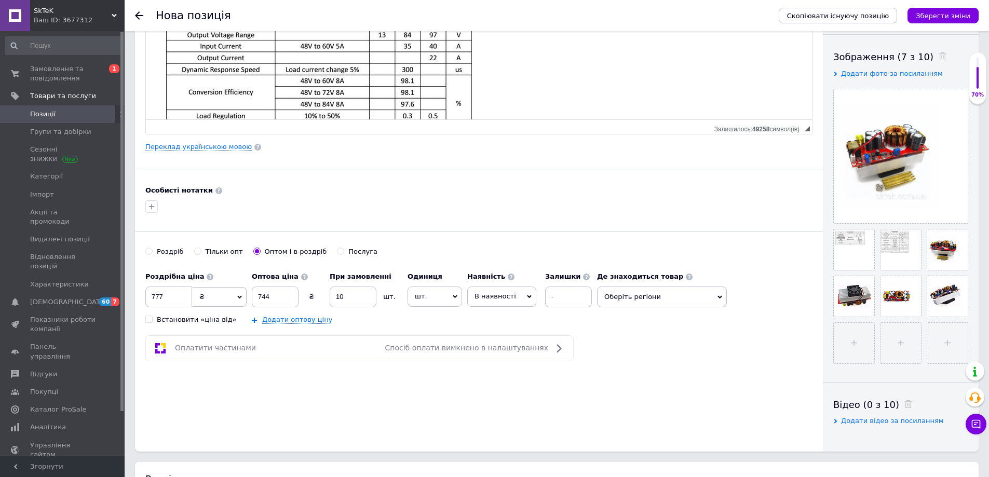
scroll to position [415, 0]
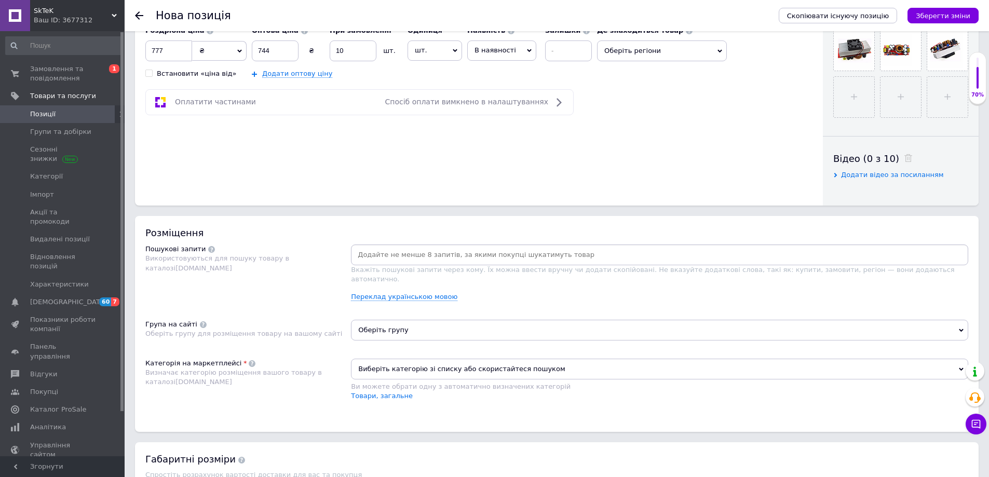
paste input "Підвищувальний перетворювач 1800W"
type input "Підвищувальний перетворювач 1800W"
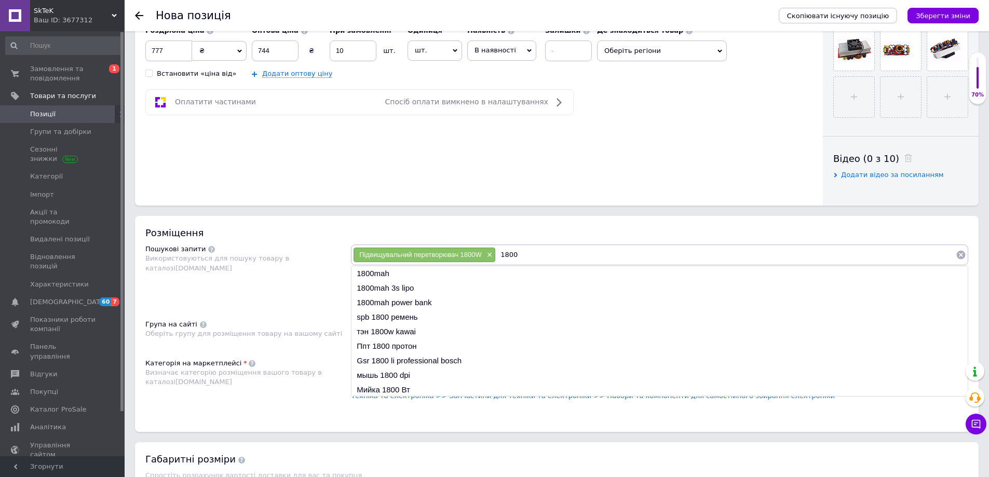
type input "1800w"
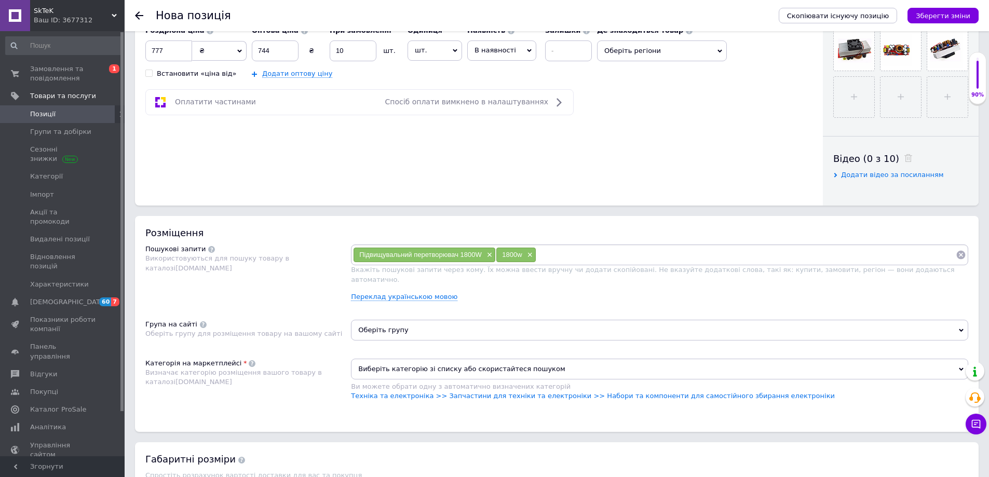
click at [329, 279] on div "Пошукові запити Використовуються для пошуку товару в каталозі [DOMAIN_NAME]" at bounding box center [248, 277] width 206 height 65
click at [615, 392] on link "Техніка та електроніка >> Запчастини для техніки та електроніки >> Набори та ко…" at bounding box center [593, 396] width 484 height 8
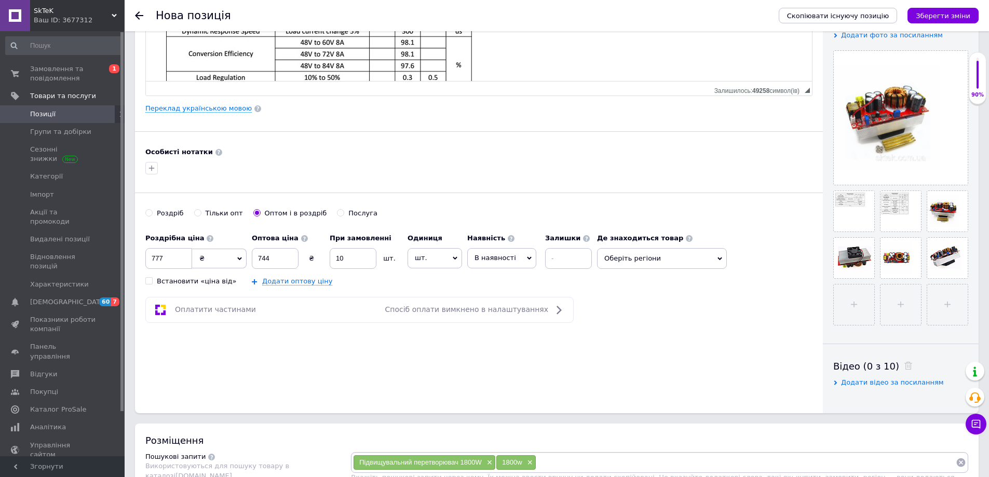
scroll to position [0, 0]
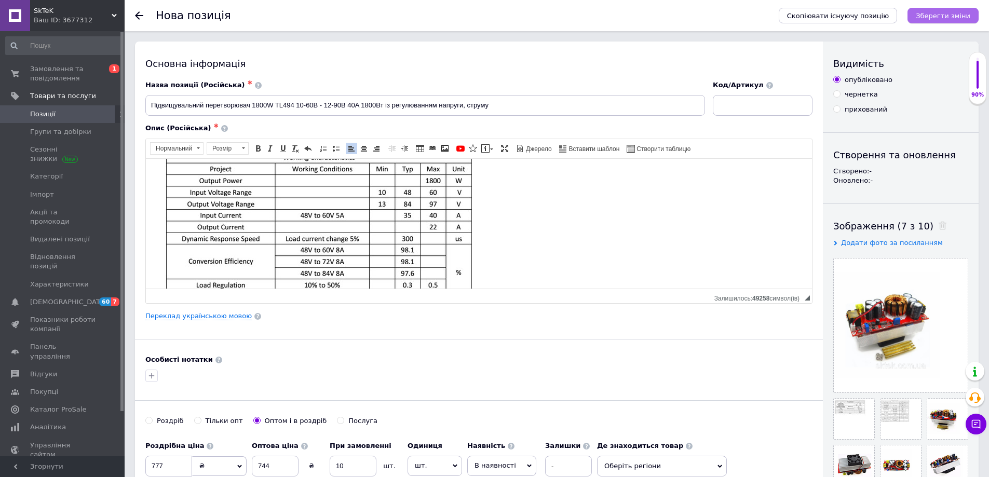
click at [946, 10] on button "Зберегти зміни" at bounding box center [943, 16] width 71 height 16
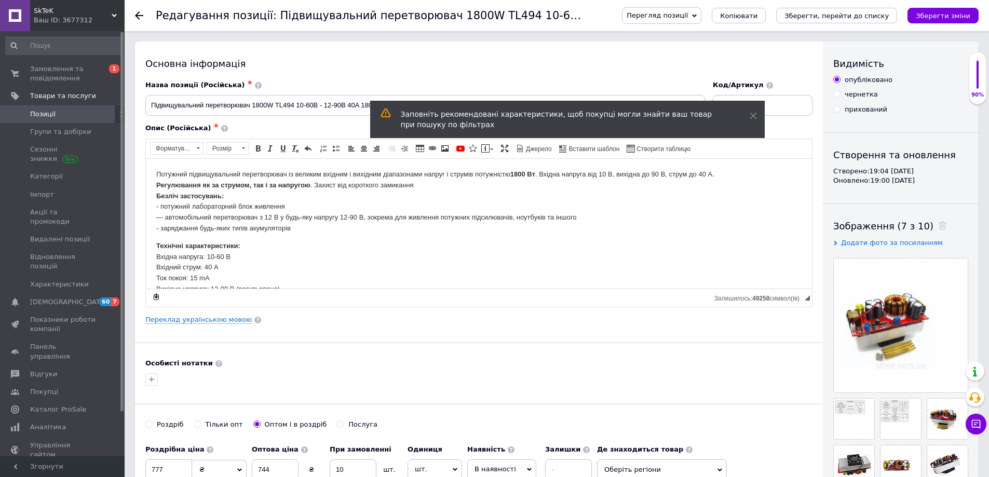
click at [73, 114] on span "Позиції" at bounding box center [63, 114] width 66 height 9
